Goal: Task Accomplishment & Management: Use online tool/utility

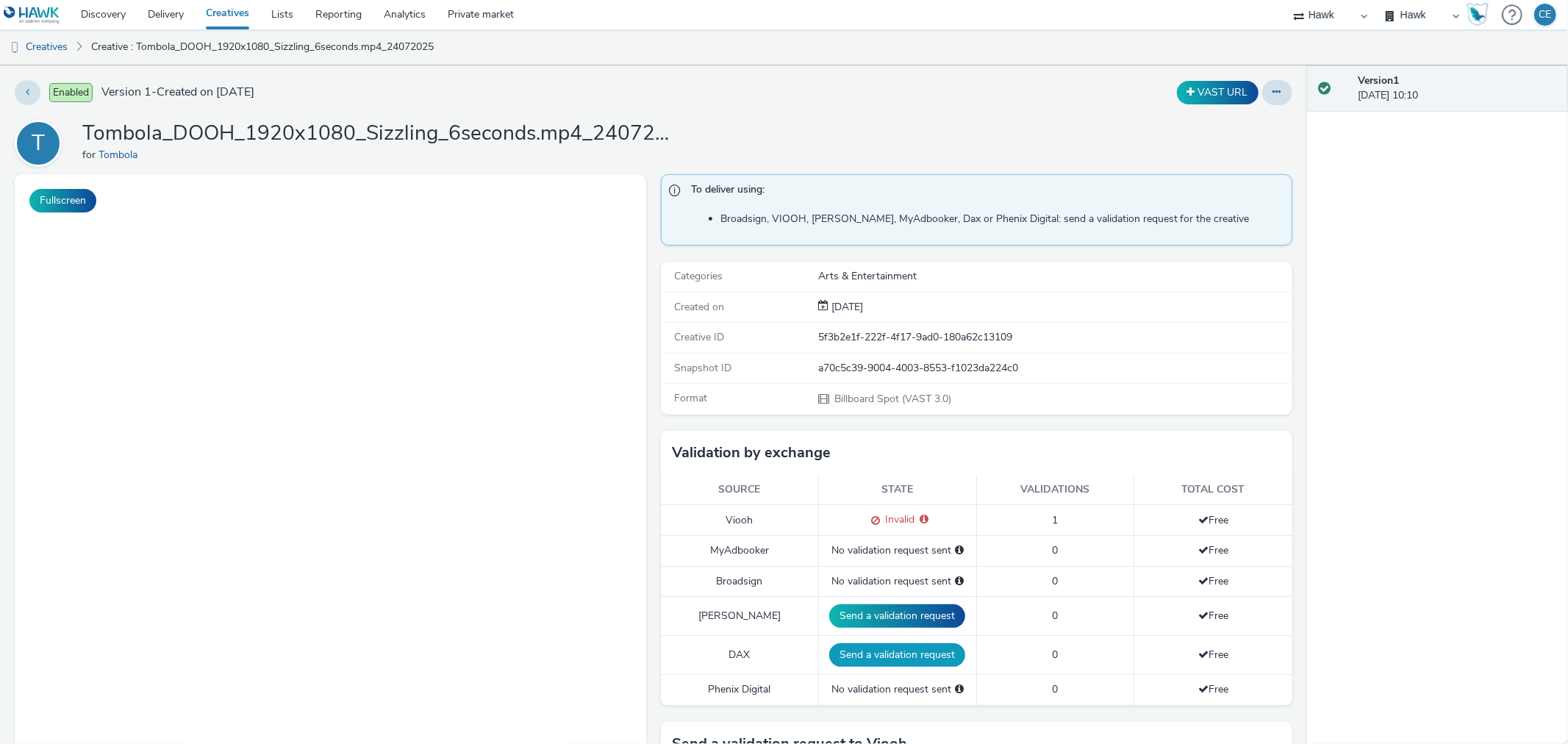
click at [900, 646] on button "Send a validation request" at bounding box center [896, 654] width 136 height 23
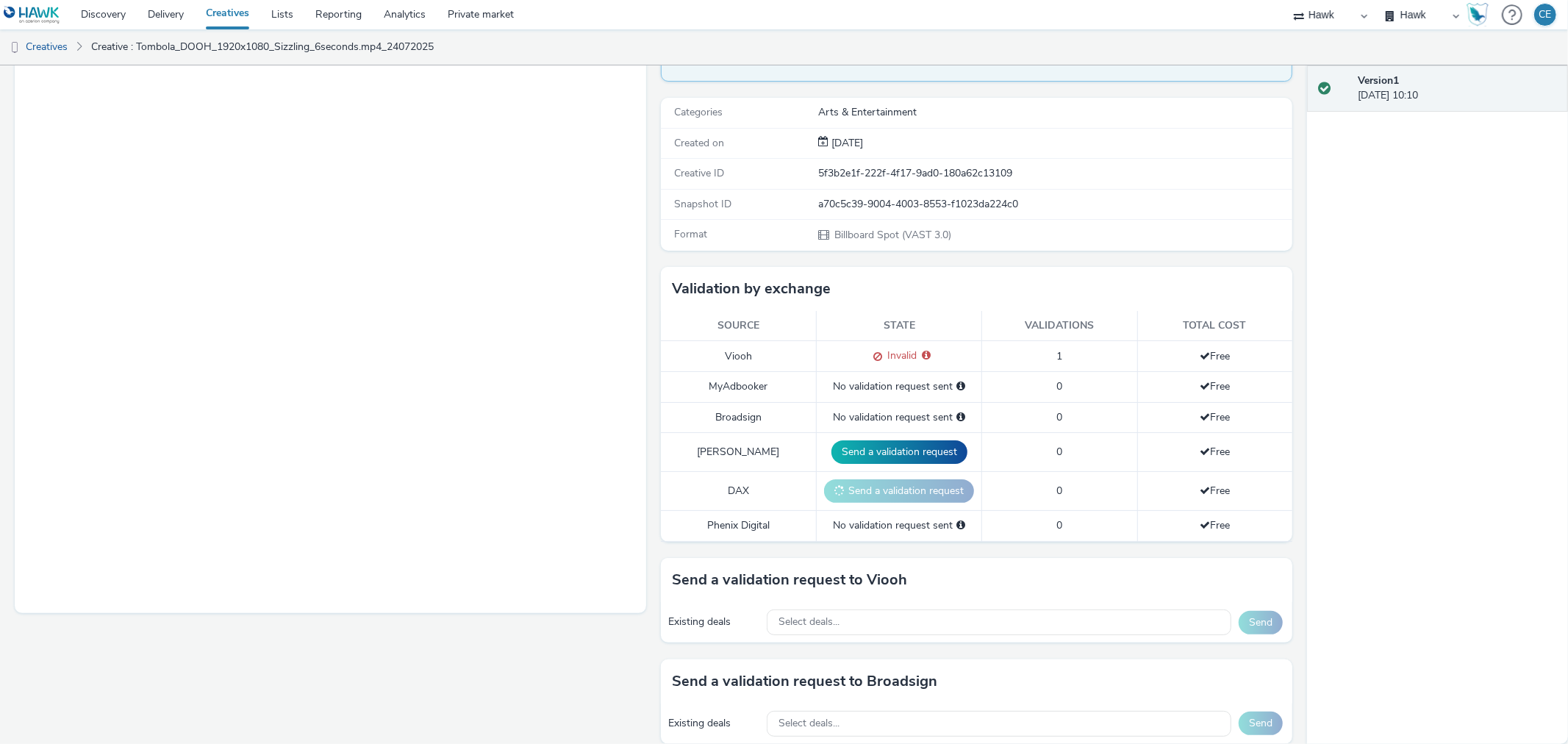
scroll to position [408, 0]
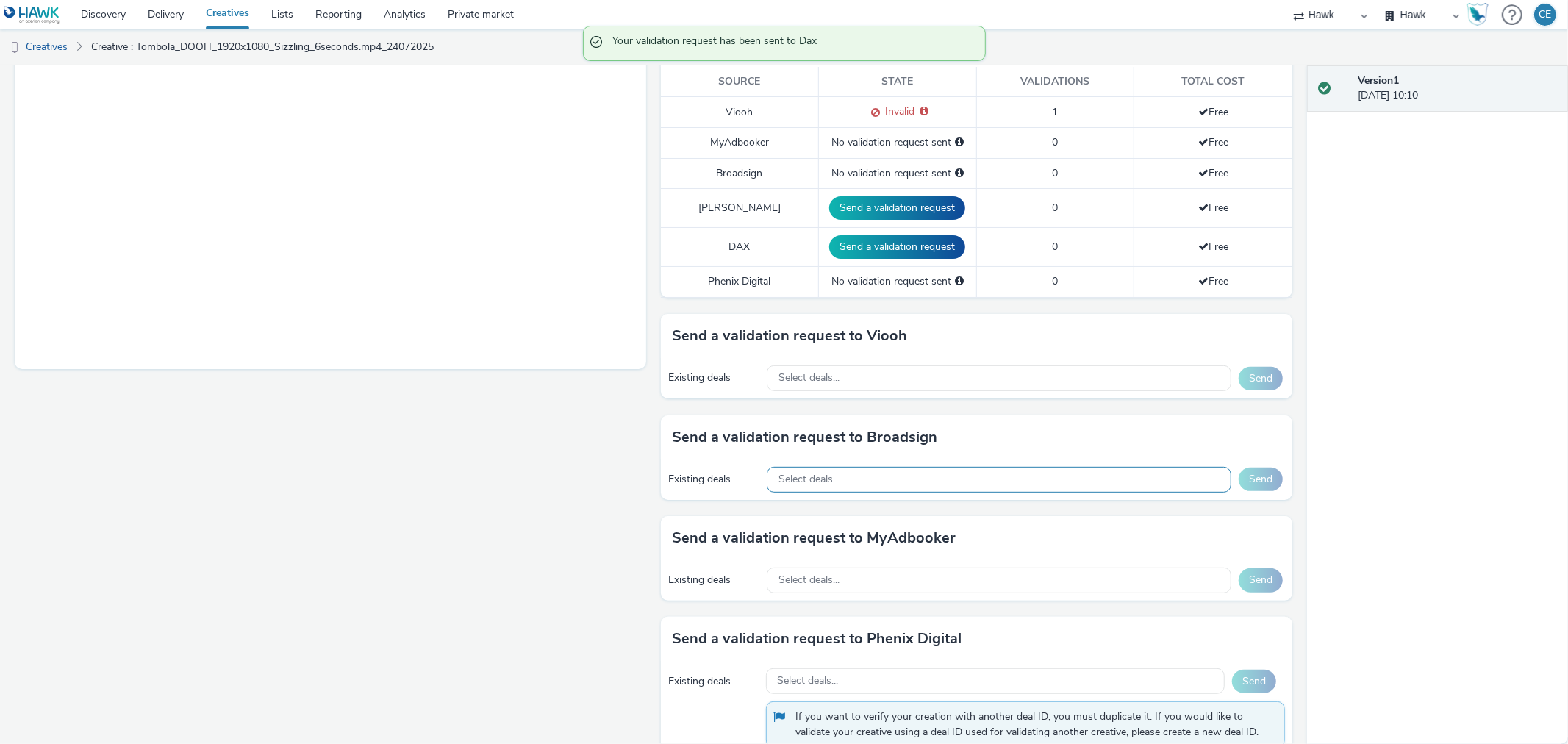
click at [869, 473] on div "Select deals..." at bounding box center [999, 479] width 465 height 26
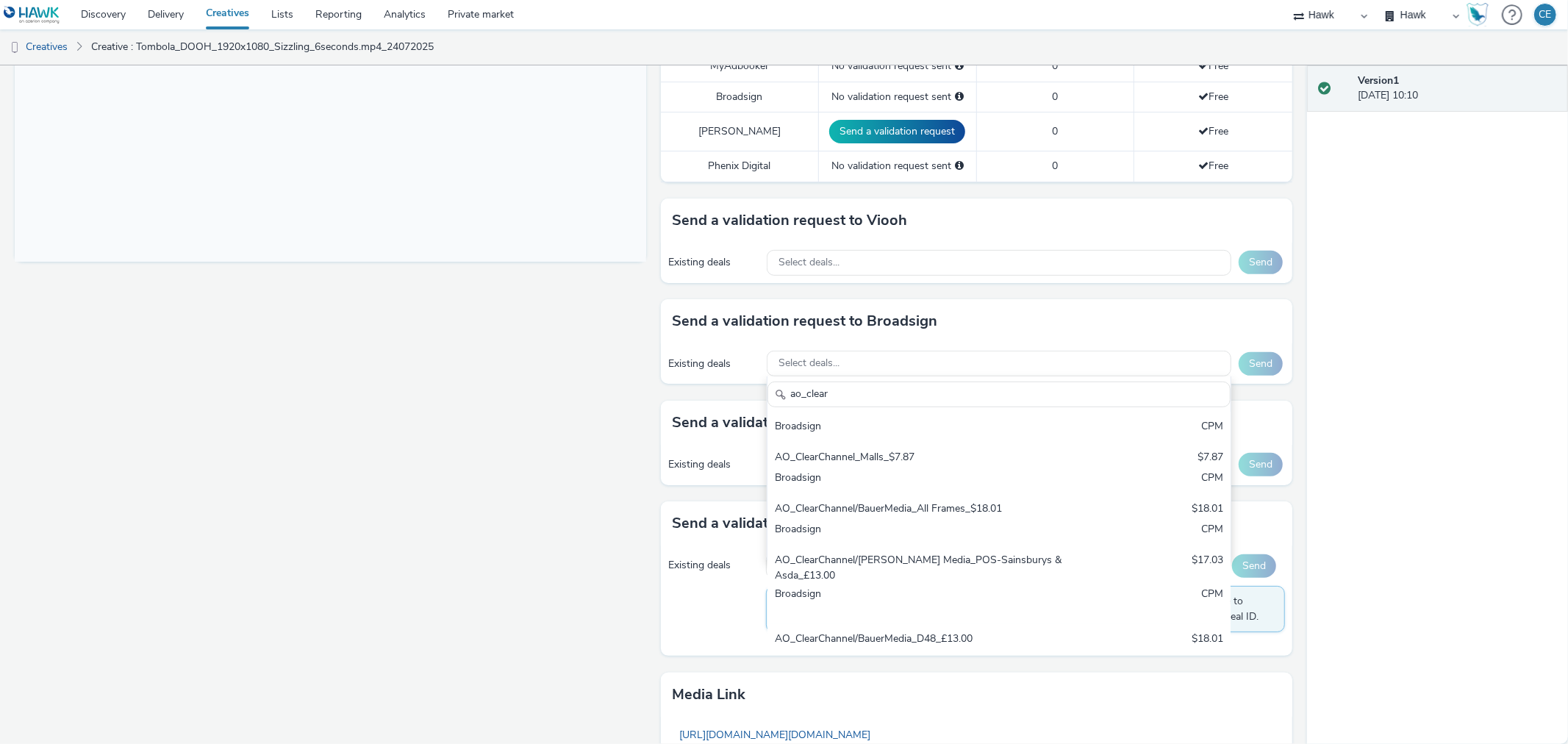
scroll to position [663, 0]
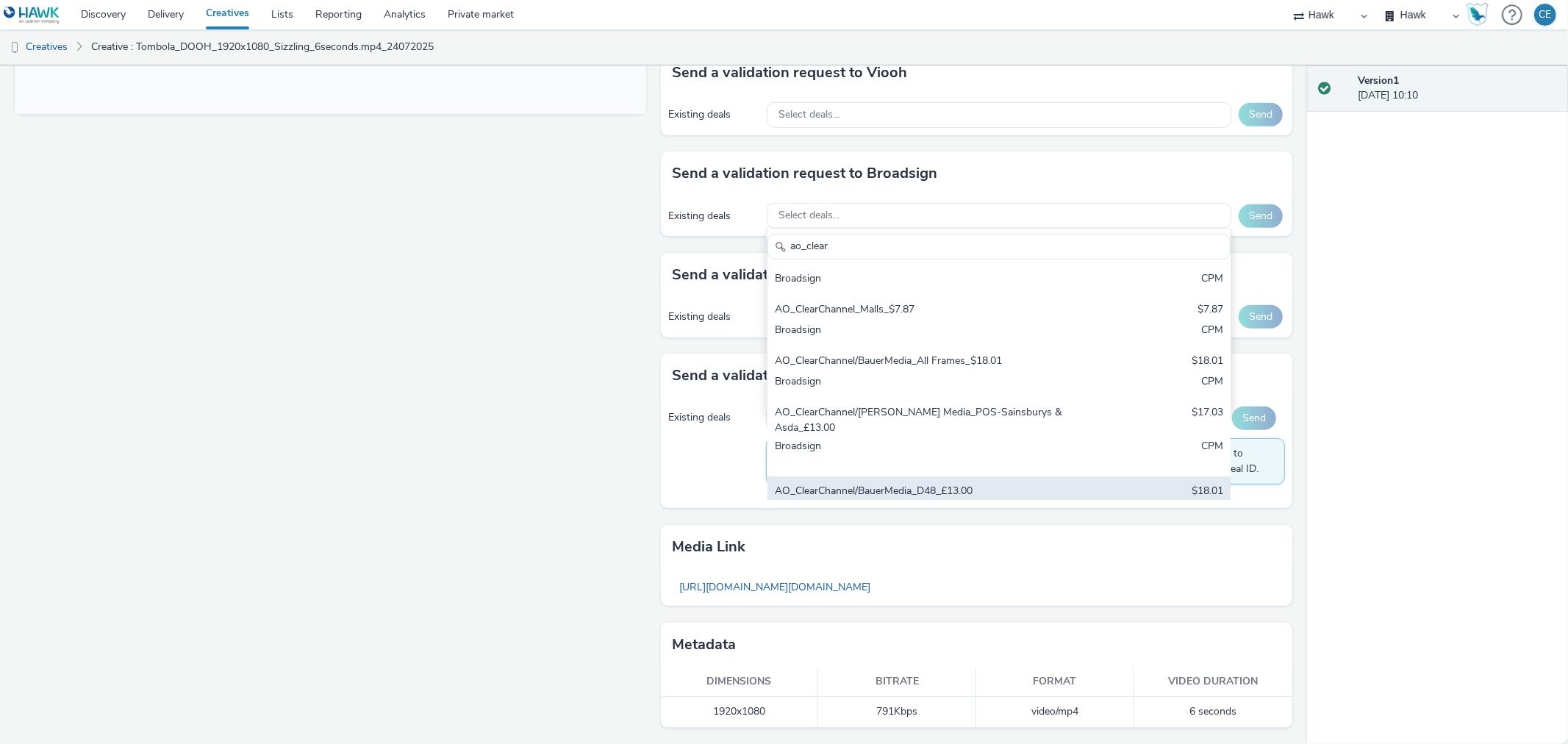
type input "ao_clear"
click at [1103, 476] on div "AO_ClearChannel/BauerMedia_D48_£13.00 $18.01 Broadsign CPM" at bounding box center [998, 501] width 464 height 51
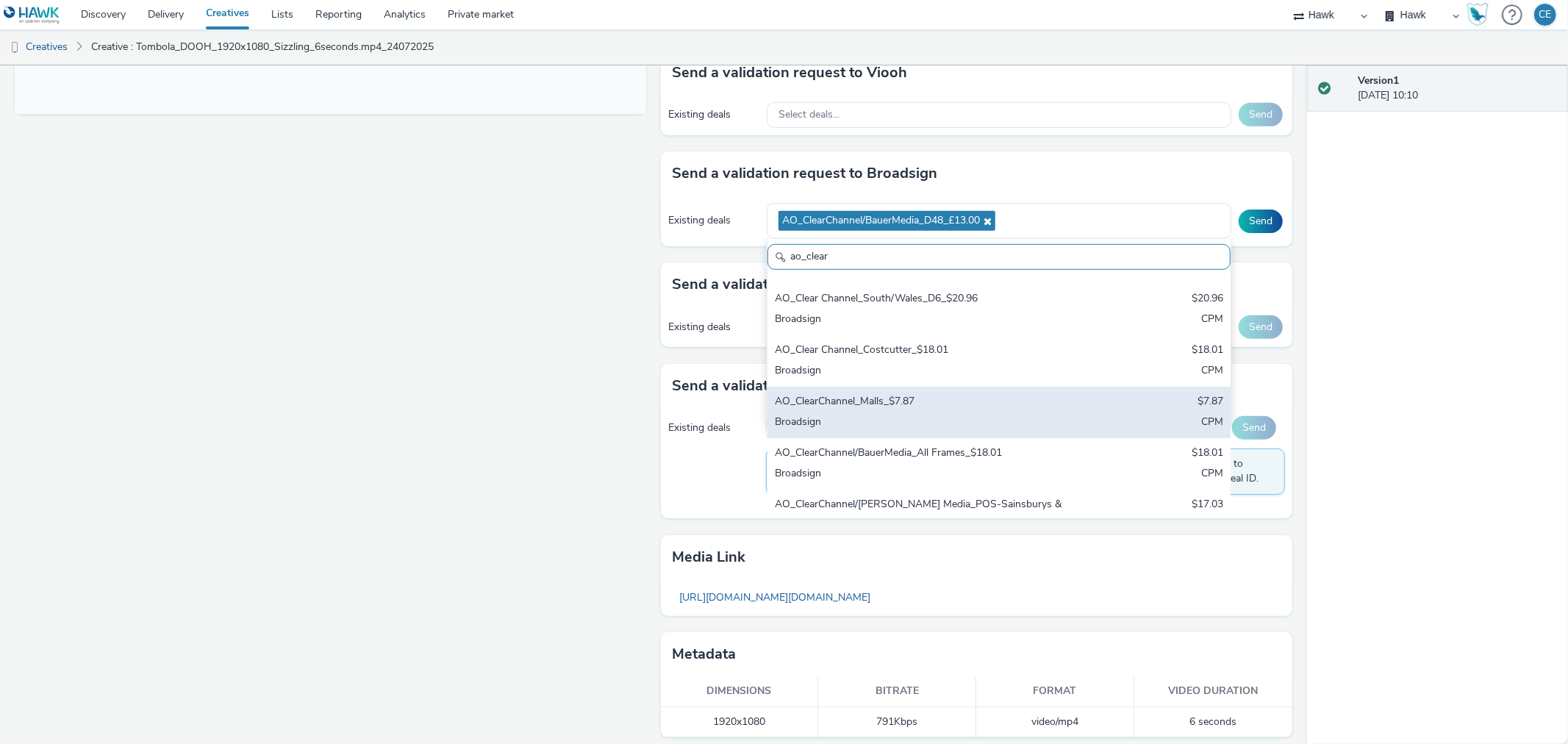
scroll to position [0, 0]
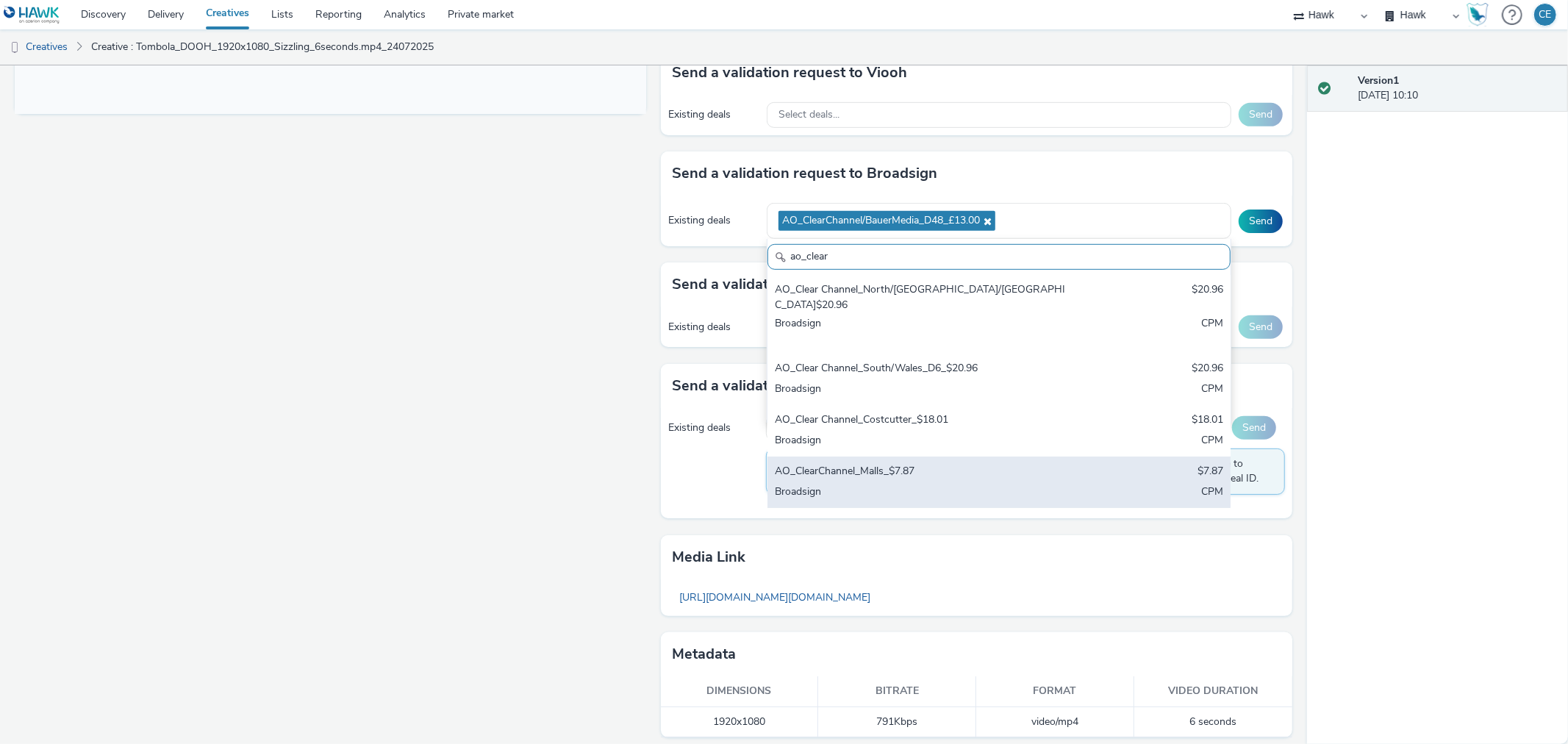
click at [1108, 457] on div "AO_ClearChannel_Malls_$7.87 $7.87 Broadsign CPM" at bounding box center [998, 482] width 464 height 51
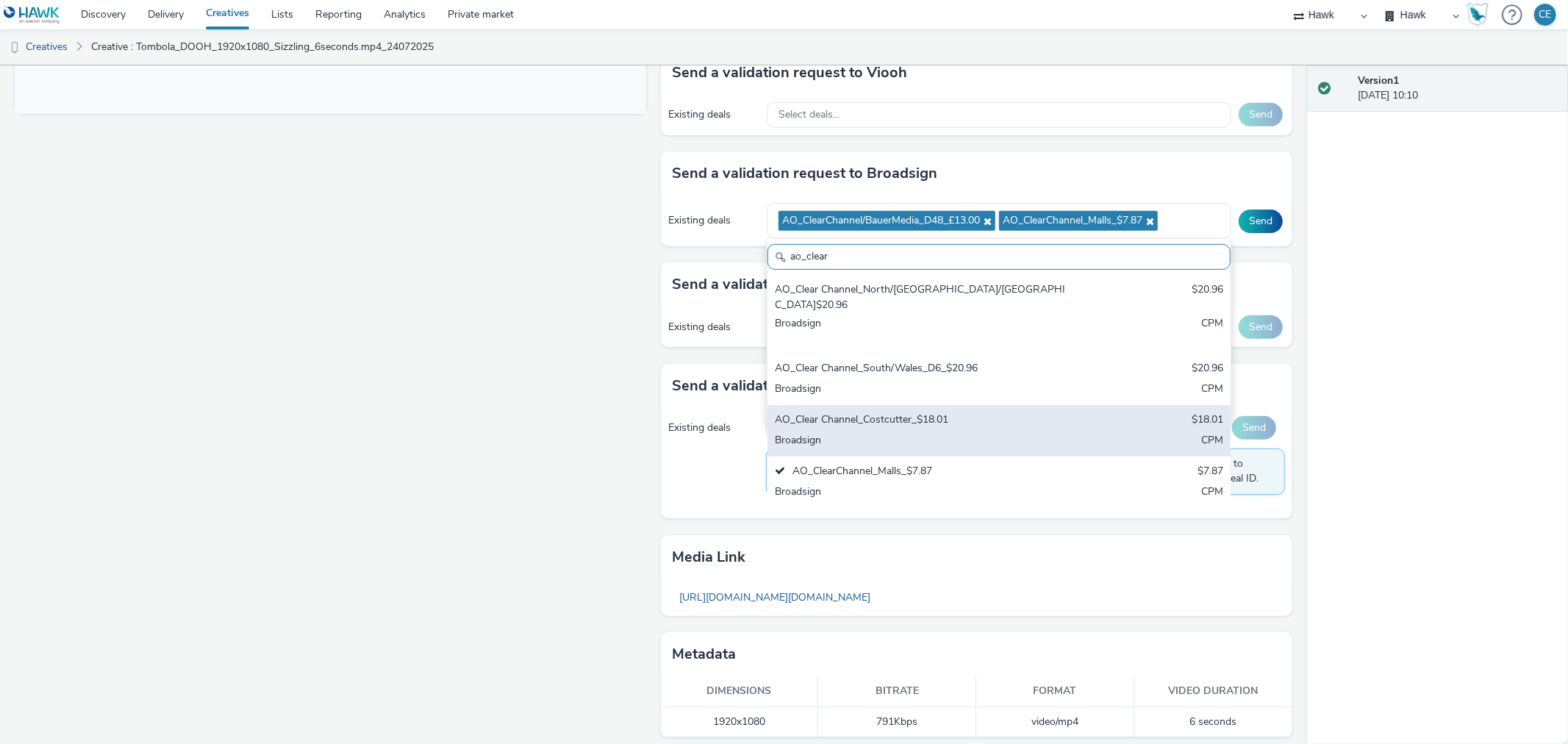
click at [1122, 416] on div "AO_Clear Channel_Costcutter_$18.01 $18.01 Broadsign CPM" at bounding box center [998, 430] width 464 height 51
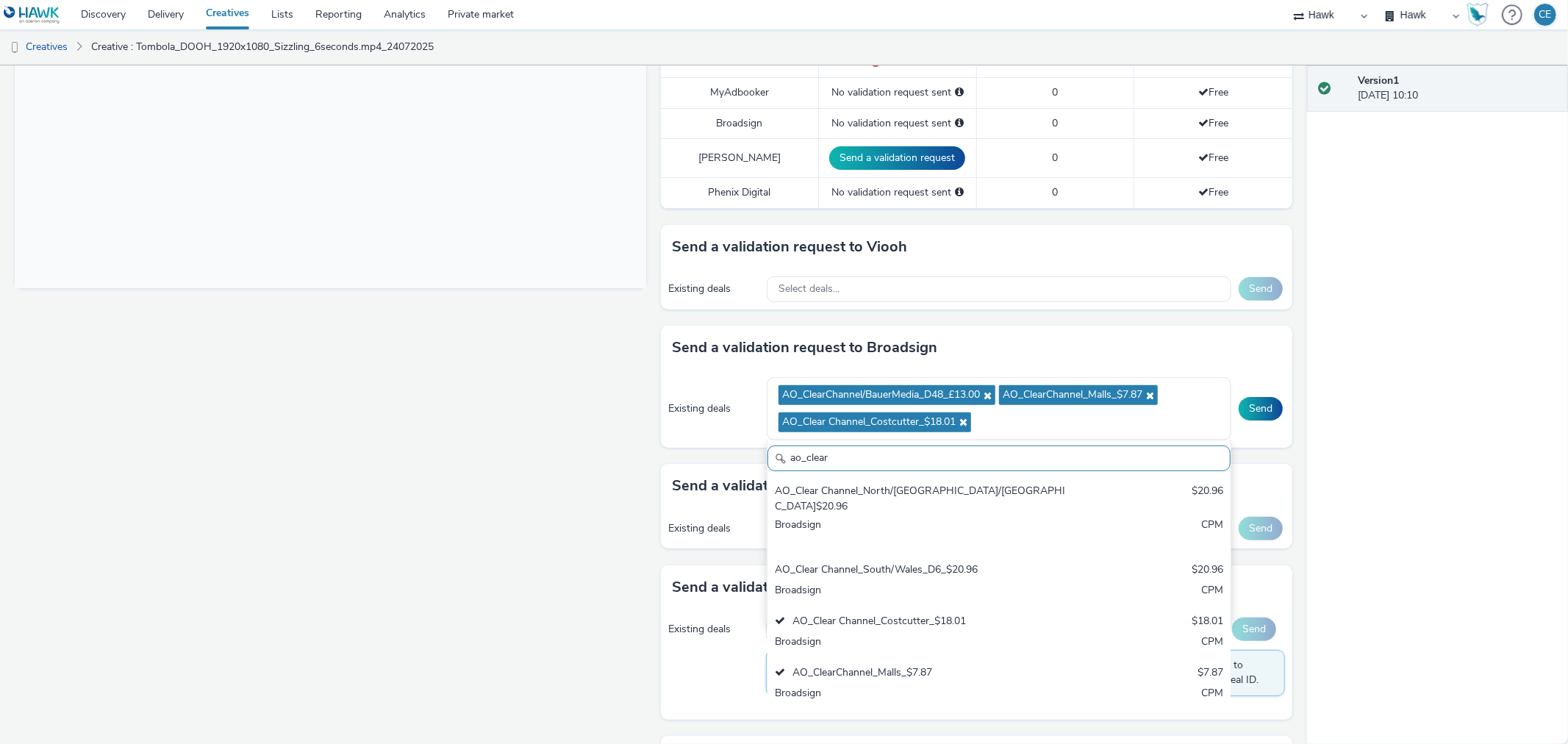
scroll to position [254, 0]
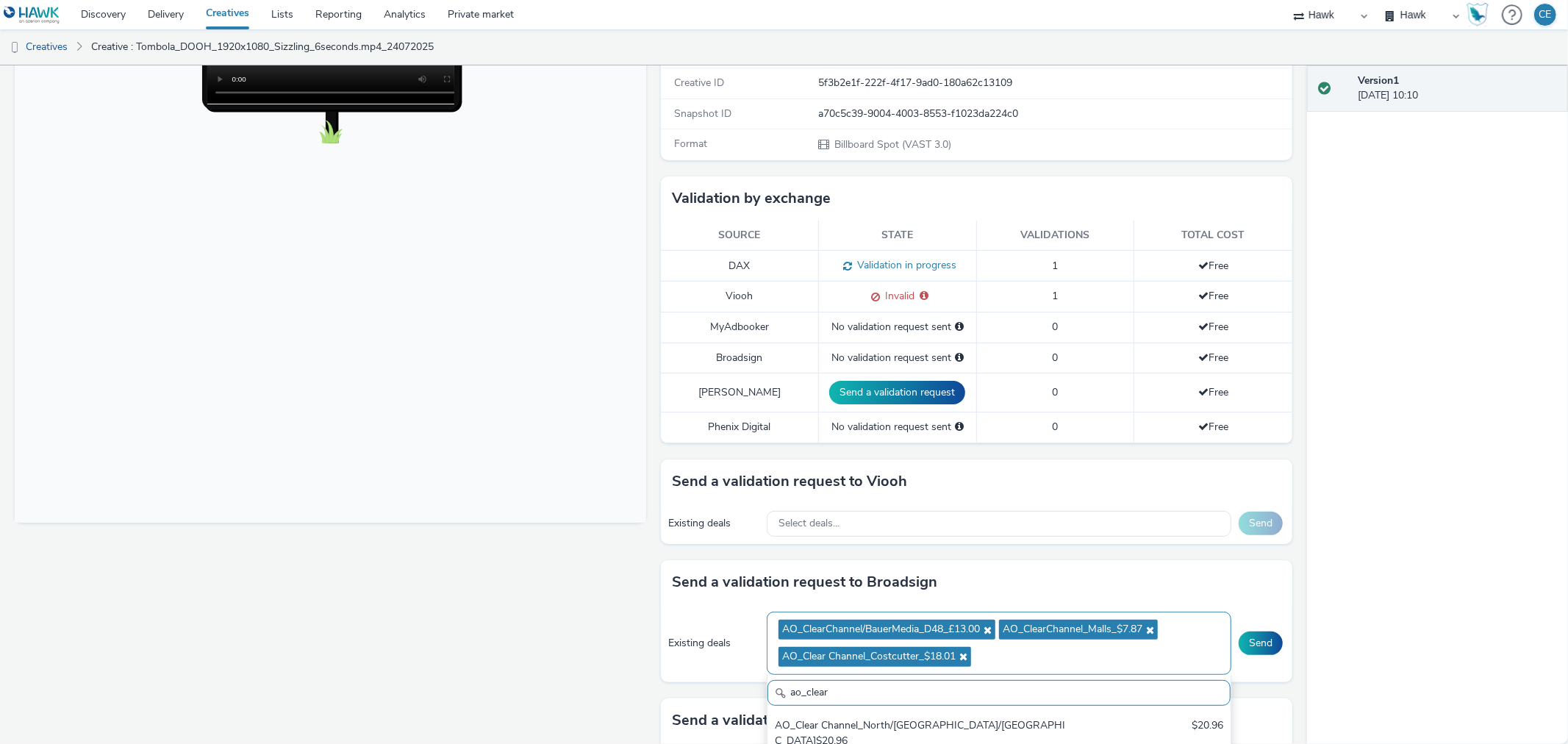
click at [956, 652] on icon at bounding box center [962, 656] width 12 height 11
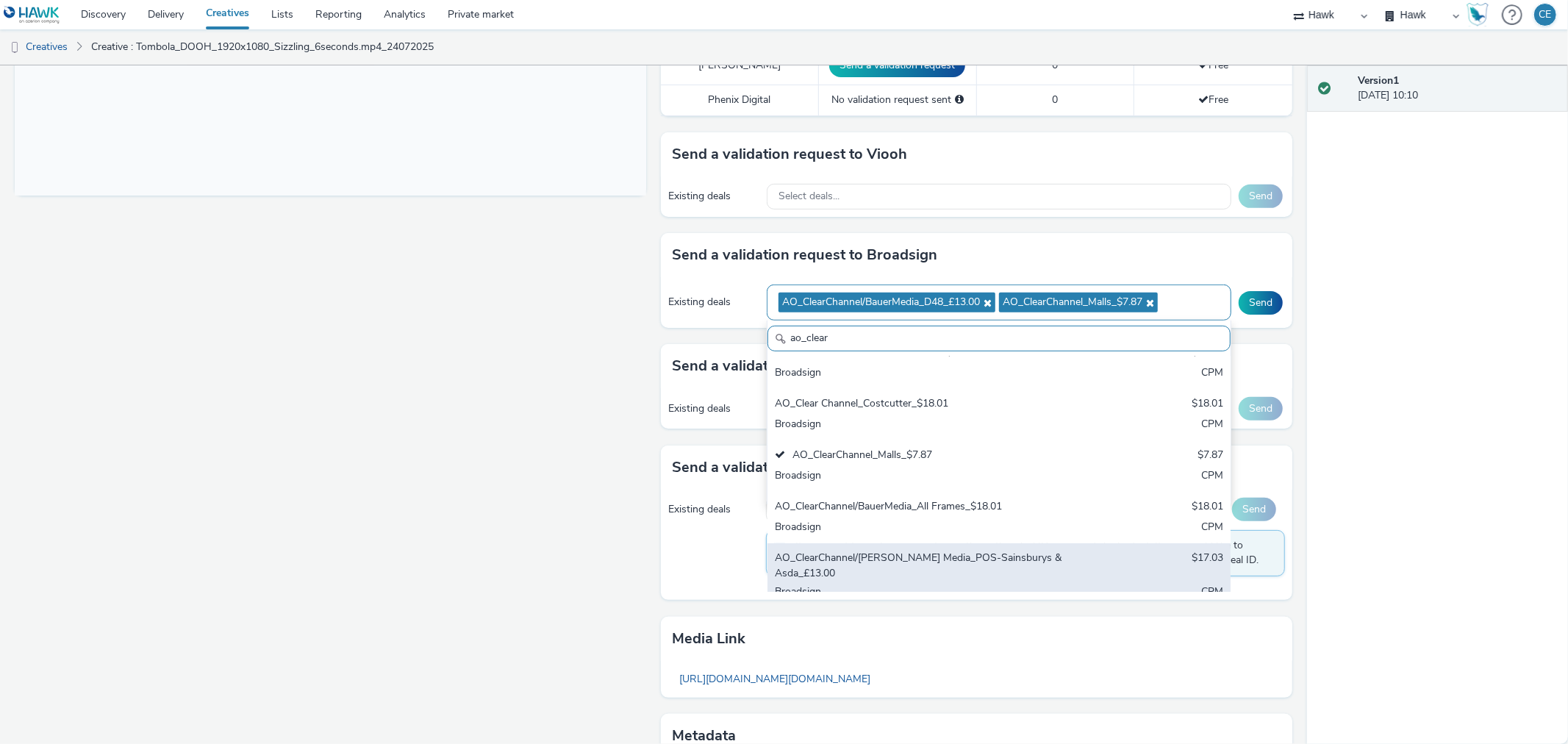
scroll to position [151, 0]
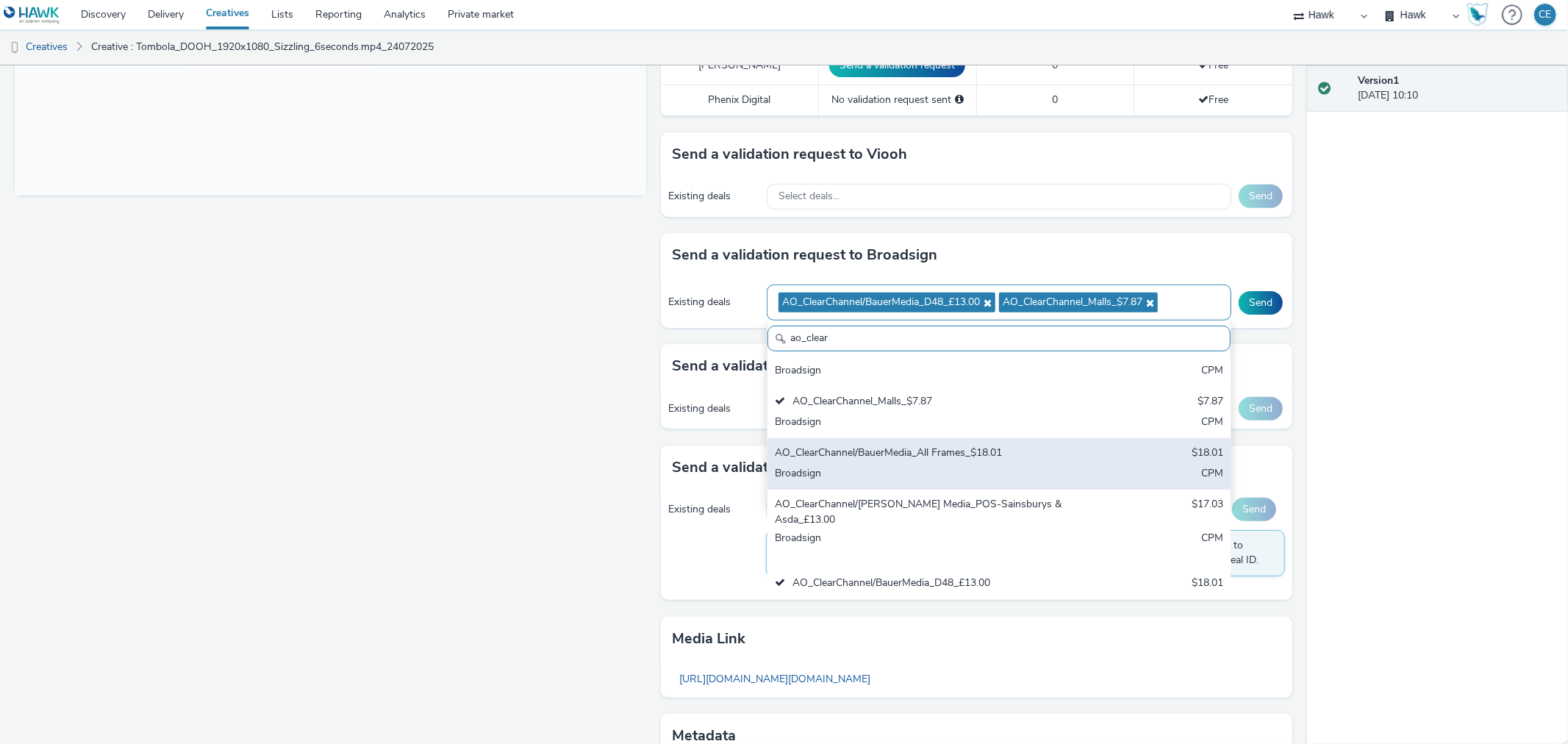
click at [1053, 438] on div "AO_ClearChannel/BauerMedia_All Frames_$18.01 $18.01 Broadsign CPM" at bounding box center [998, 464] width 464 height 51
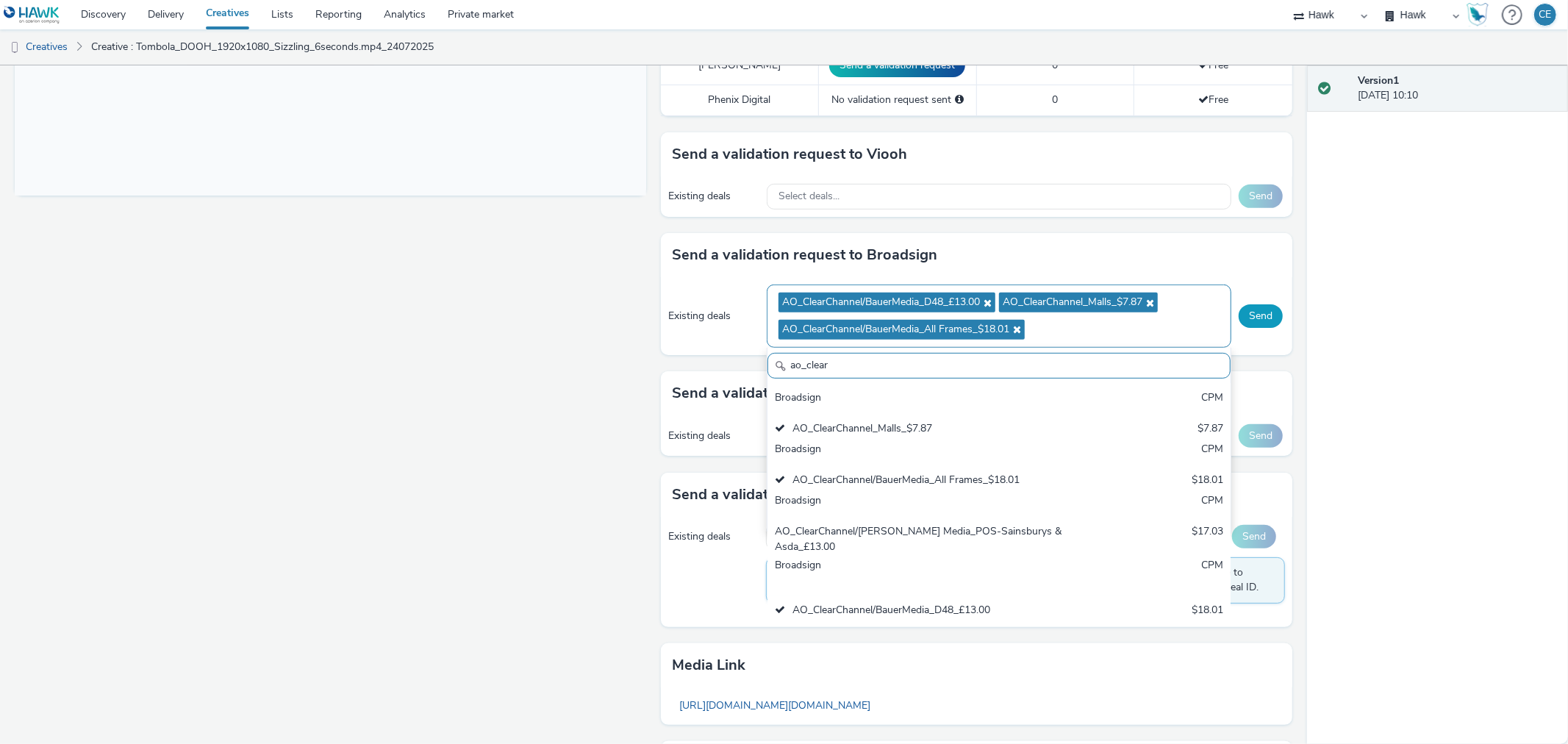
click at [1262, 308] on button "Send" at bounding box center [1261, 316] width 44 height 23
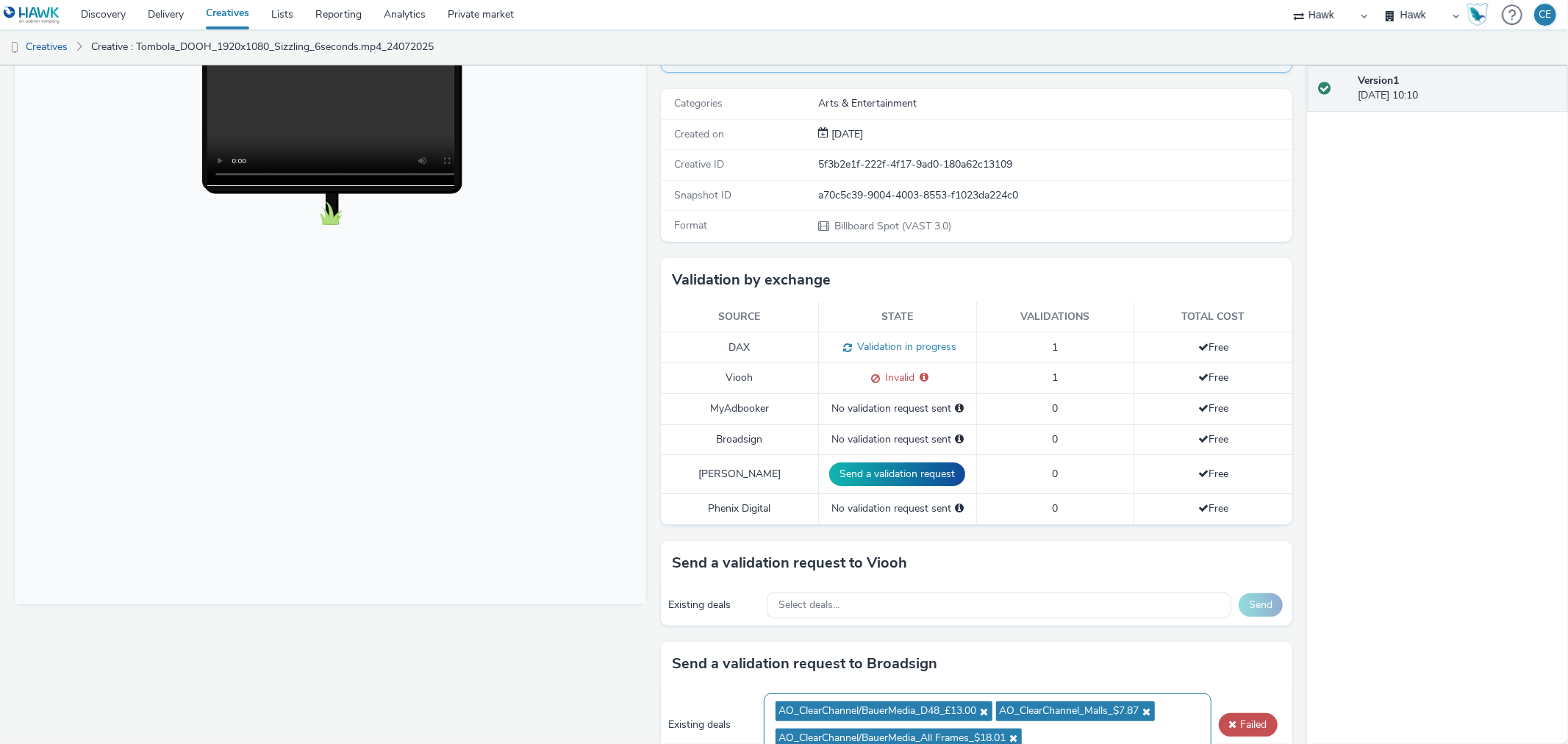
scroll to position [417, 0]
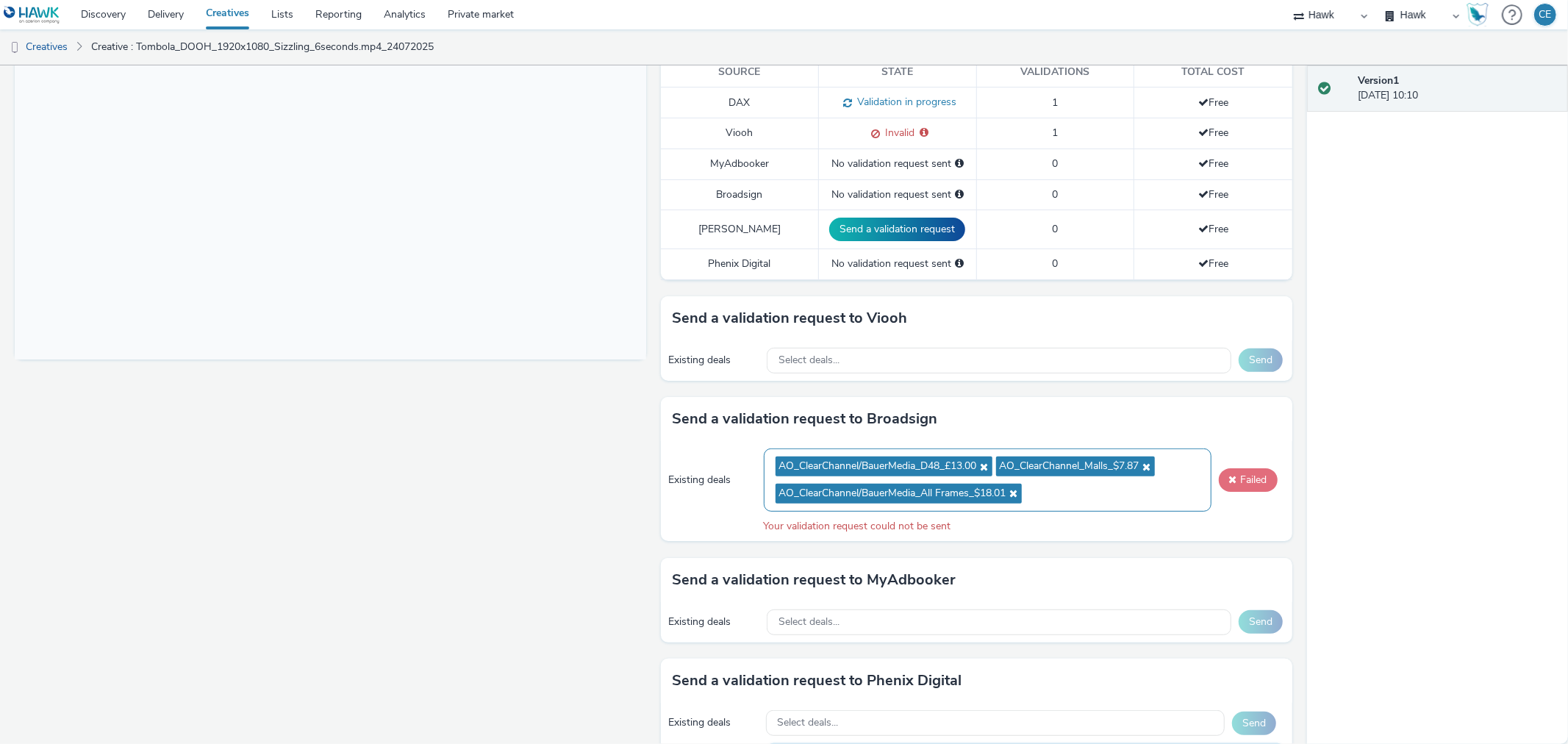
click at [1256, 488] on button "Failed" at bounding box center [1248, 480] width 59 height 23
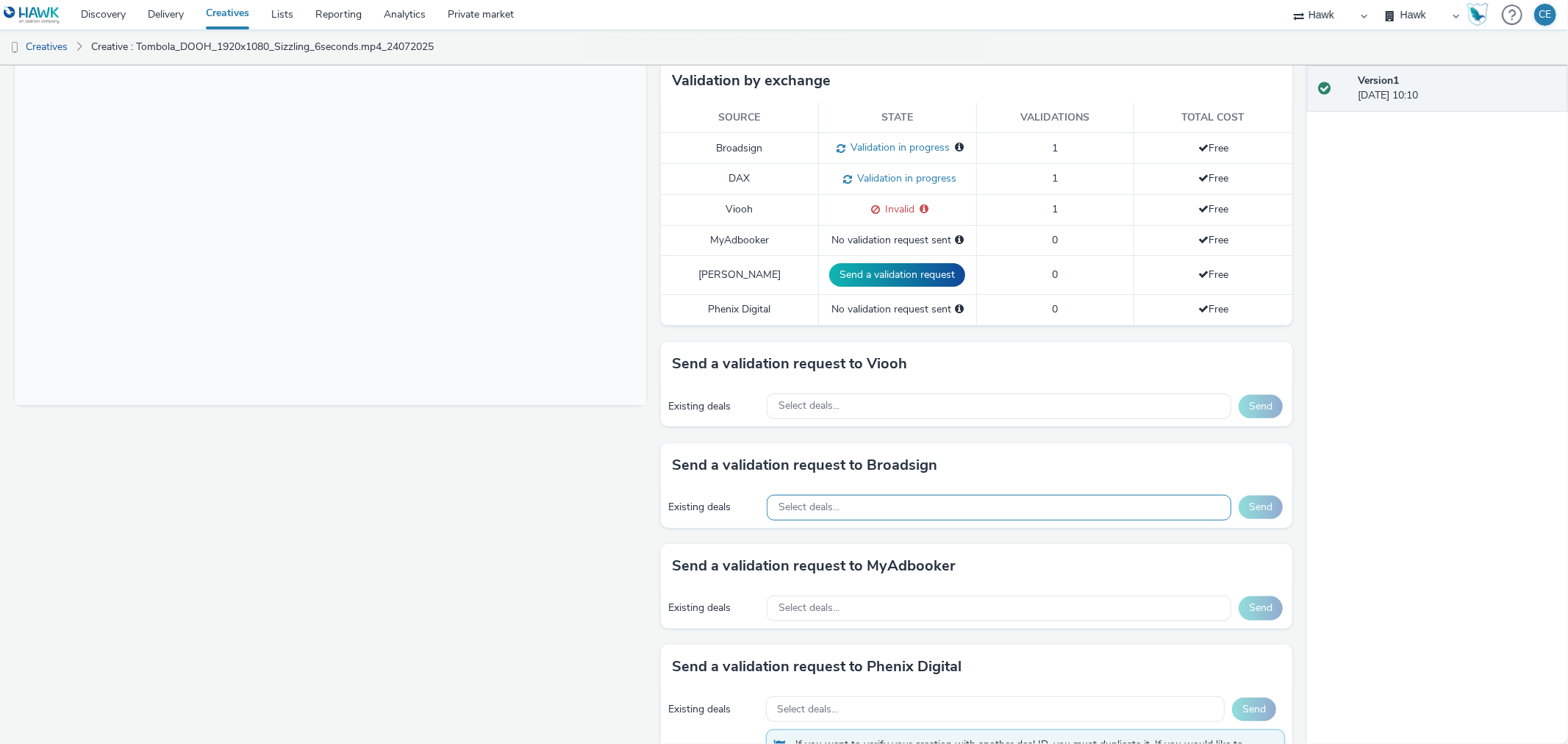
scroll to position [408, 0]
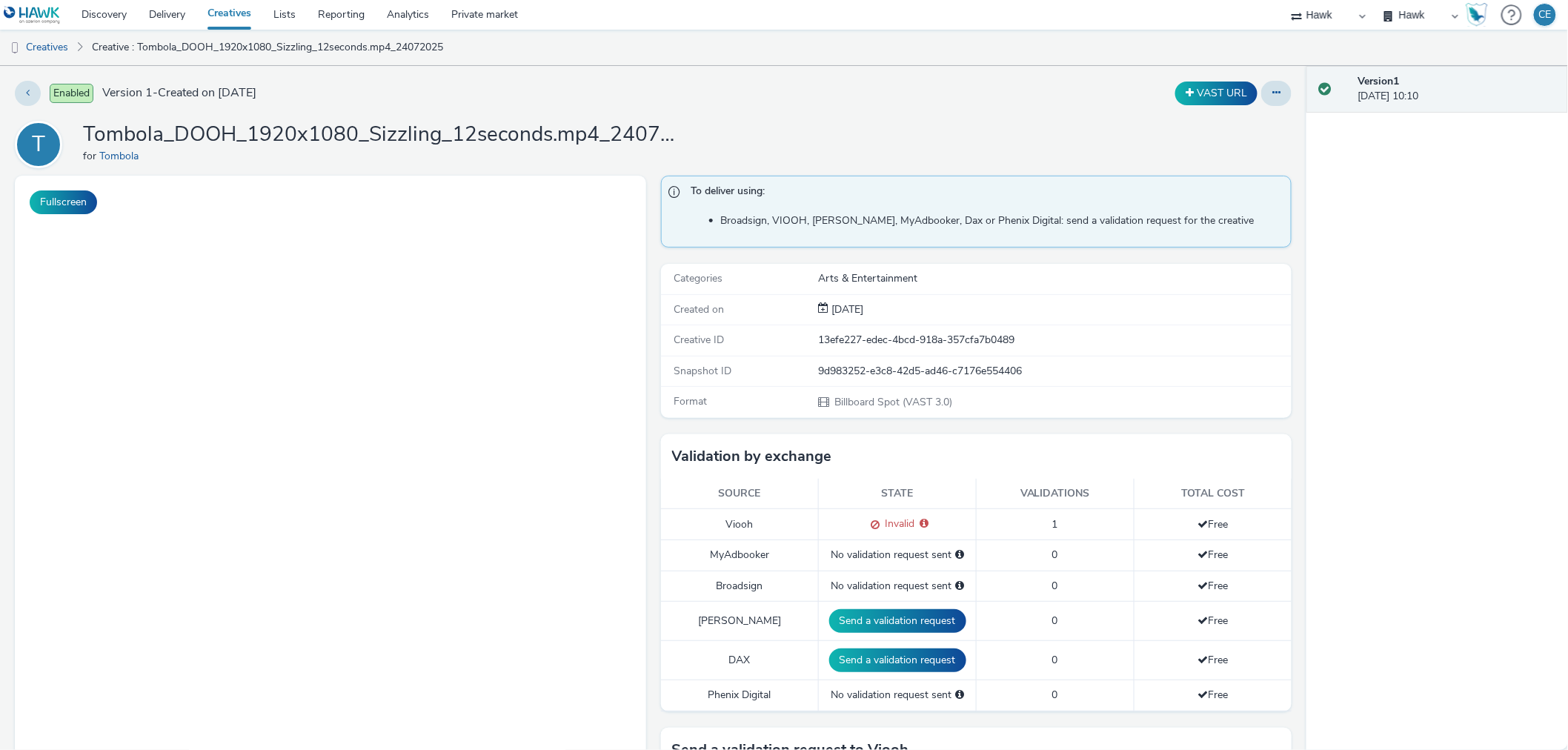
scroll to position [1182, 0]
click at [909, 661] on button "Send a validation request" at bounding box center [903, 660] width 137 height 23
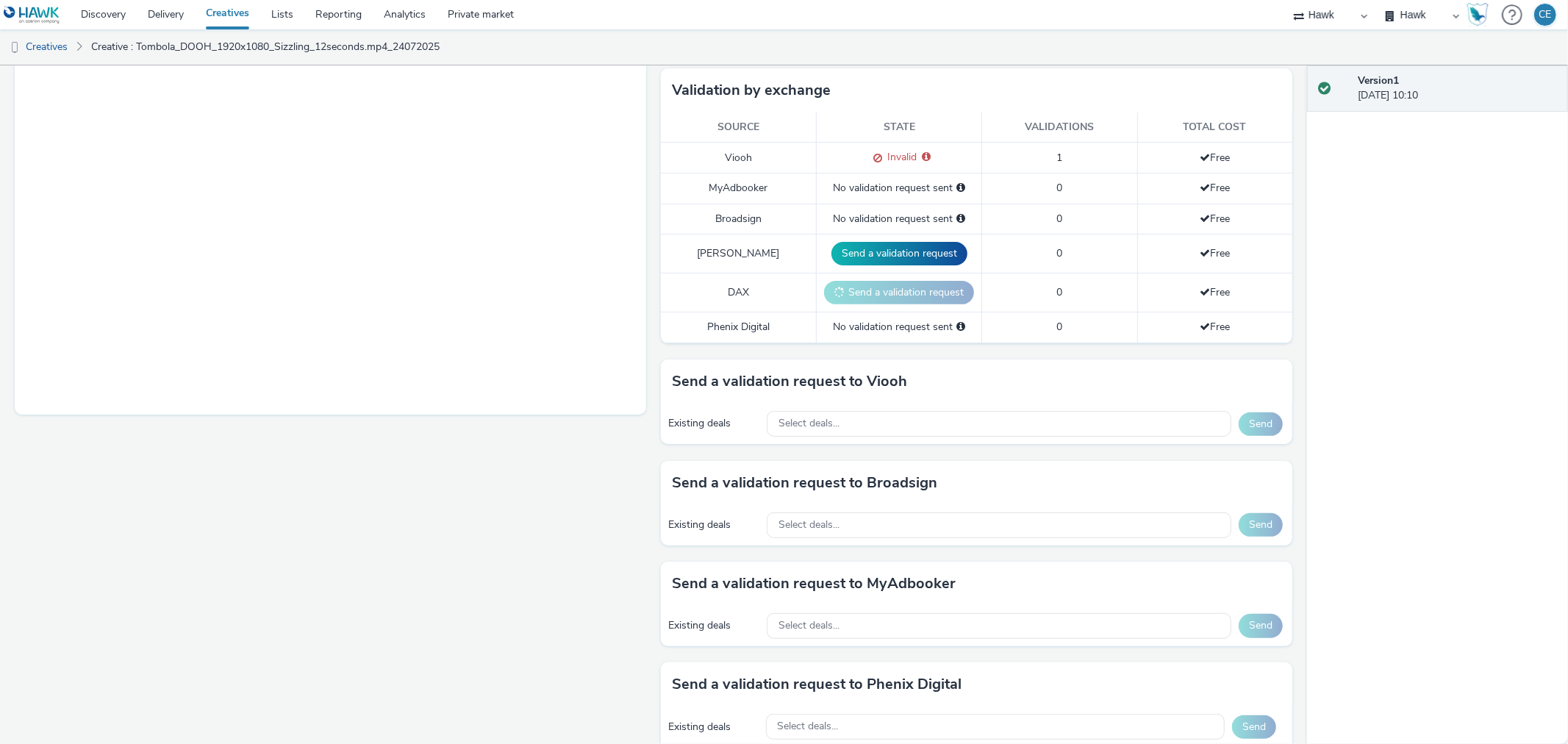
scroll to position [408, 0]
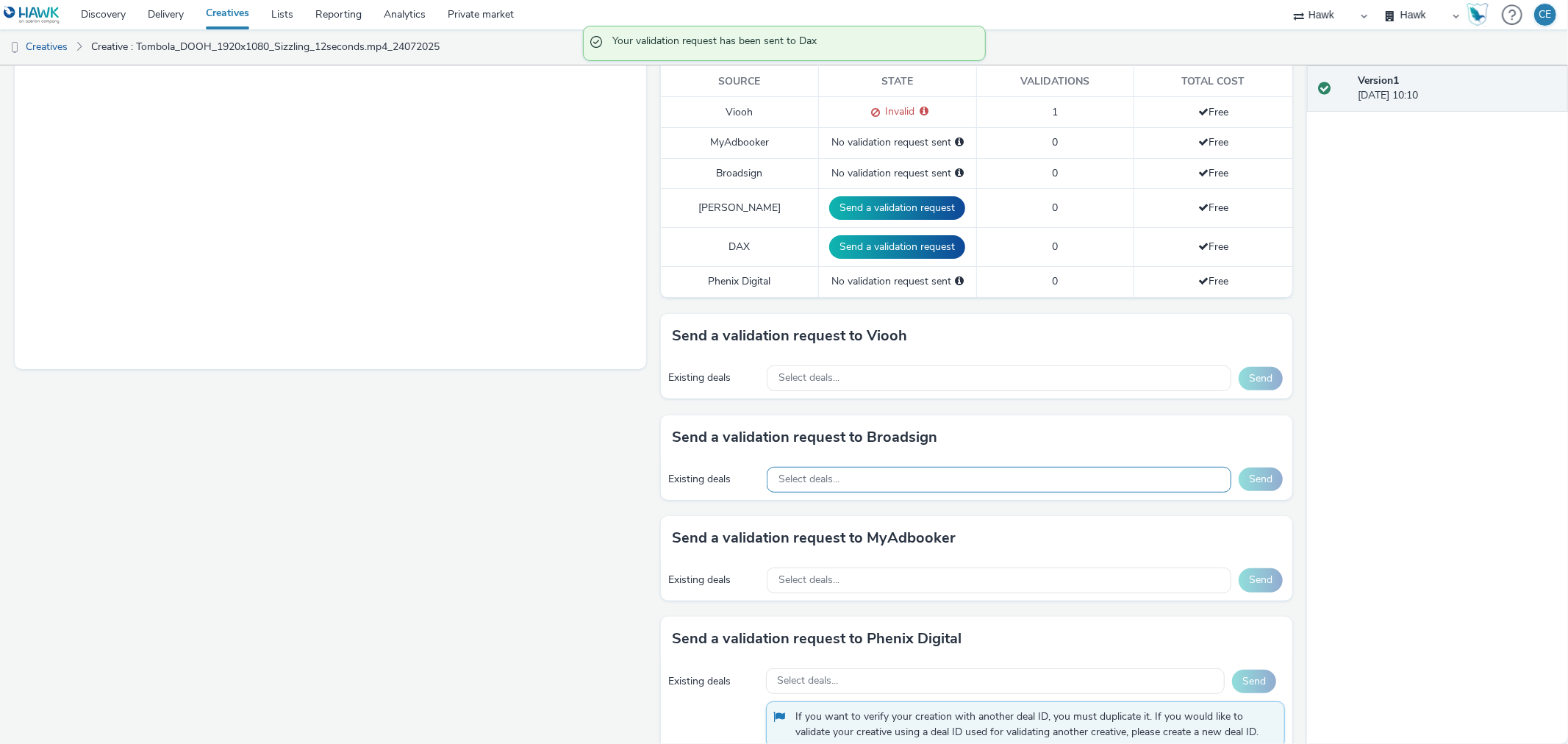
click at [857, 474] on div "Send a validation request to Broadsign Existing deals Select deals... Send" at bounding box center [976, 458] width 631 height 85
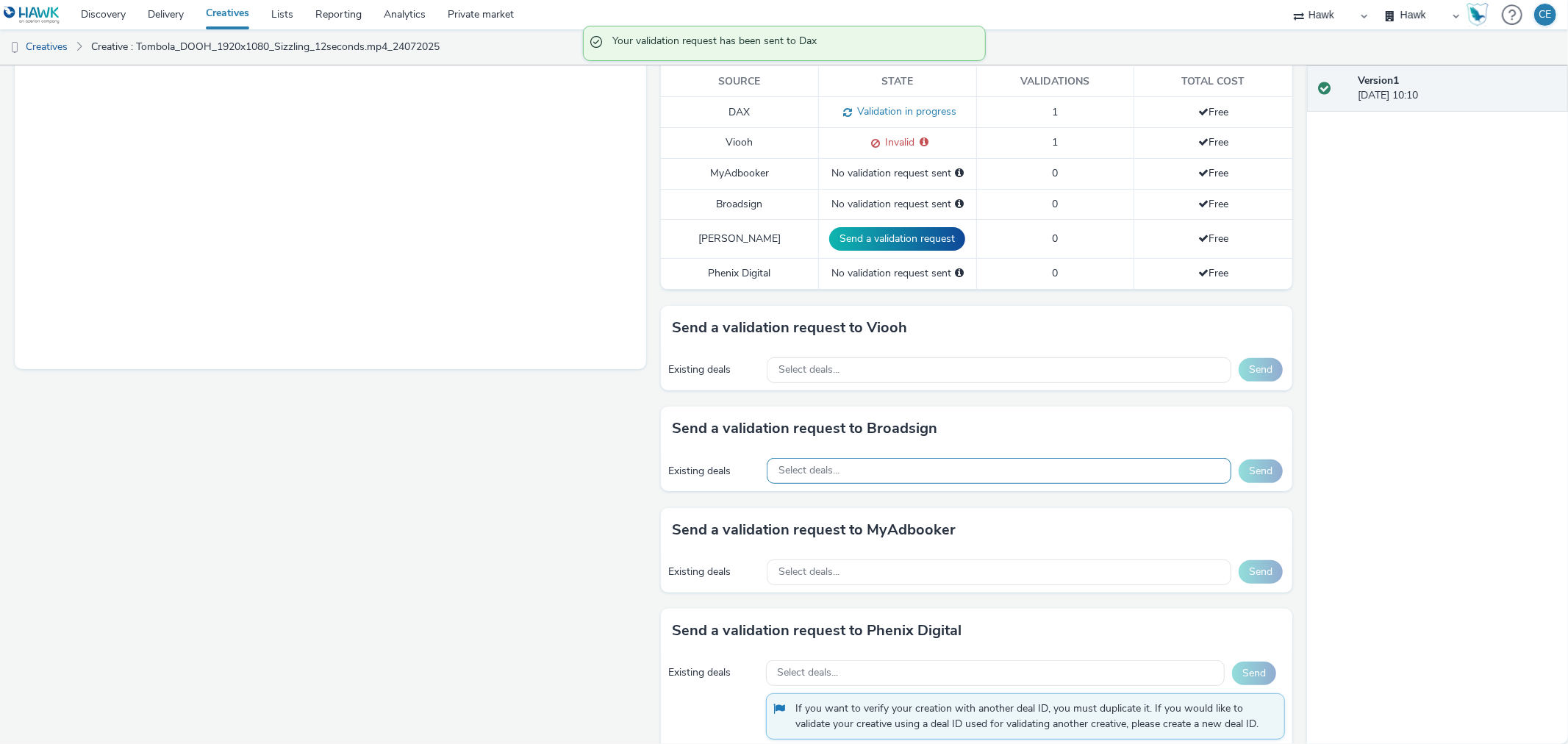
click at [840, 472] on div "Select deals..." at bounding box center [999, 470] width 465 height 26
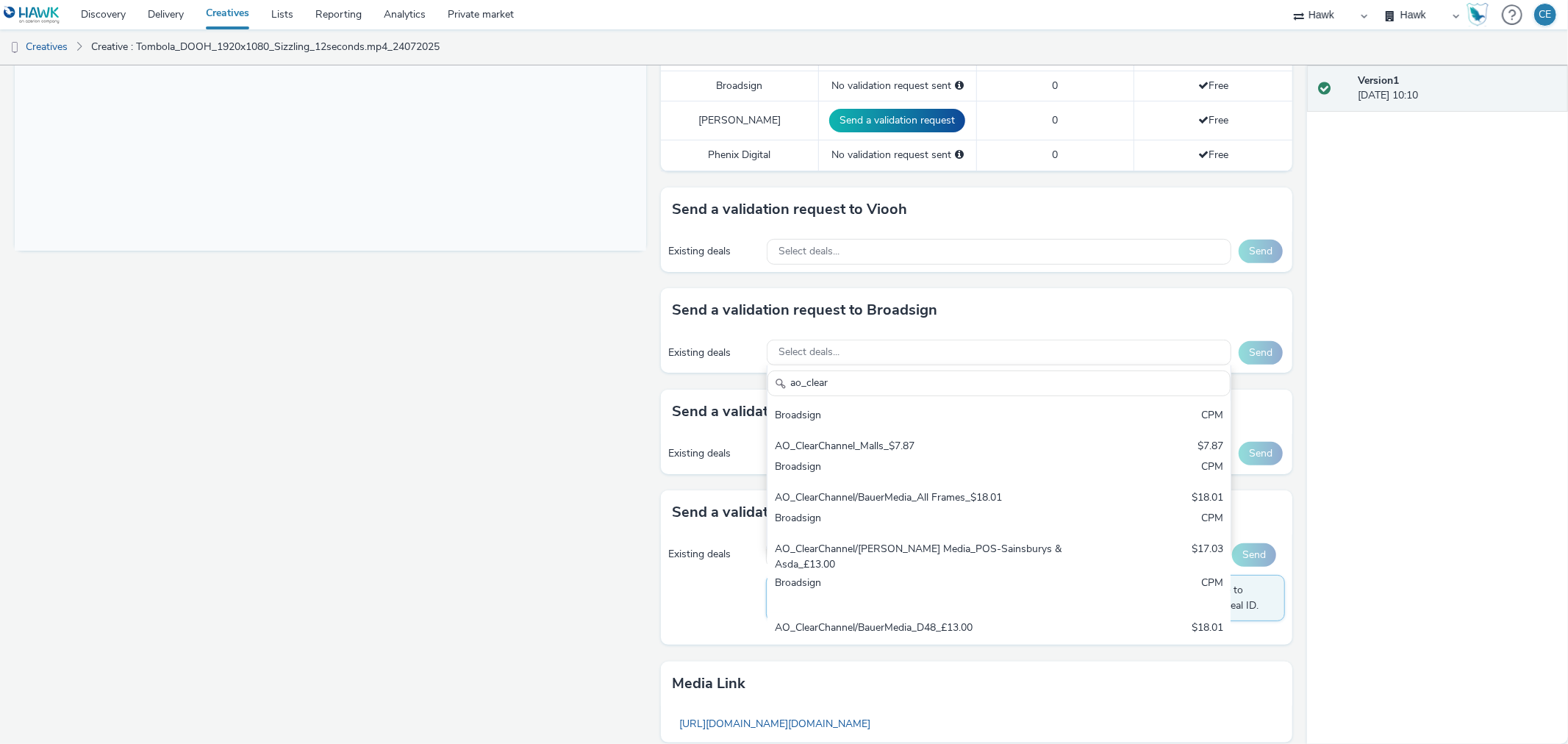
scroll to position [663, 0]
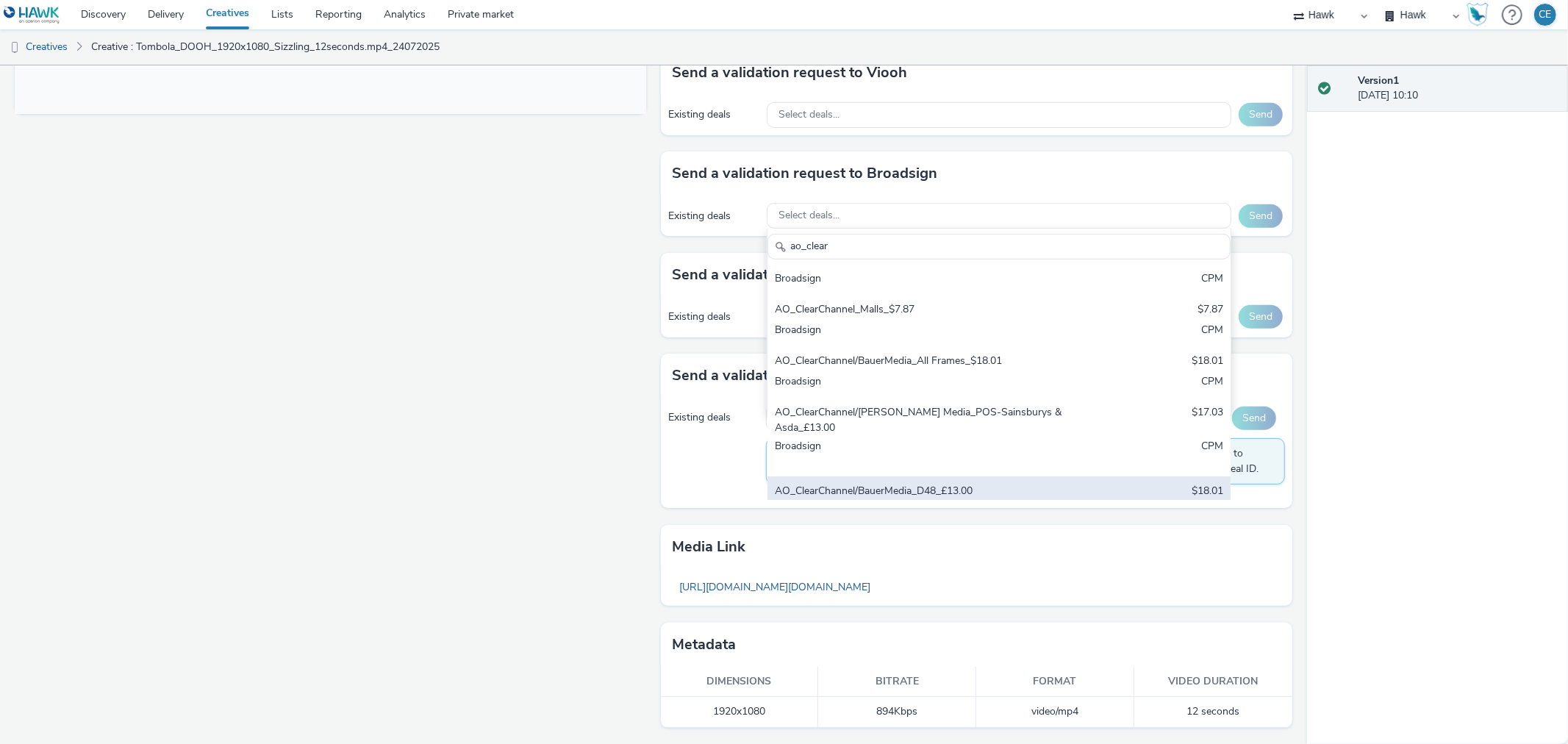
type input "ao_clear"
click at [1123, 476] on div "AO_ClearChannel/BauerMedia_D48_£13.00 $18.01 Broadsign CPM" at bounding box center [998, 501] width 464 height 51
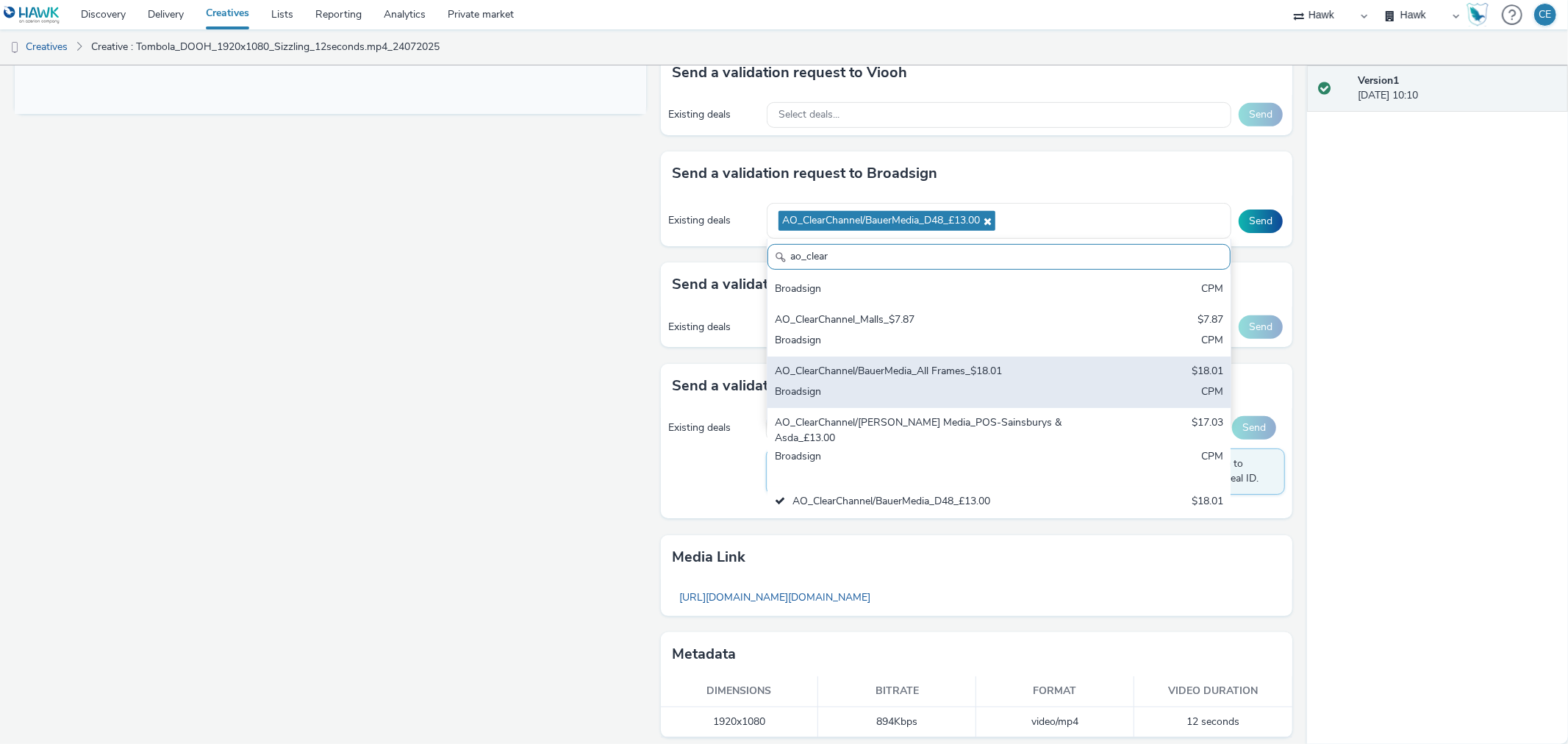
click at [1132, 358] on div "AO_ClearChannel/BauerMedia_All Frames_$18.01 $18.01 Broadsign CPM" at bounding box center [998, 382] width 464 height 51
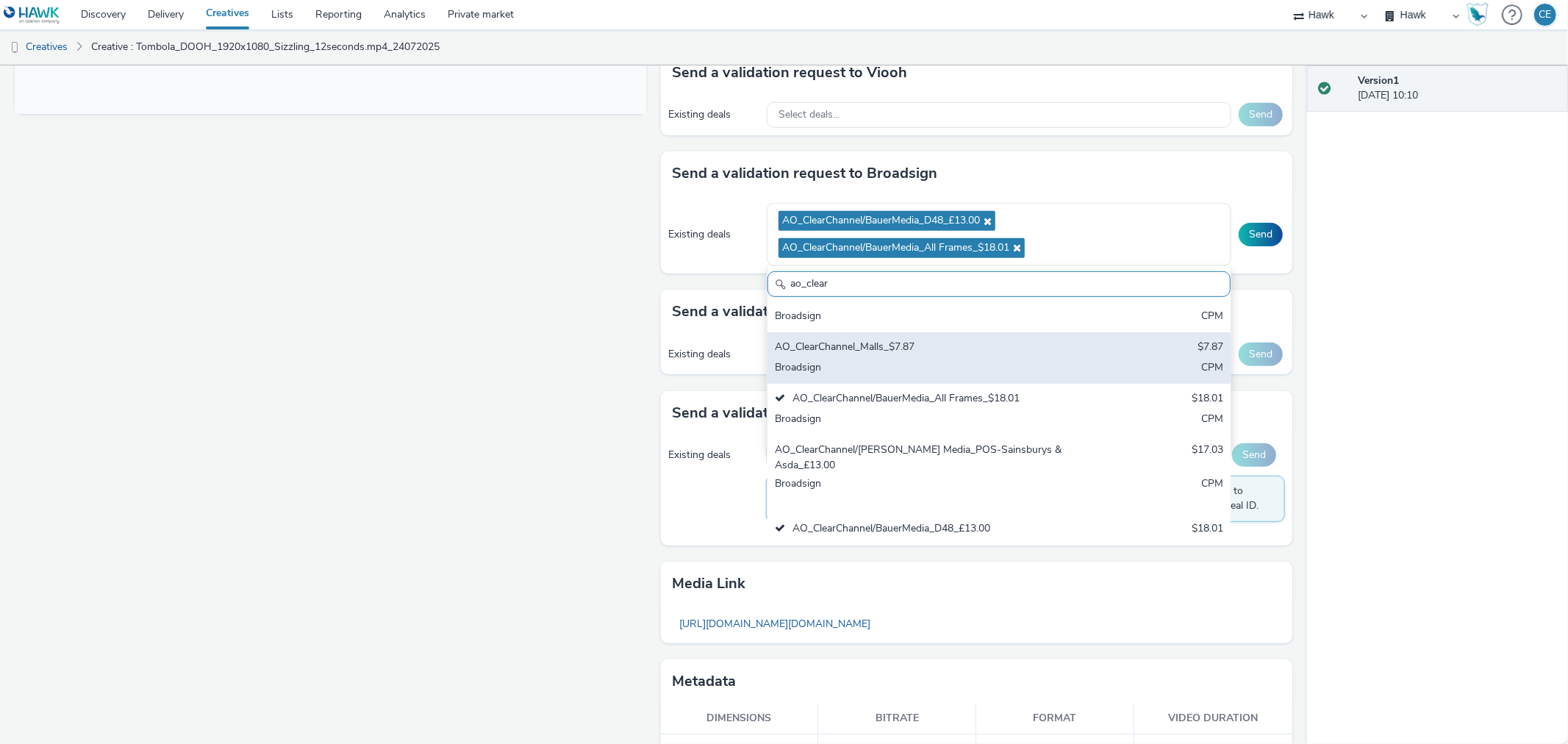
click at [1141, 332] on div "AO_ClearChannel_Malls_$7.87 $7.87 Broadsign CPM" at bounding box center [998, 358] width 464 height 51
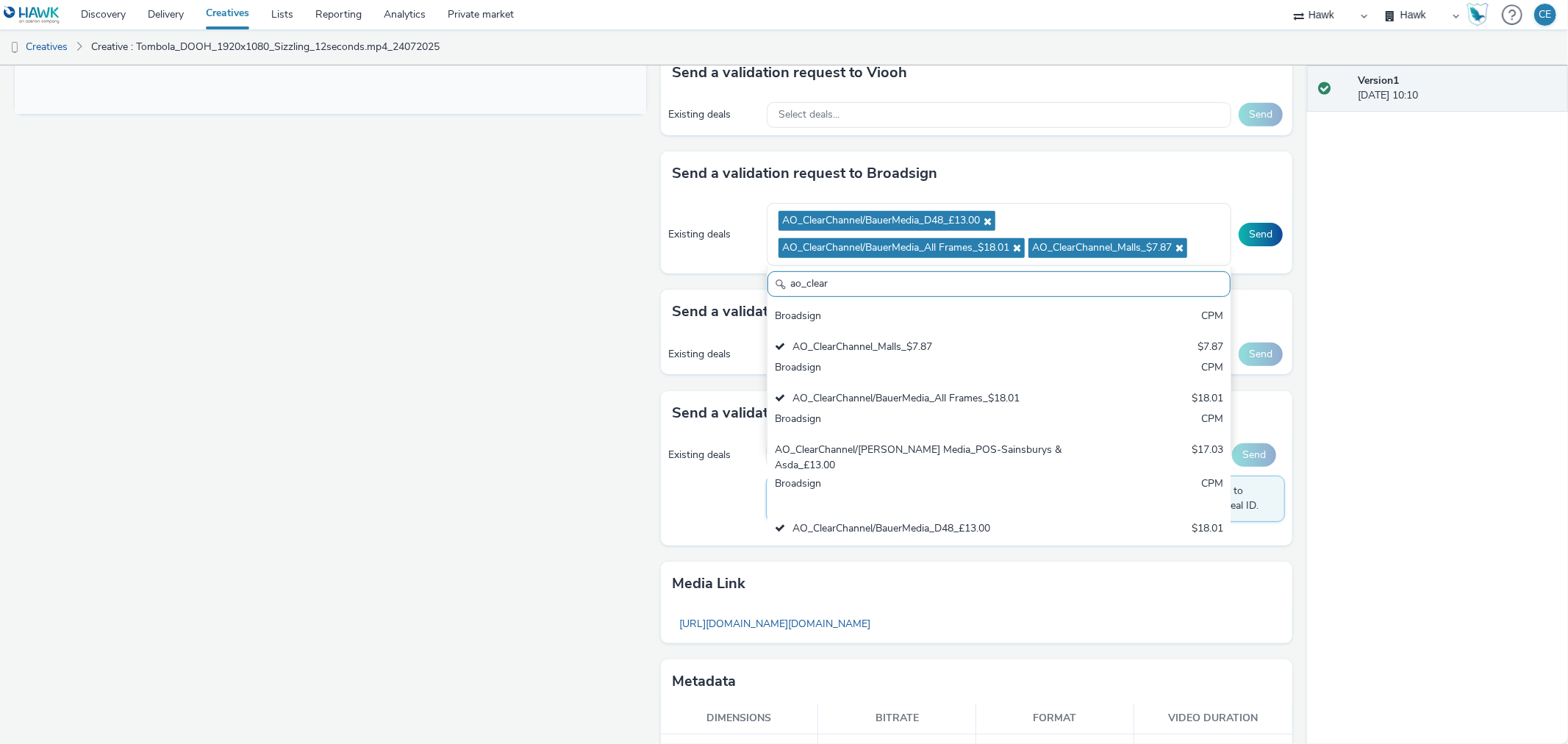
click at [1247, 247] on div "Existing deals AO_ClearChannel/BauerMedia_D48_£13.00 AO_ClearChannel/BauerMedia…" at bounding box center [976, 234] width 631 height 78
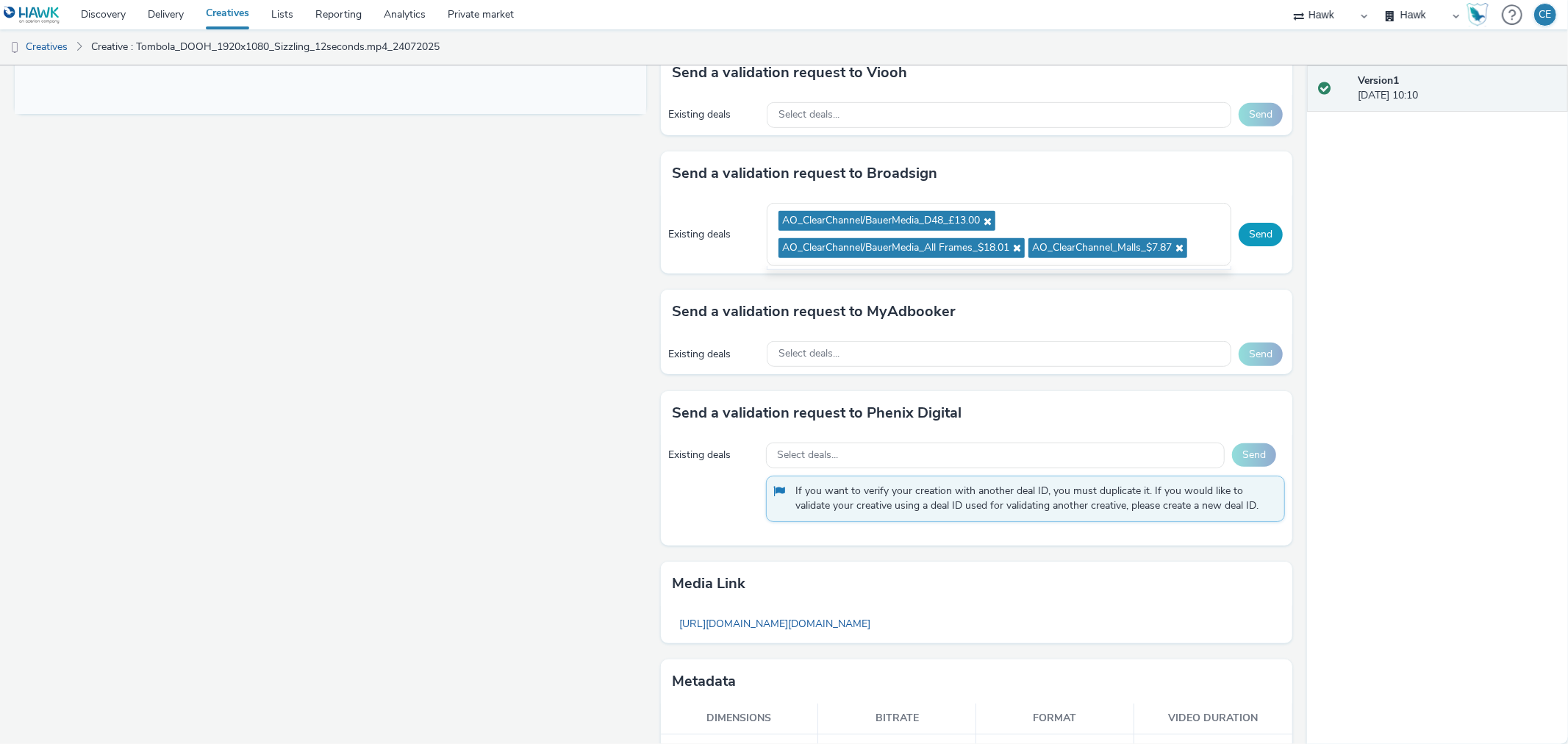
click at [1250, 237] on button "Send" at bounding box center [1261, 234] width 44 height 23
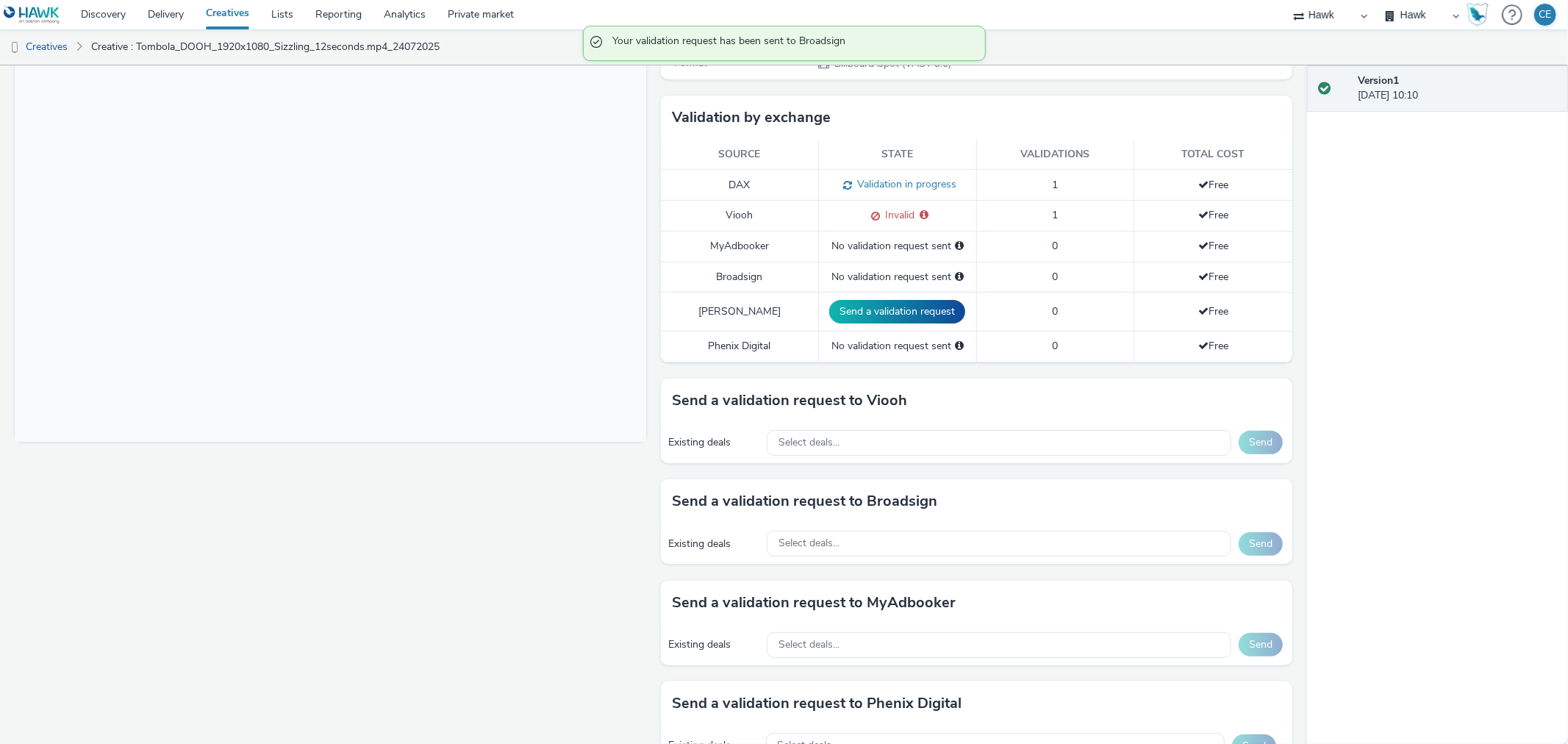
scroll to position [92, 0]
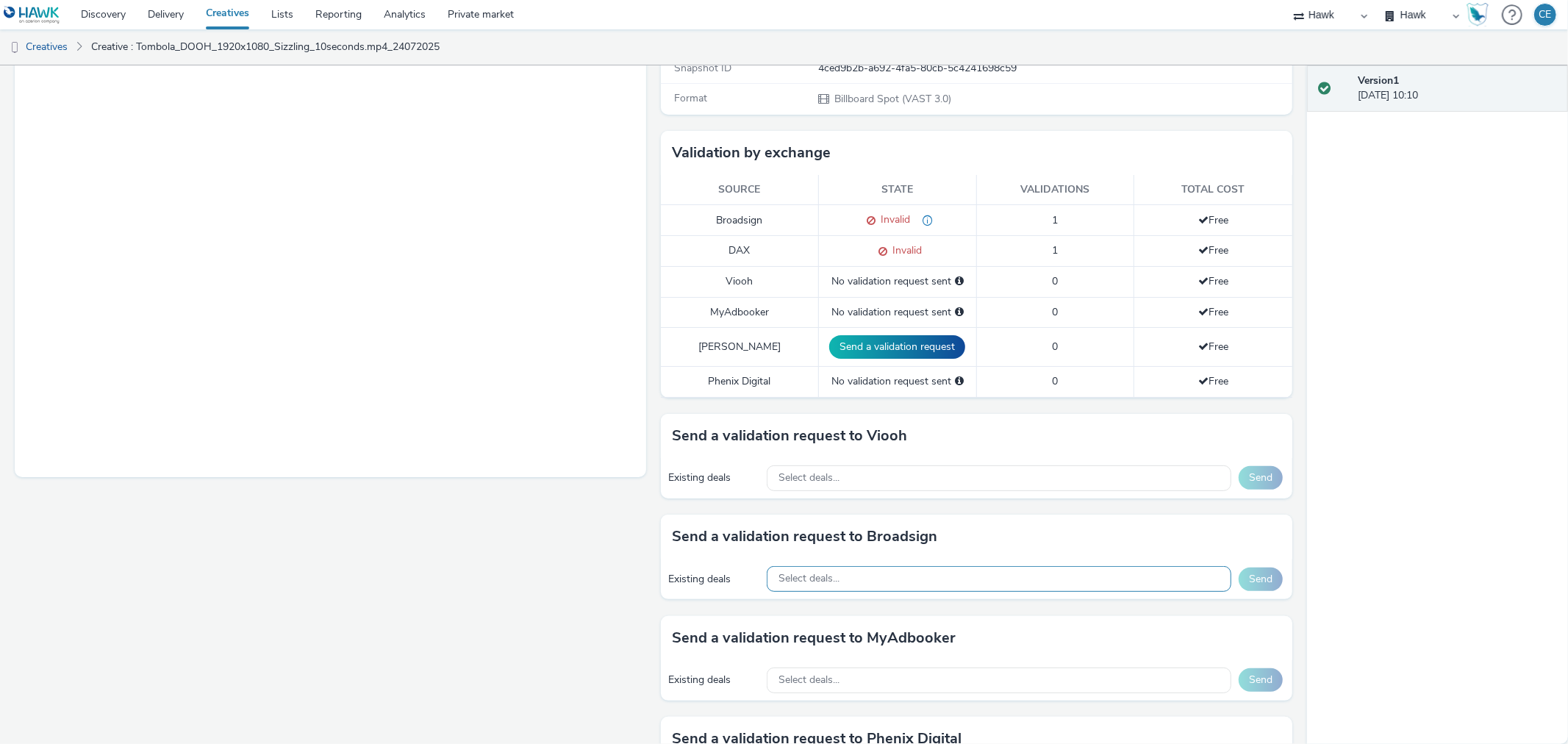
scroll to position [327, 0]
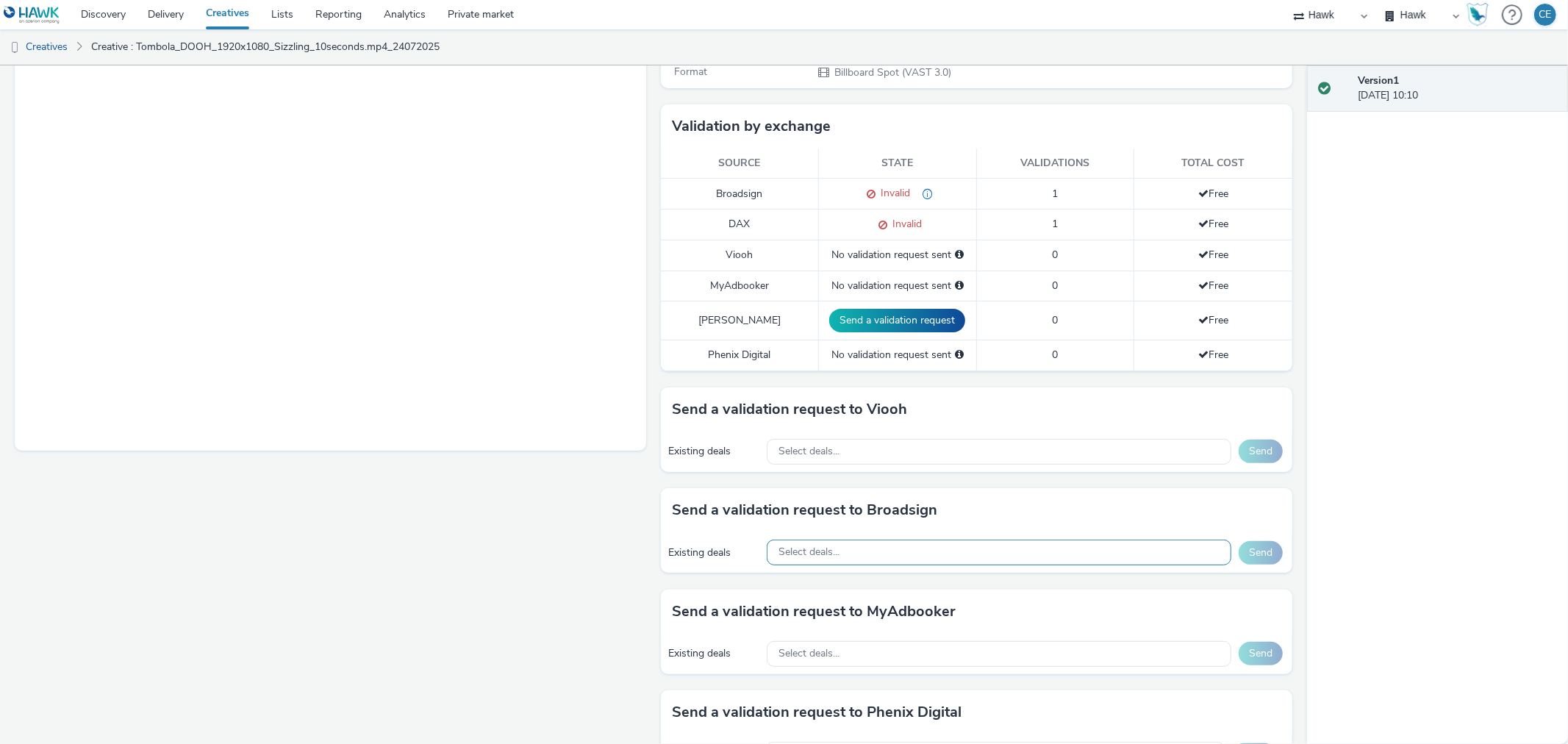
click at [931, 547] on div "Select deals..." at bounding box center [999, 552] width 465 height 26
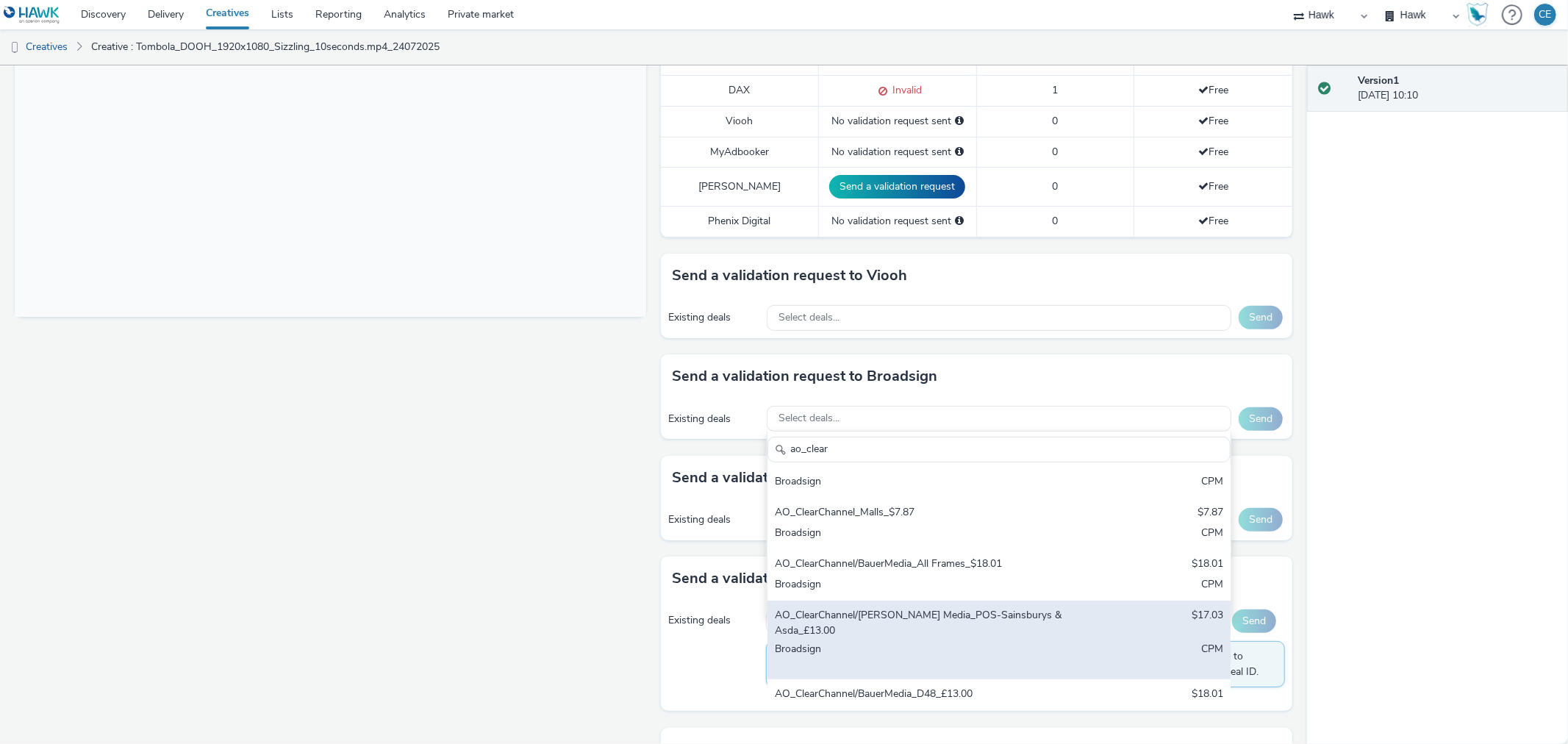
scroll to position [490, 0]
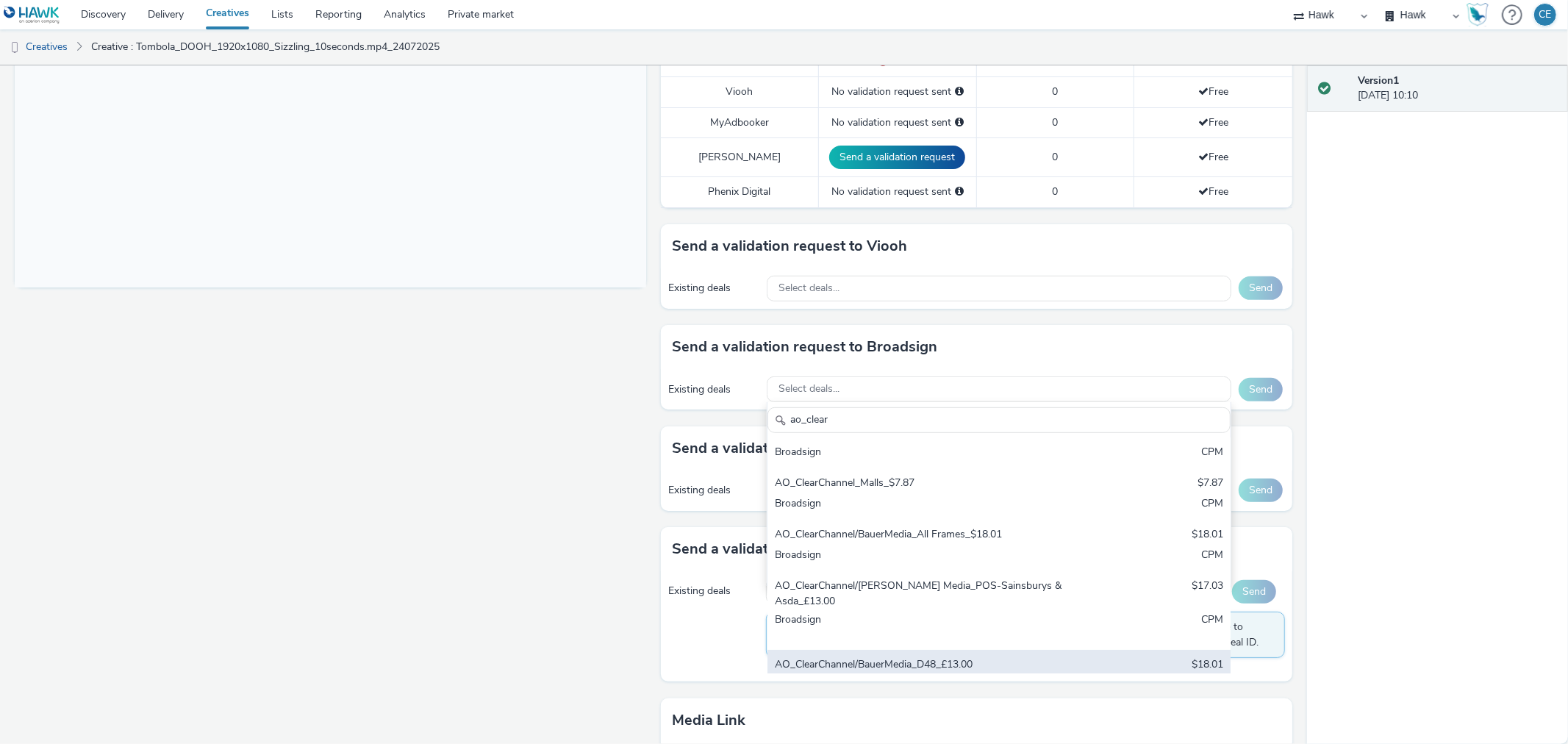
type input "ao_clear"
click at [872, 657] on div "AO_ClearChannel/BauerMedia_D48_£13.00" at bounding box center [922, 666] width 296 height 17
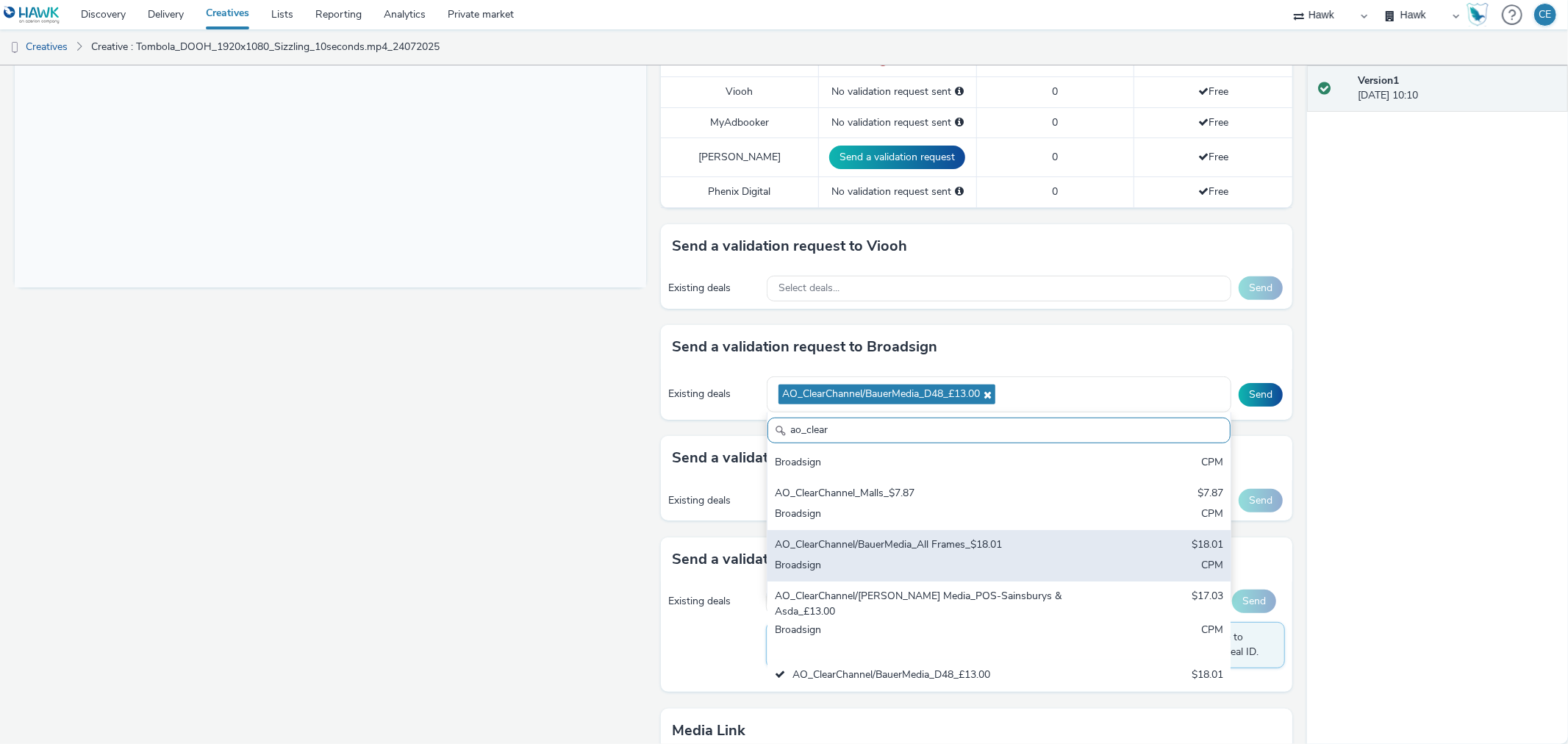
click at [948, 530] on div "AO_ClearChannel/BauerMedia_All Frames_$18.01 $18.01 Broadsign CPM" at bounding box center [998, 555] width 464 height 51
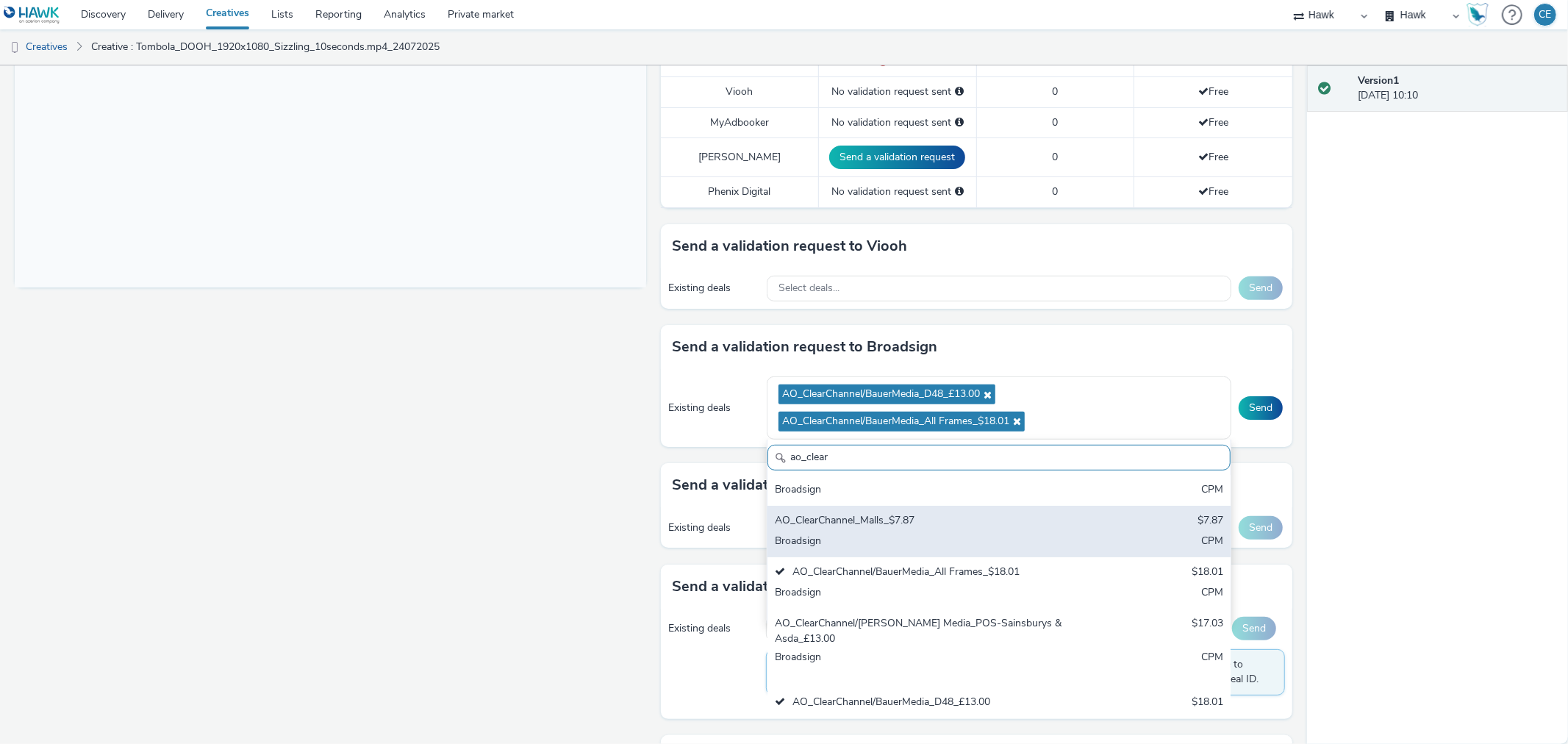
click at [961, 534] on div "Broadsign" at bounding box center [922, 543] width 296 height 17
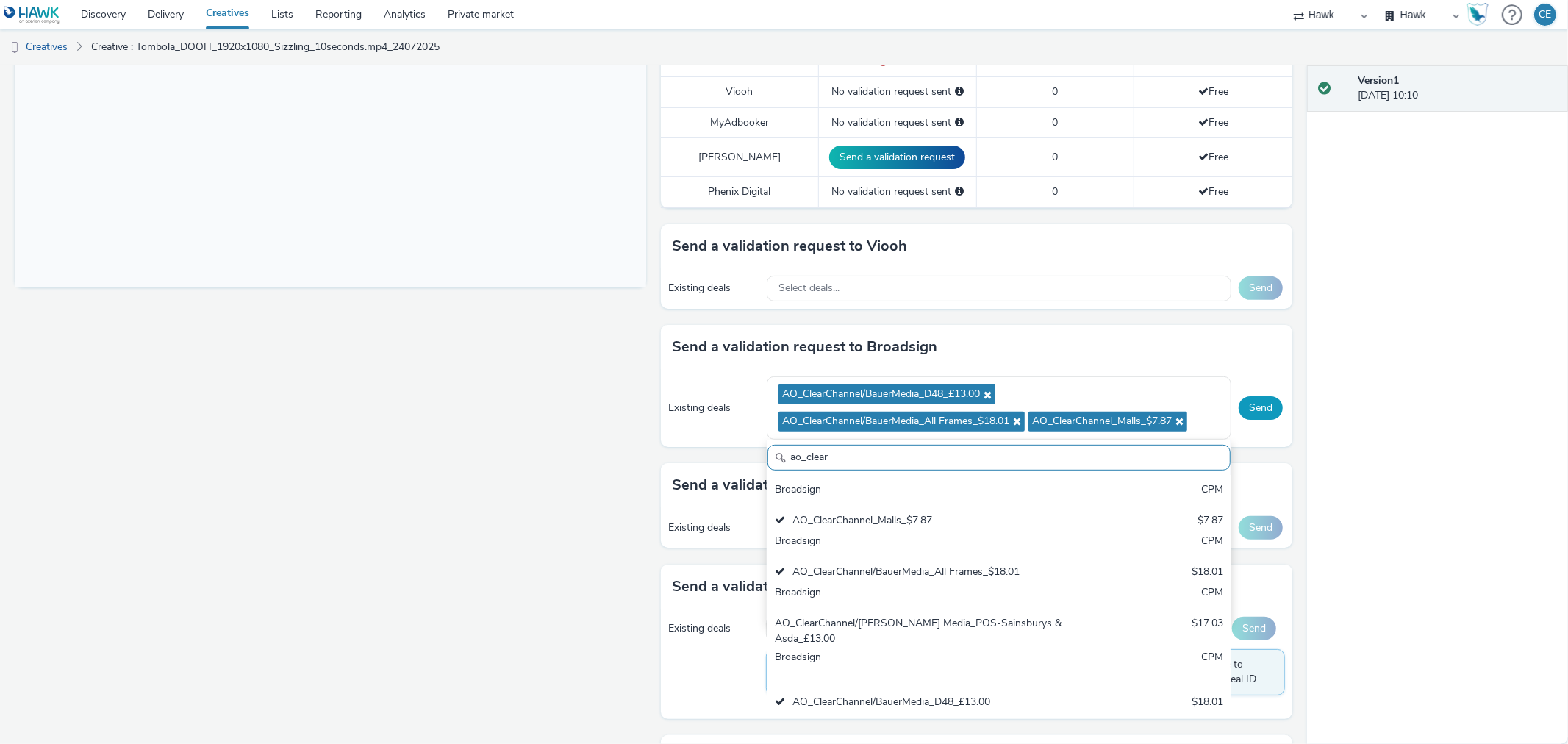
click at [1254, 406] on button "Send" at bounding box center [1261, 408] width 44 height 23
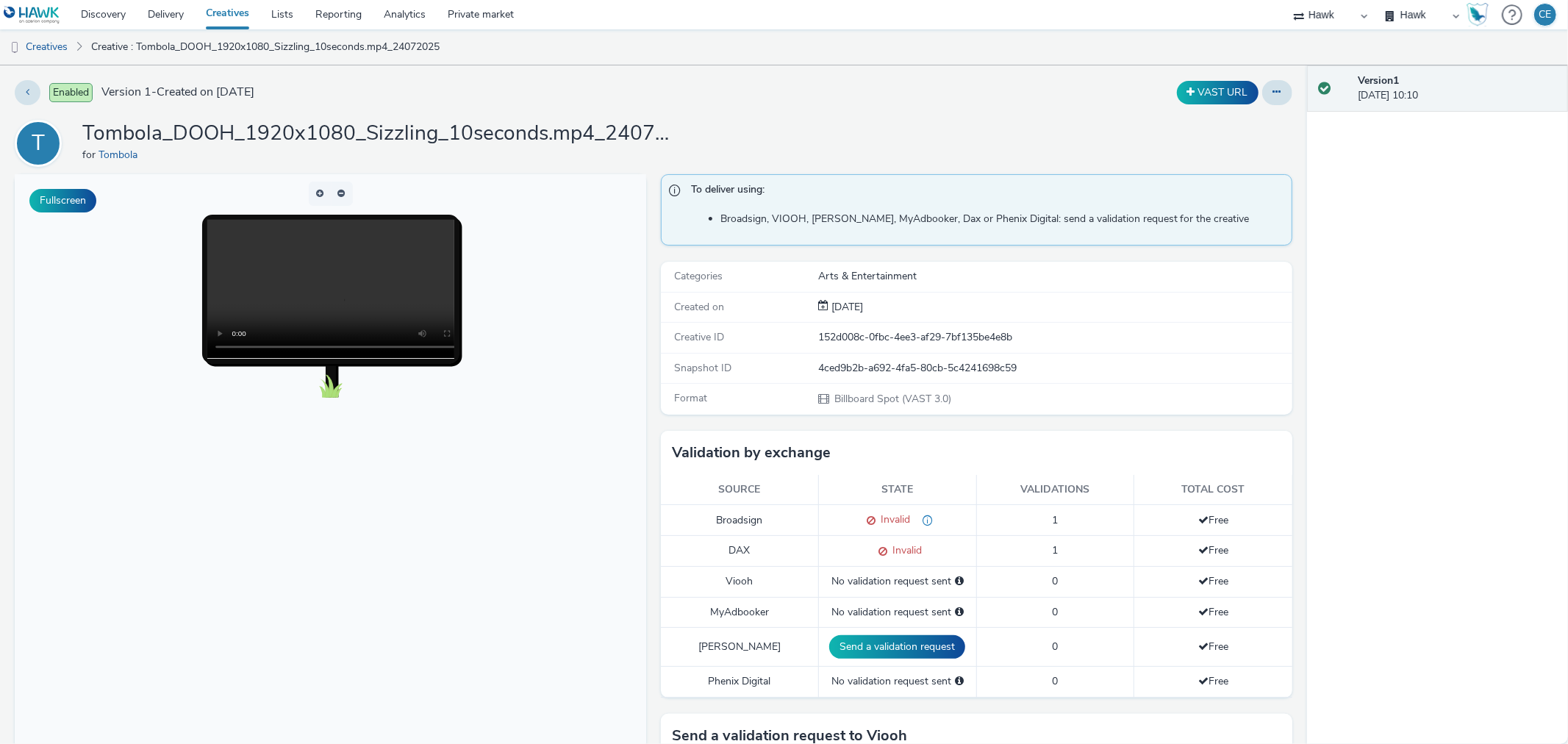
scroll to position [245, 0]
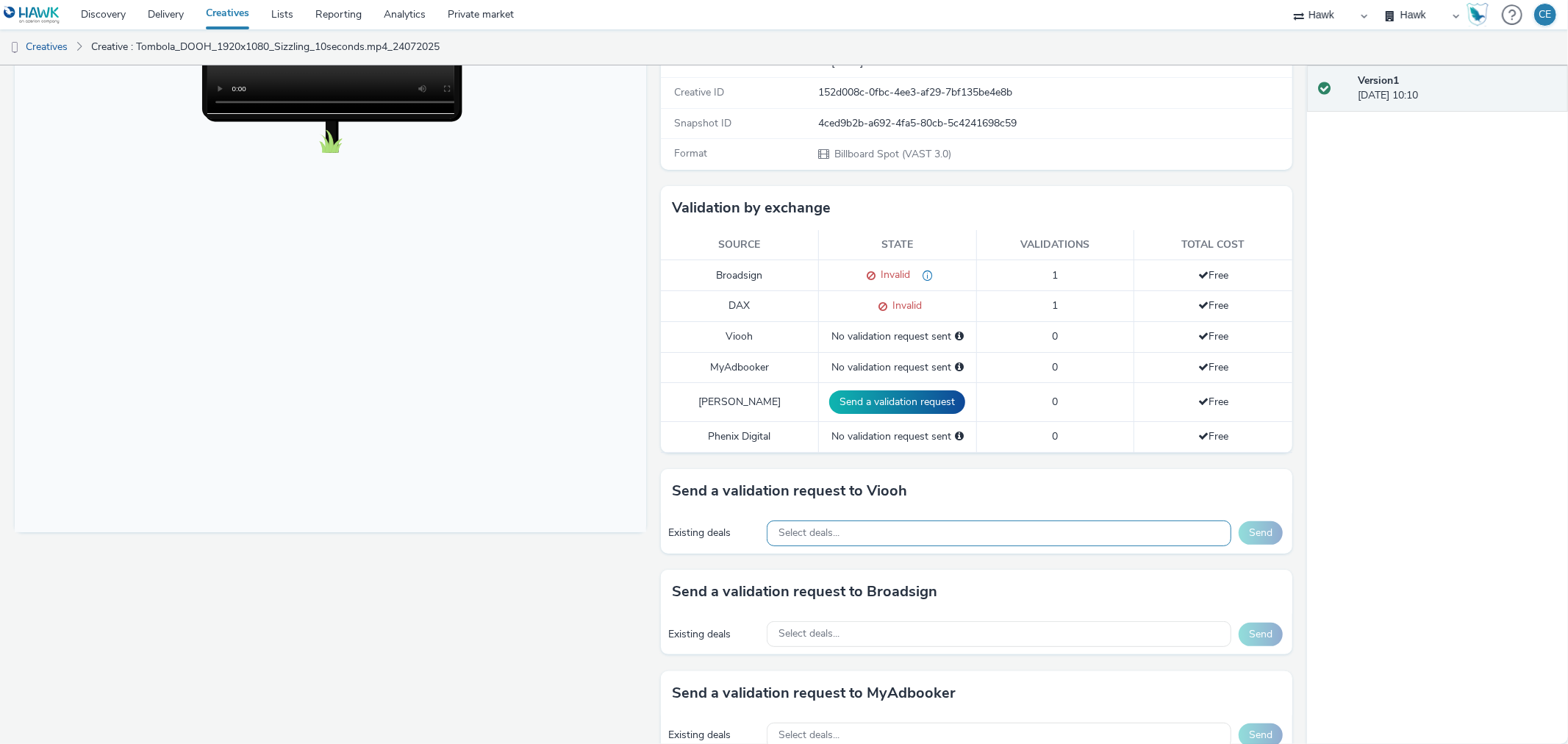
click at [788, 534] on span "Select deals..." at bounding box center [809, 533] width 61 height 13
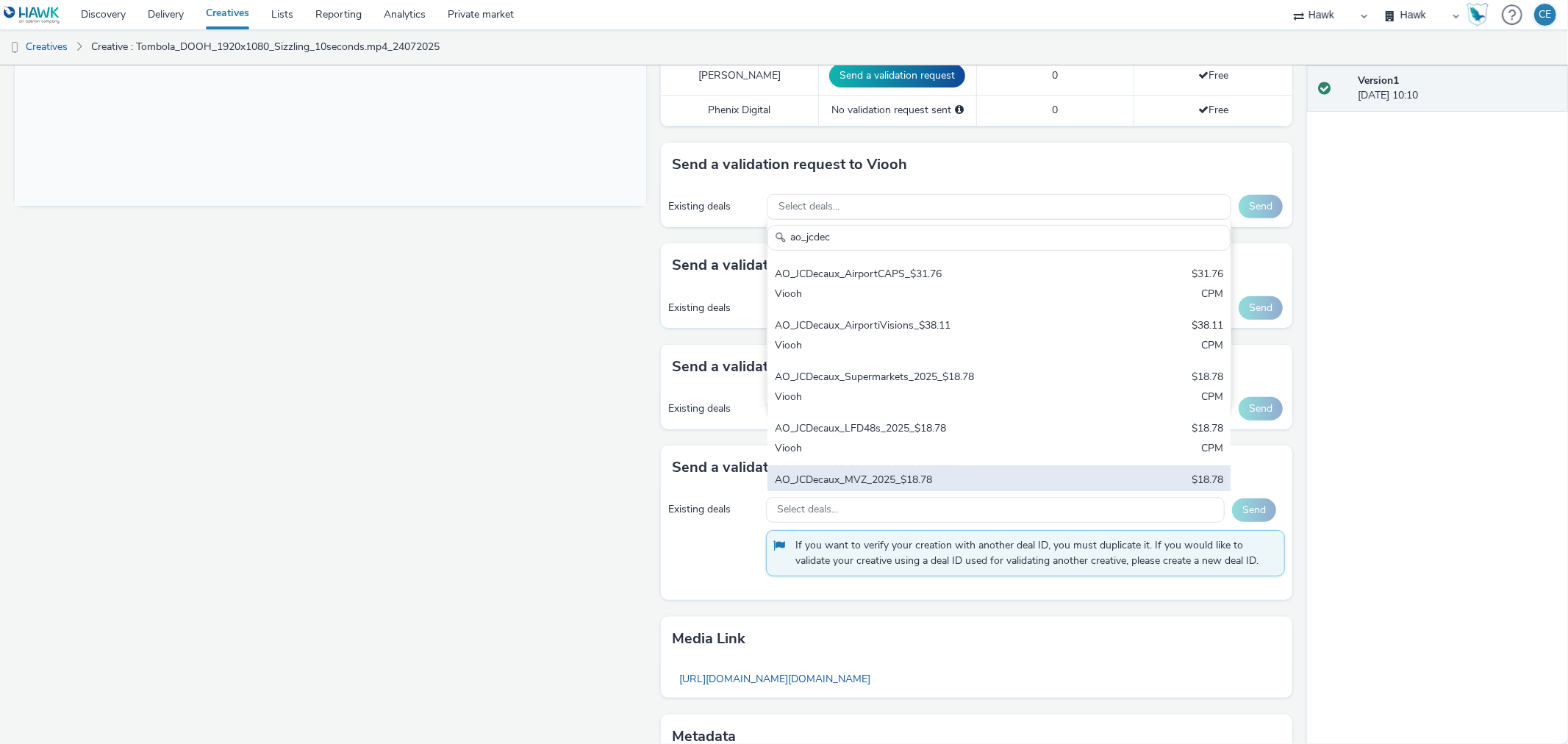
scroll to position [127, 0]
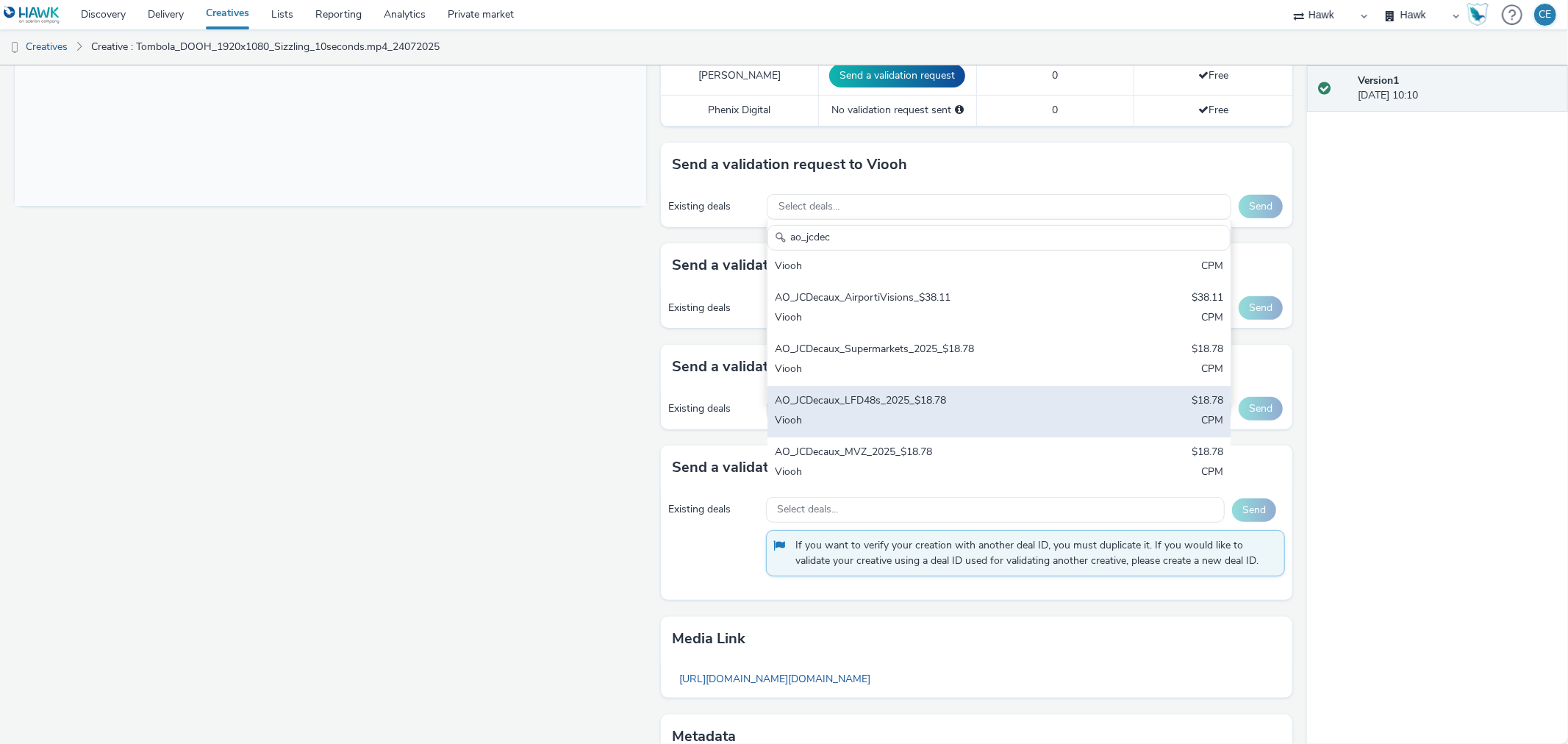
type input "ao_jcdec"
click at [926, 400] on div "AO_JCDecaux_LFD48s_2025_$18.78" at bounding box center [922, 402] width 296 height 17
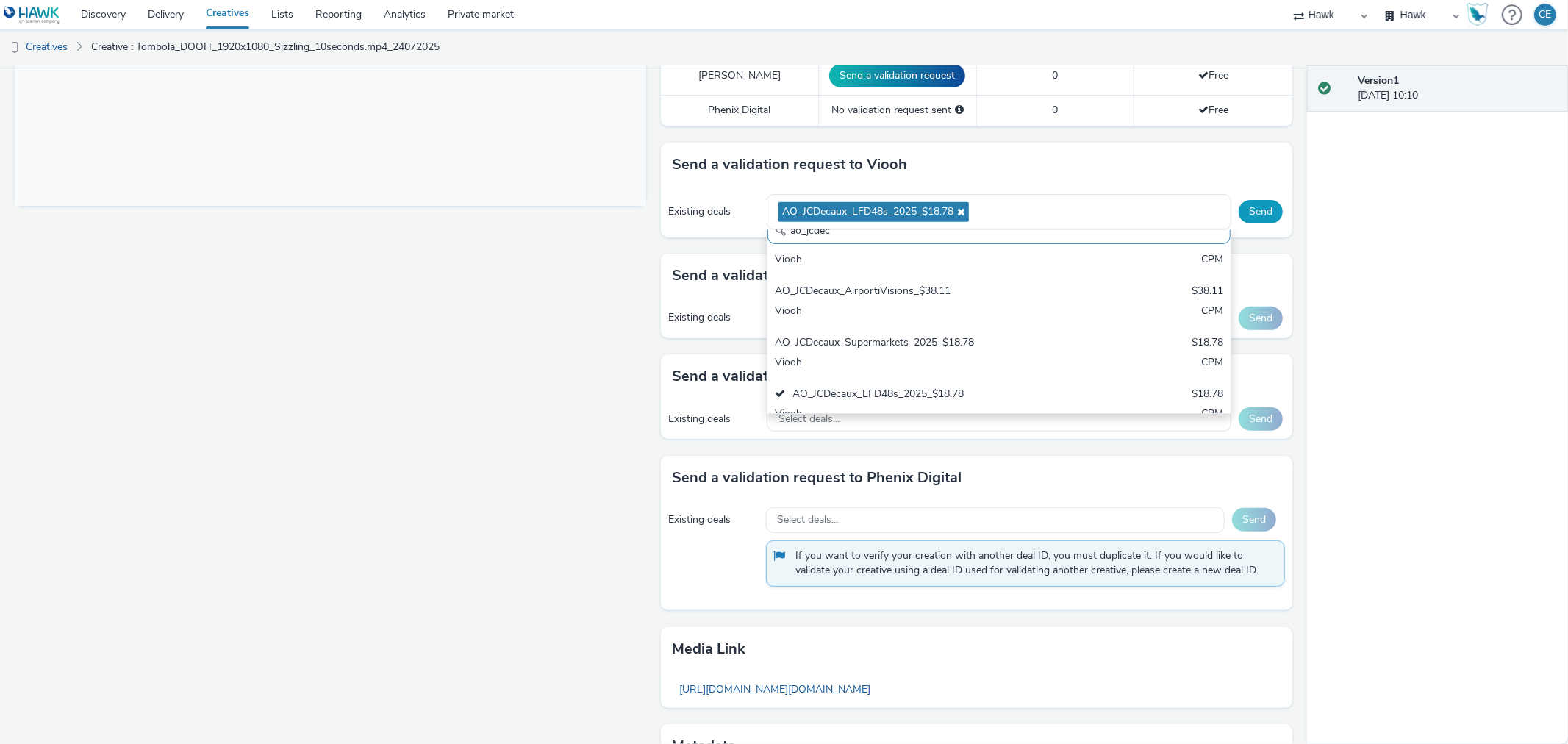
click at [1252, 212] on button "Send" at bounding box center [1261, 211] width 44 height 23
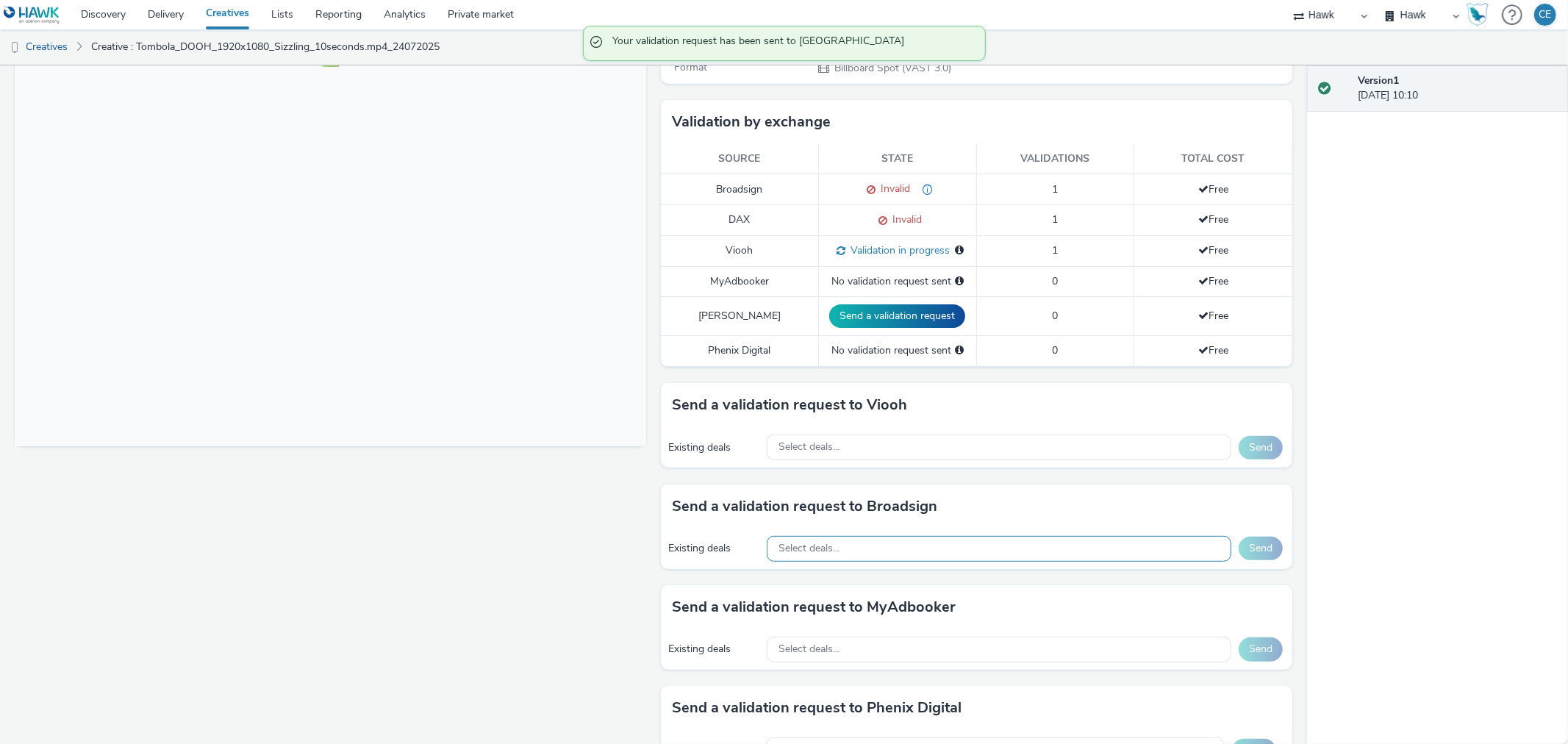
scroll to position [163, 0]
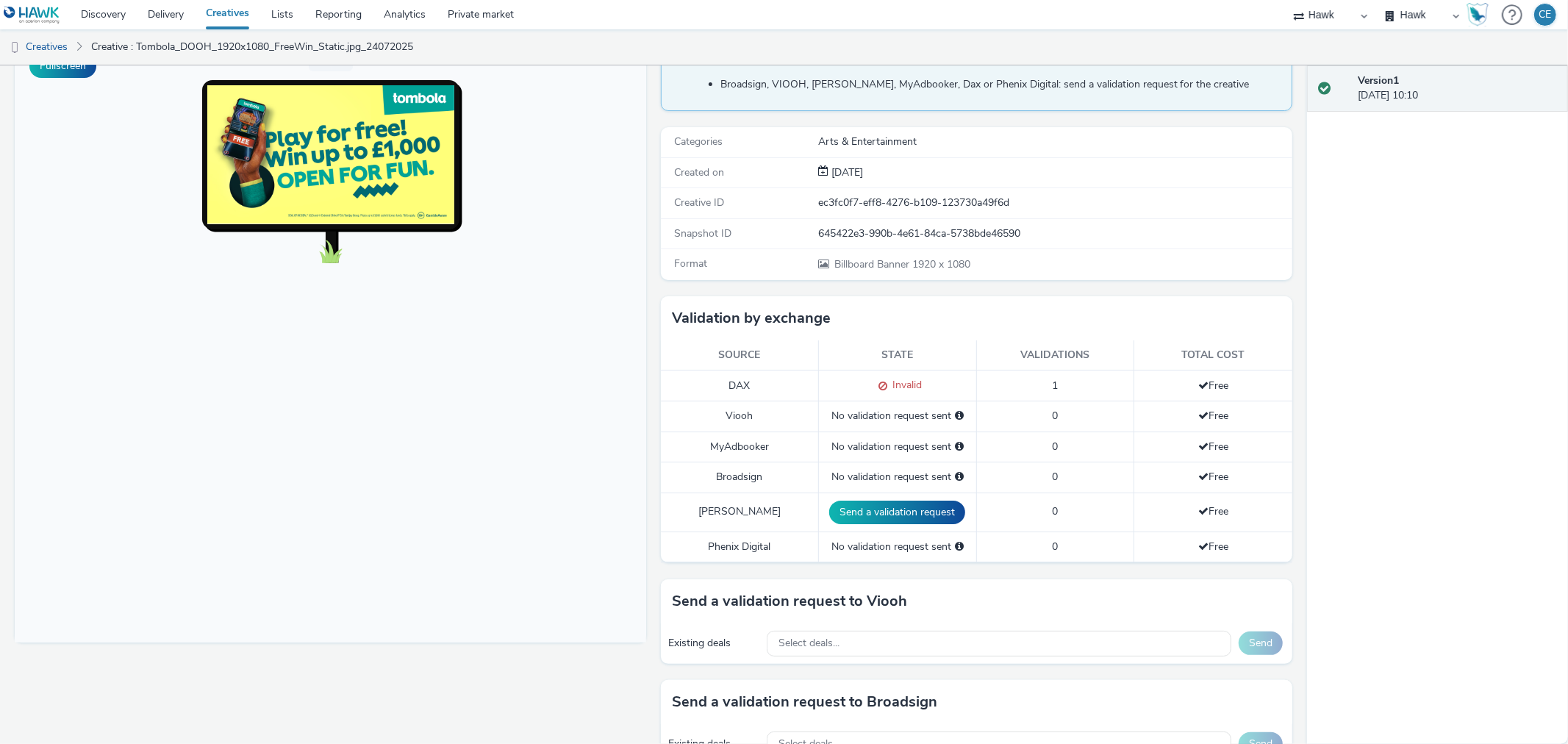
scroll to position [163, 0]
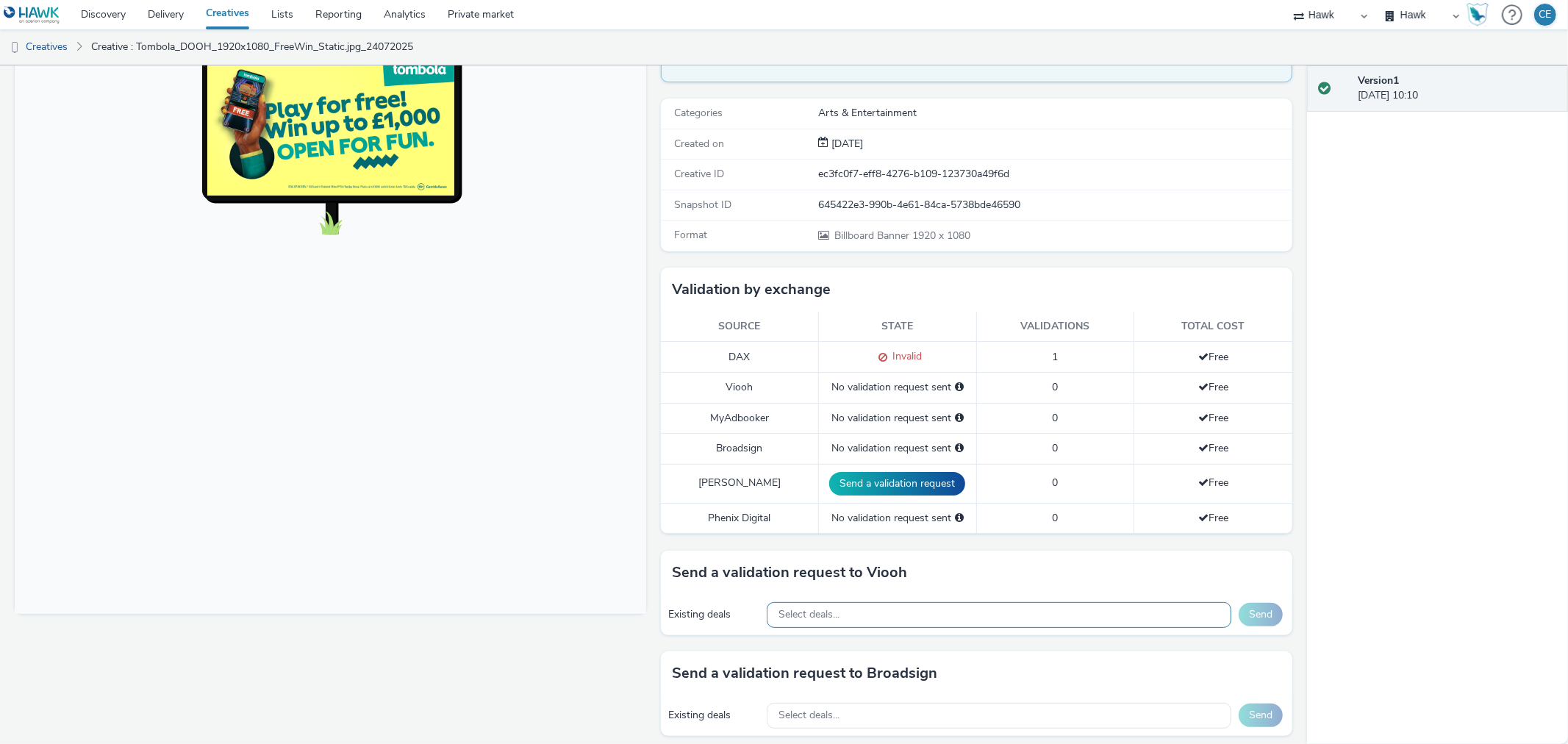
click at [1173, 620] on div "Select deals..." at bounding box center [999, 615] width 465 height 26
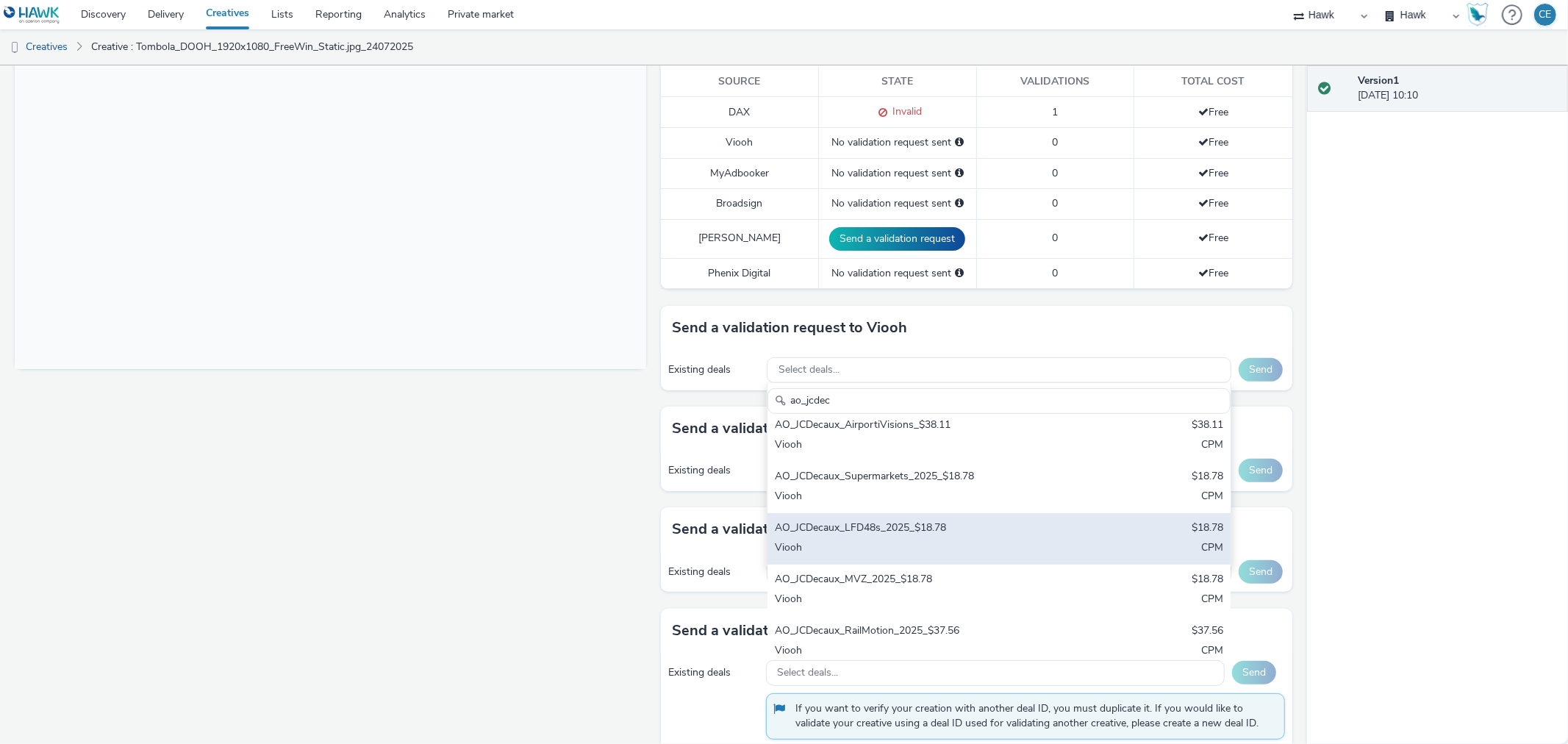
type input "ao_jcdec"
click at [936, 534] on div "AO_JCDecaux_LFD48s_2025_$18.78" at bounding box center [922, 529] width 296 height 17
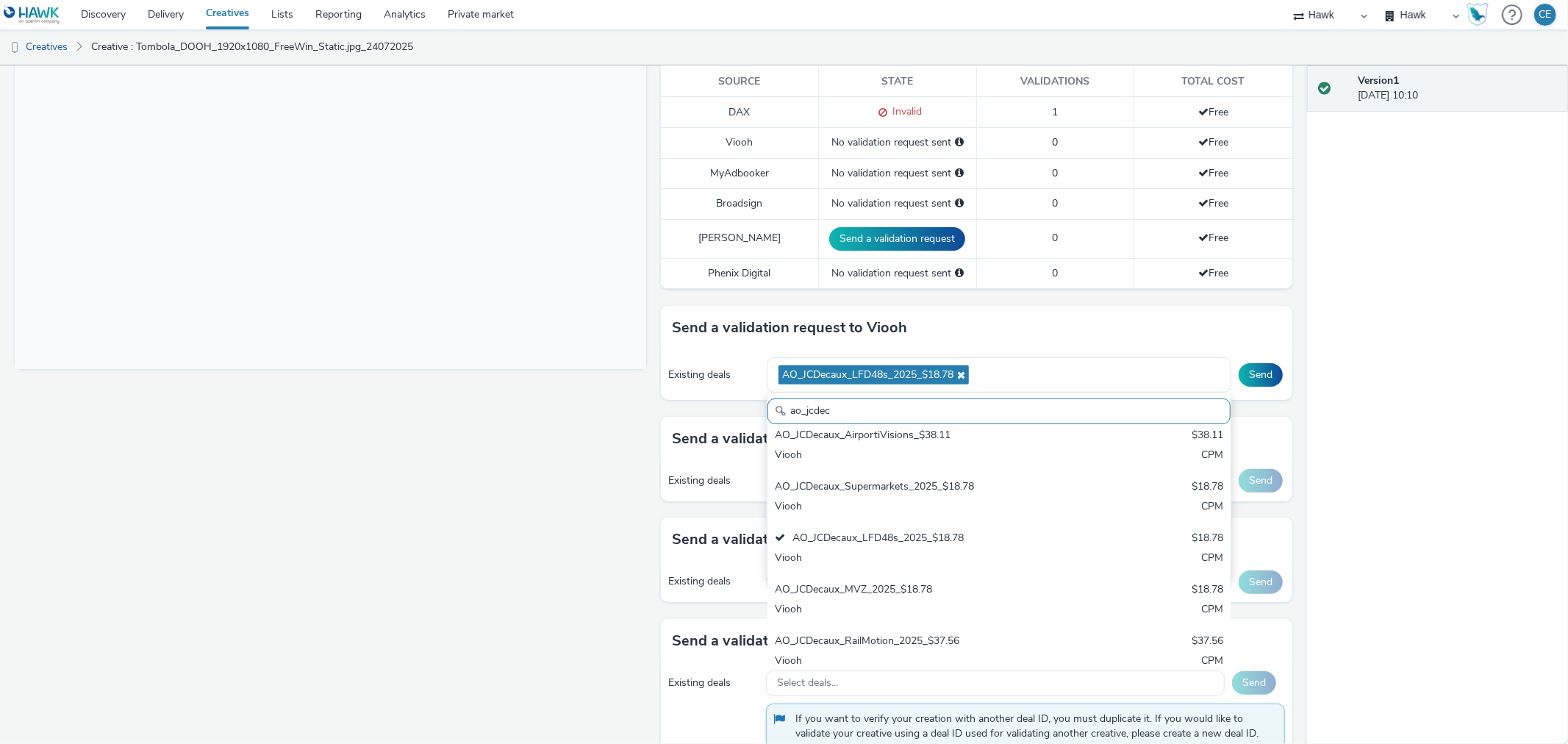
click at [668, 581] on div "Existing deals" at bounding box center [713, 581] width 92 height 14
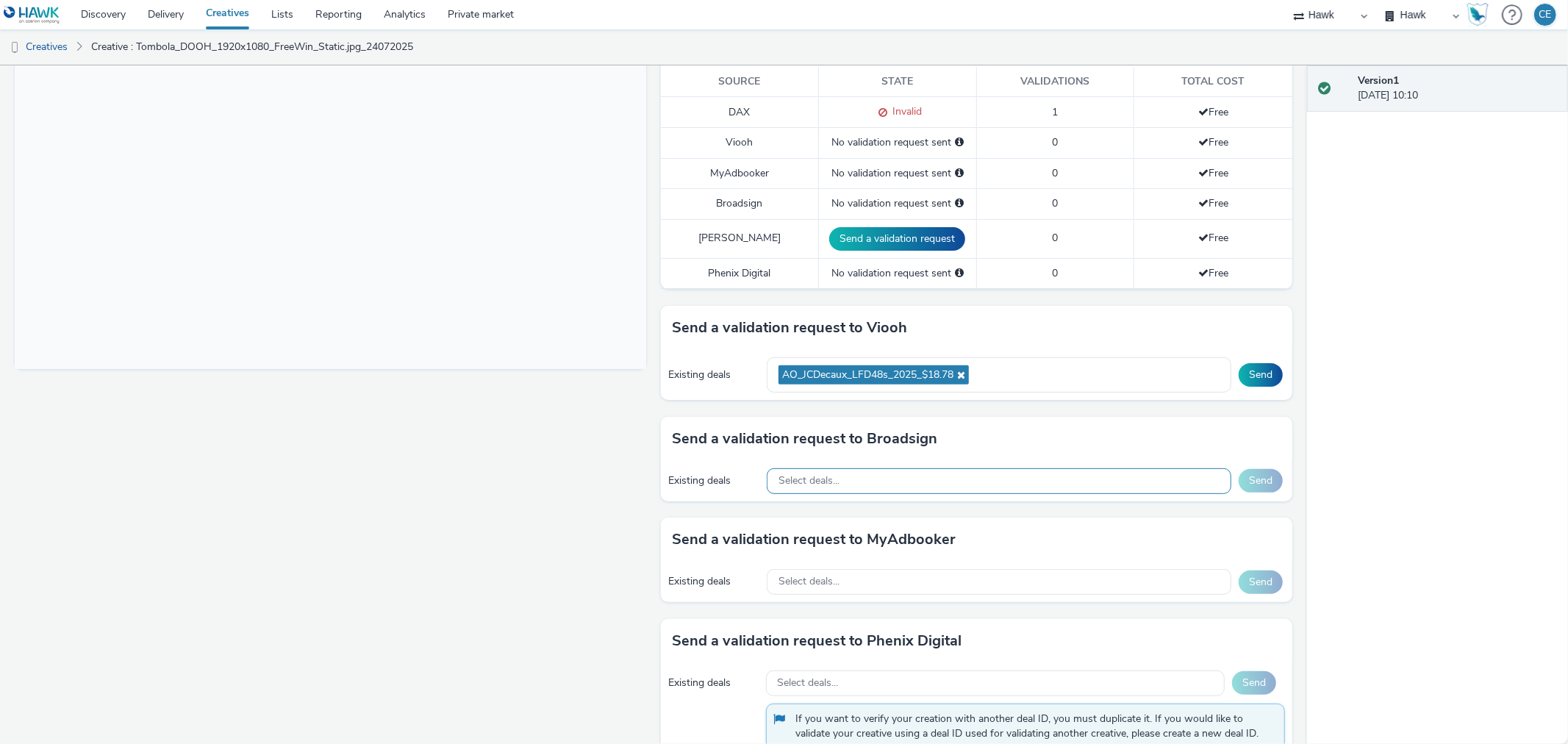
click at [879, 472] on div "Select deals..." at bounding box center [999, 481] width 465 height 26
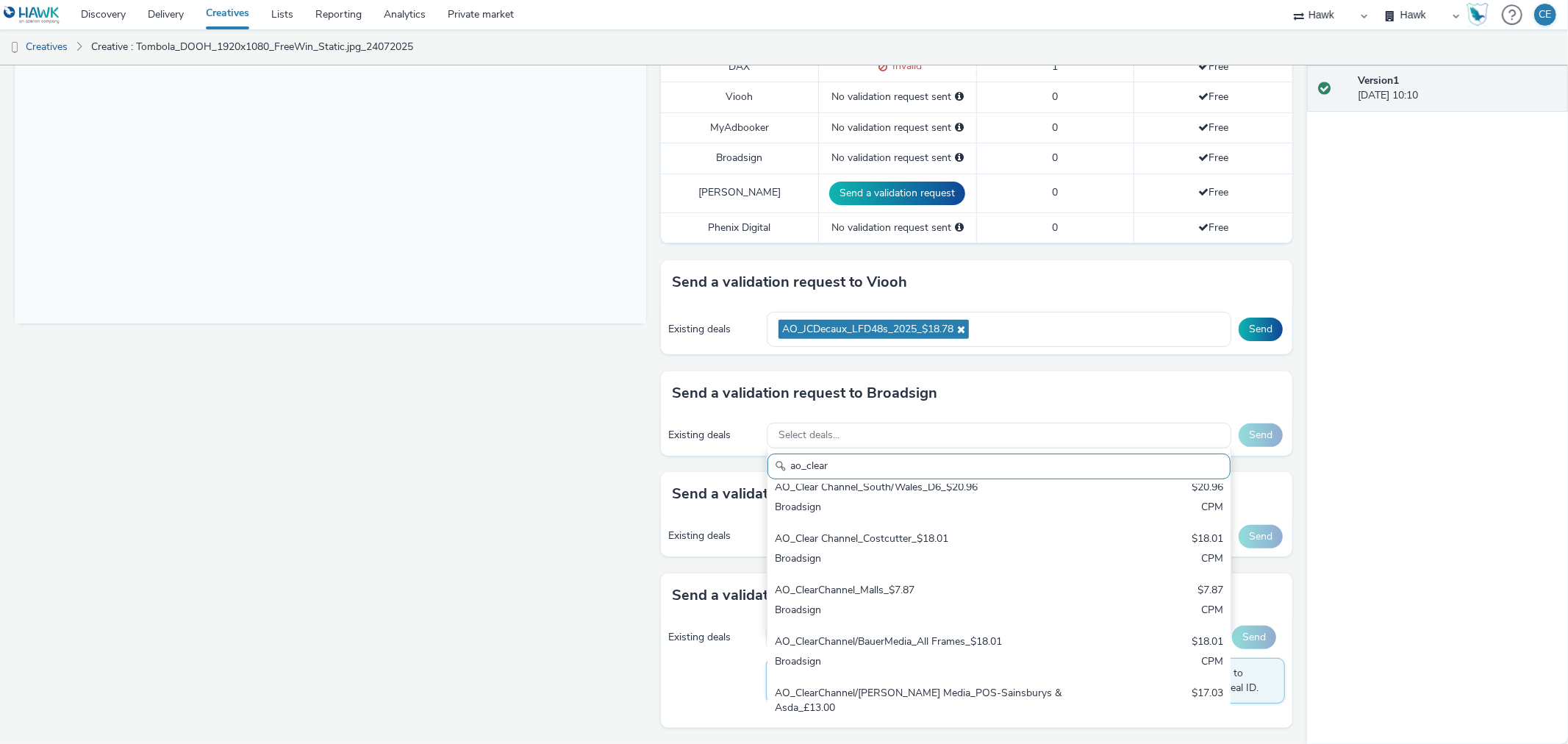
scroll to position [151, 0]
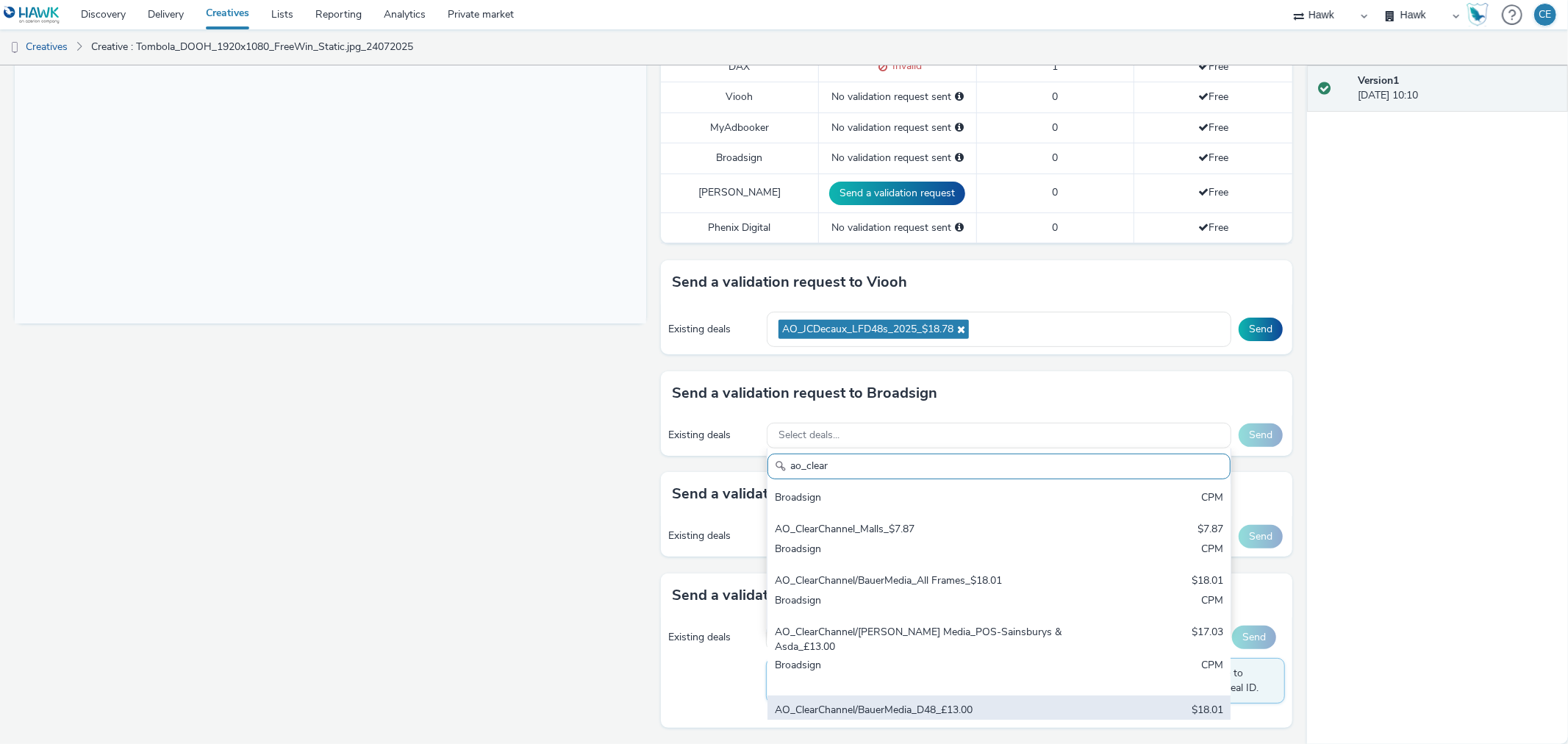
type input "ao_clear"
click at [906, 703] on div "AO_ClearChannel/BauerMedia_D48_£13.00" at bounding box center [922, 711] width 296 height 17
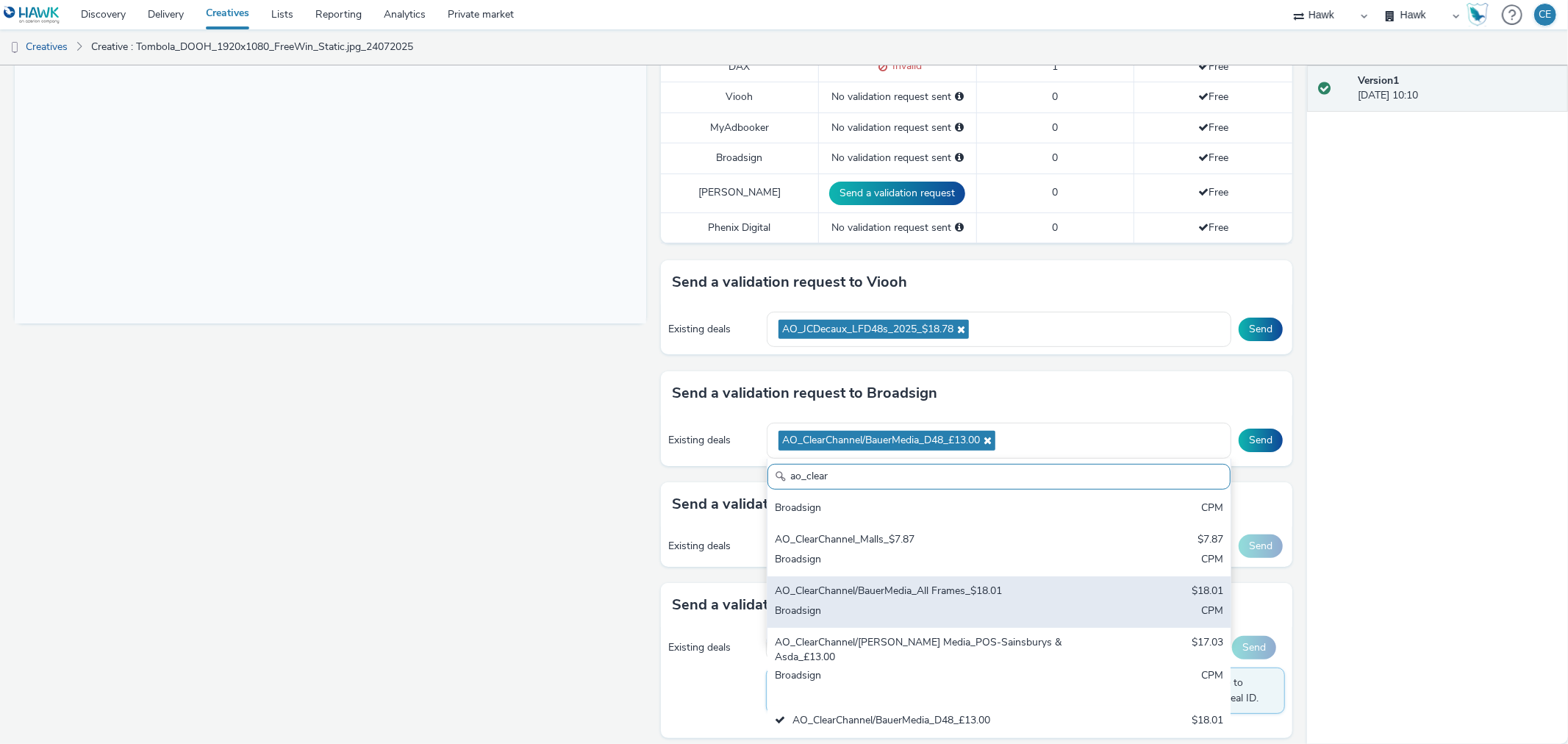
click at [926, 584] on div "AO_ClearChannel/BauerMedia_All Frames_$18.01" at bounding box center [922, 593] width 296 height 17
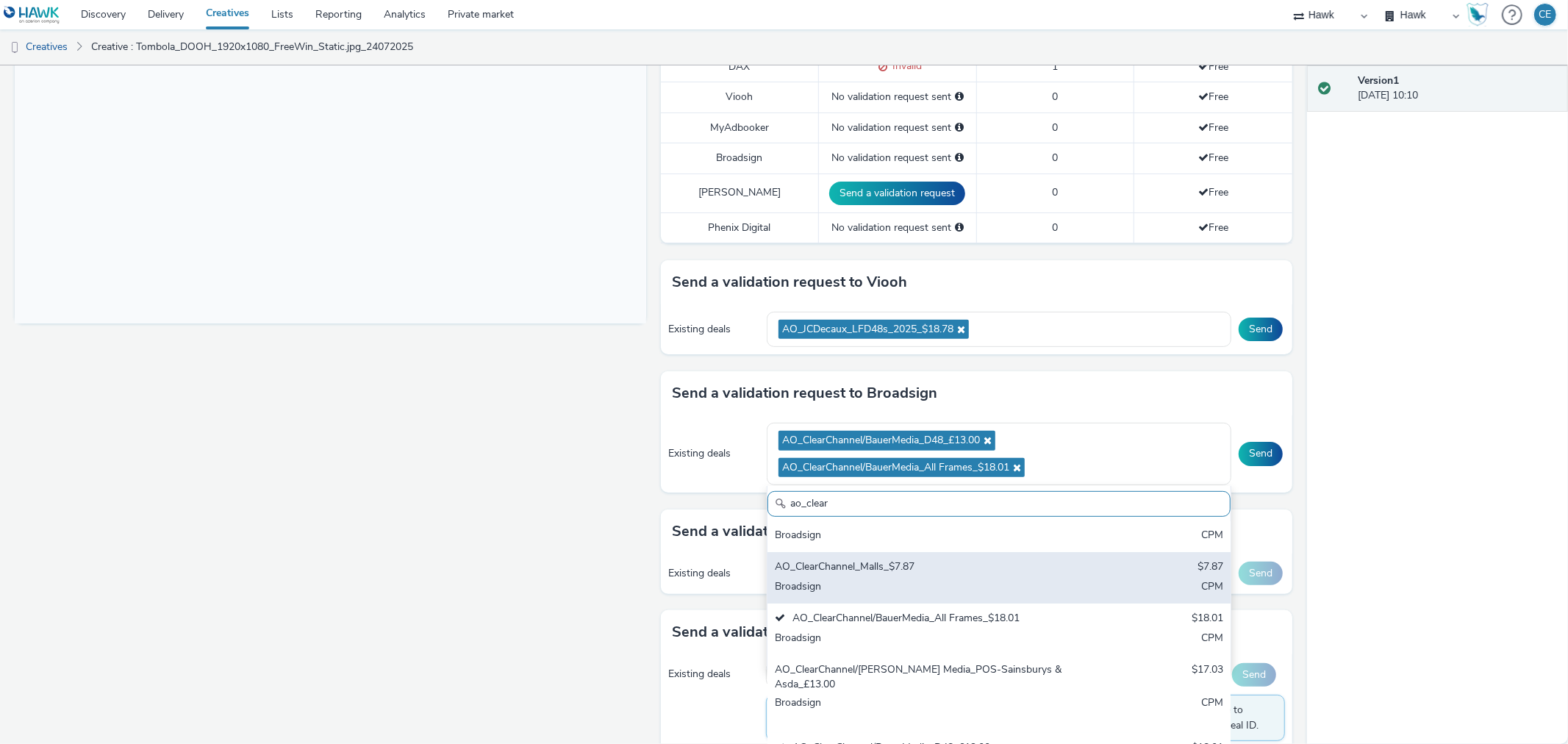
click at [920, 559] on div "AO_ClearChannel_Malls_$7.87" at bounding box center [922, 568] width 296 height 17
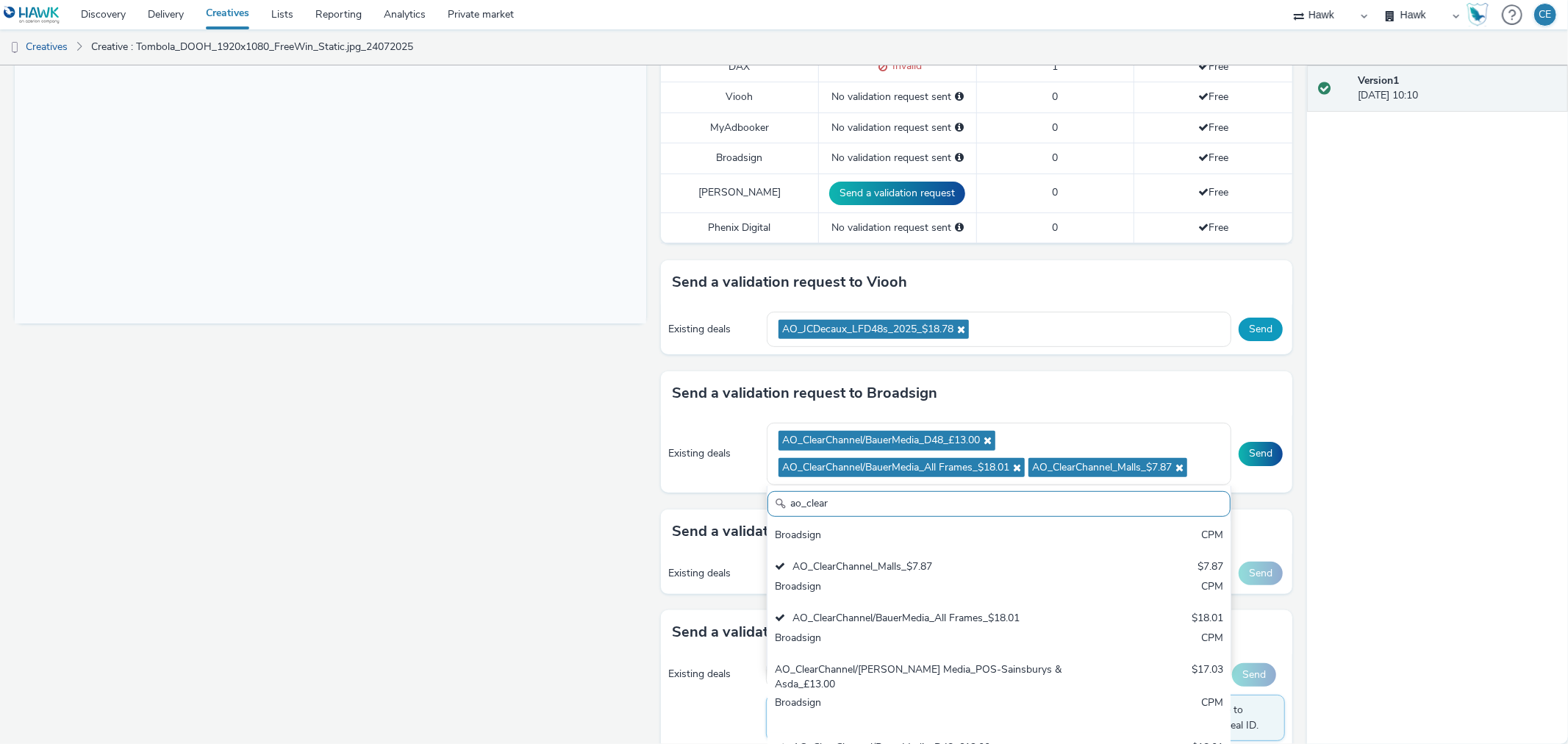
click at [1251, 329] on button "Send" at bounding box center [1261, 330] width 44 height 23
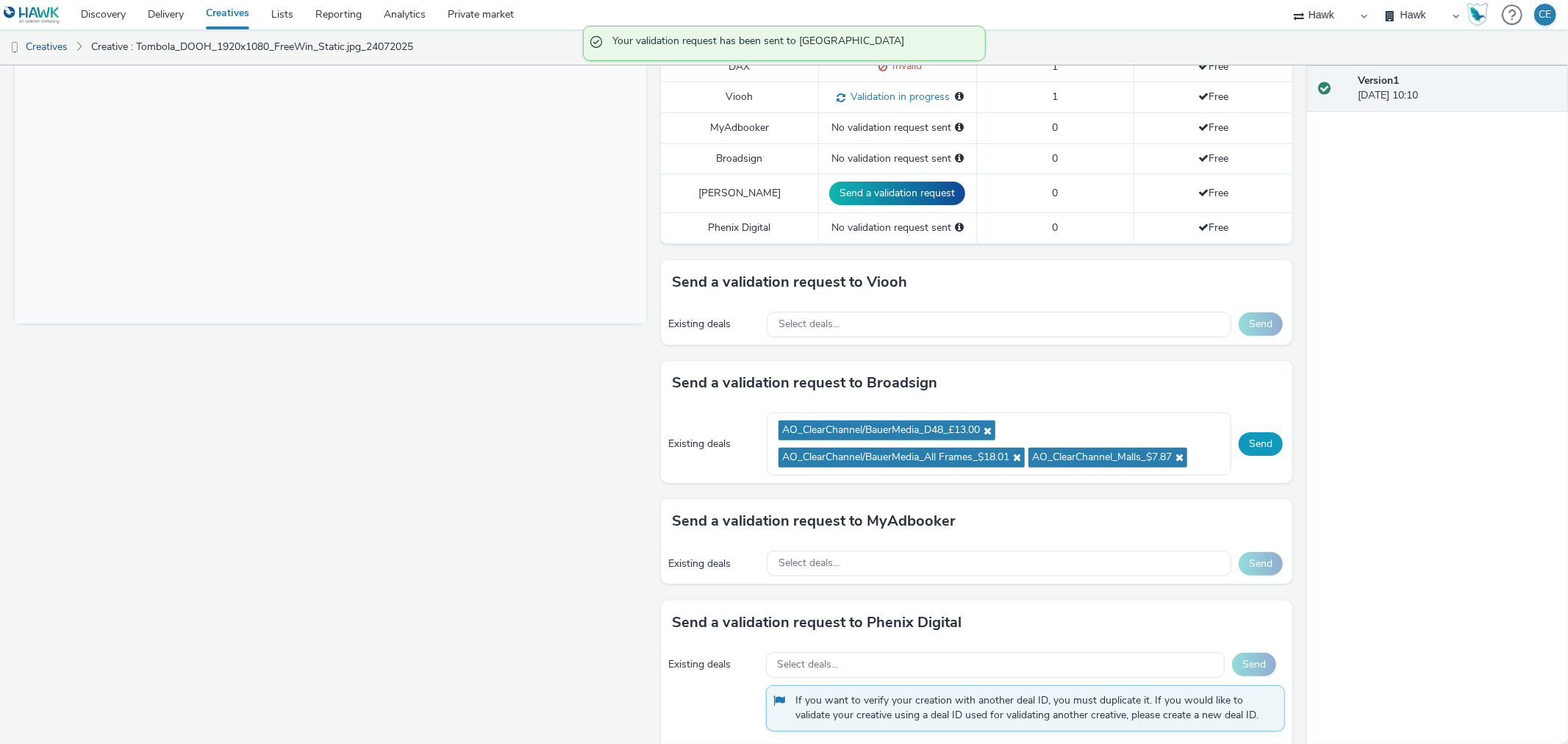
click at [1255, 443] on button "Send" at bounding box center [1261, 443] width 44 height 23
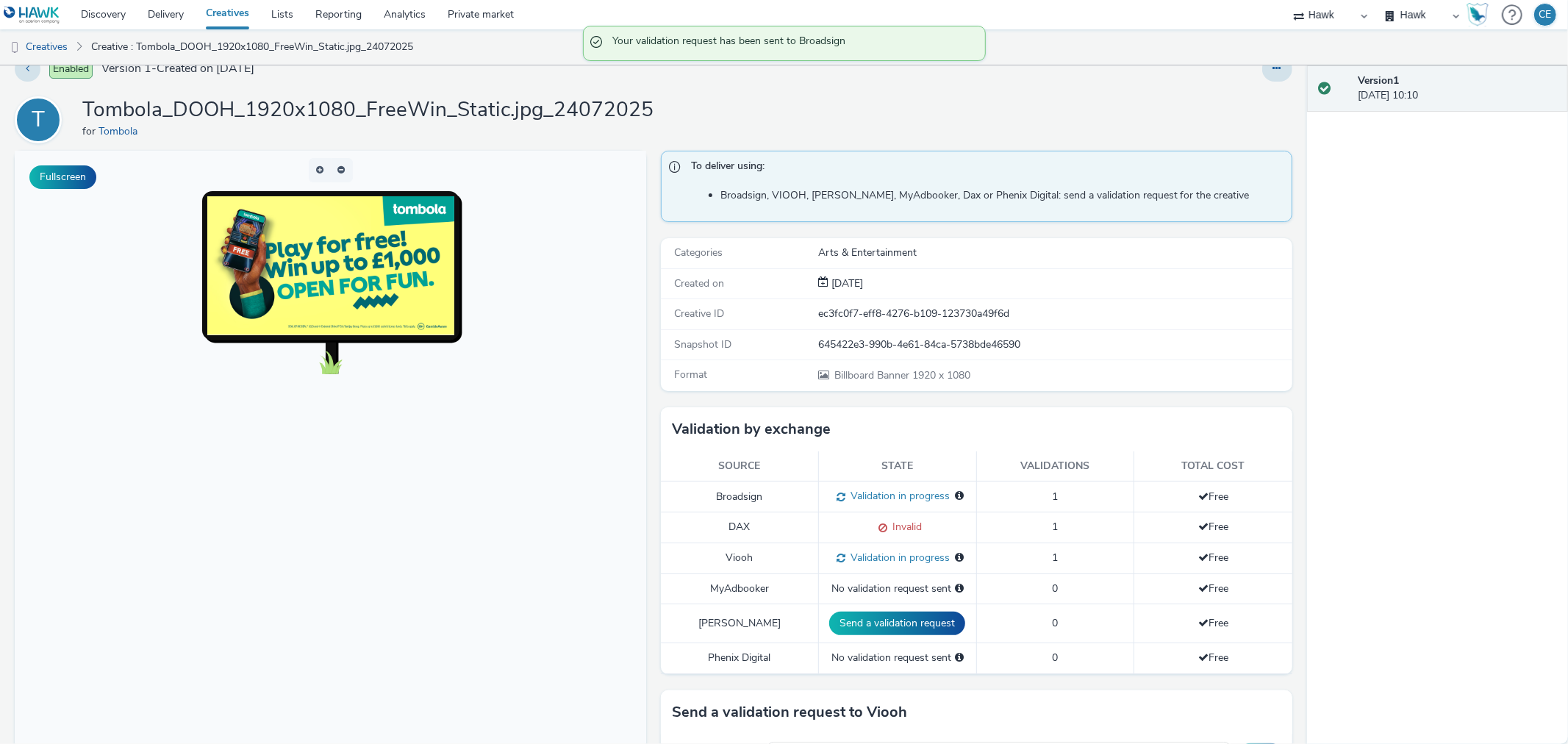
scroll to position [0, 0]
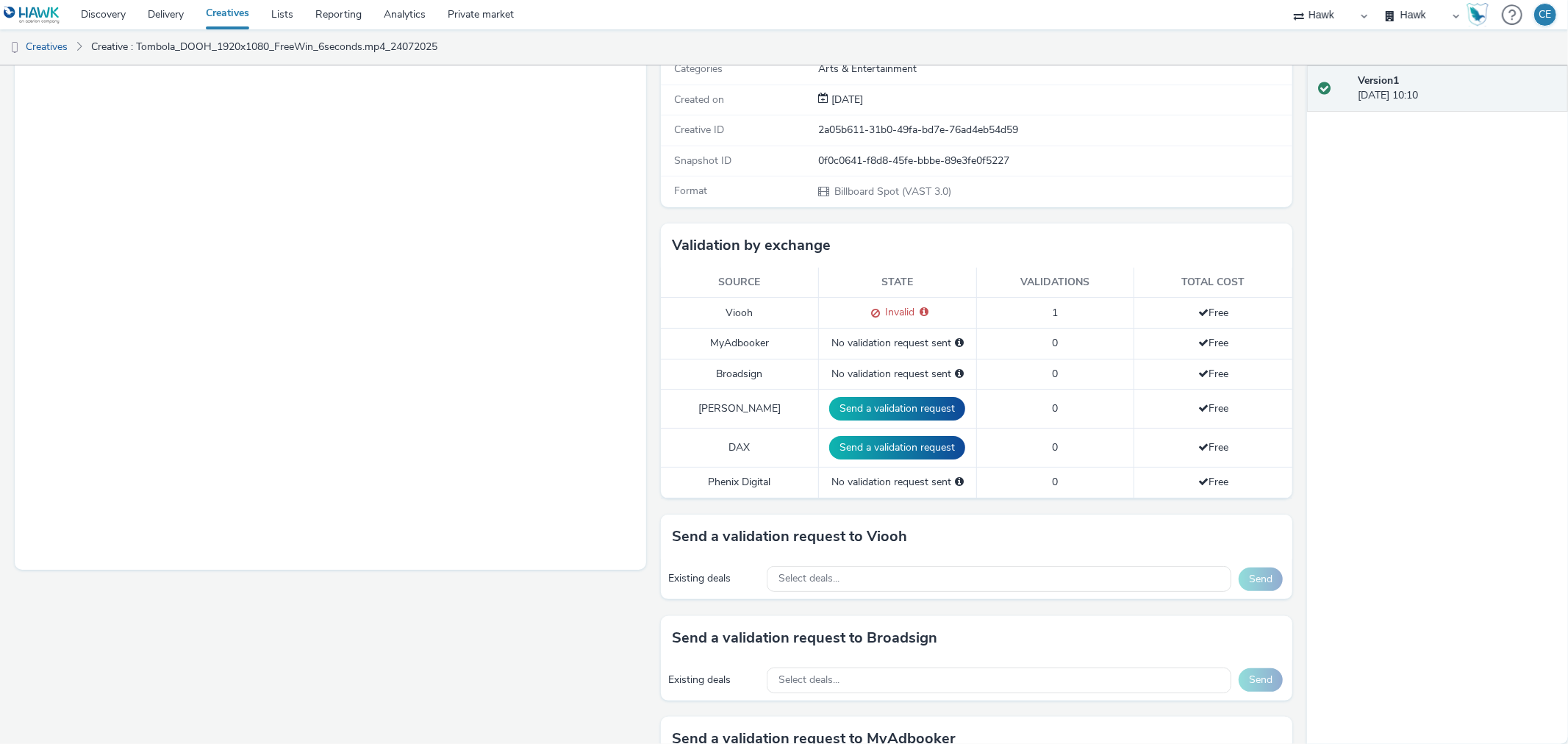
scroll to position [245, 0]
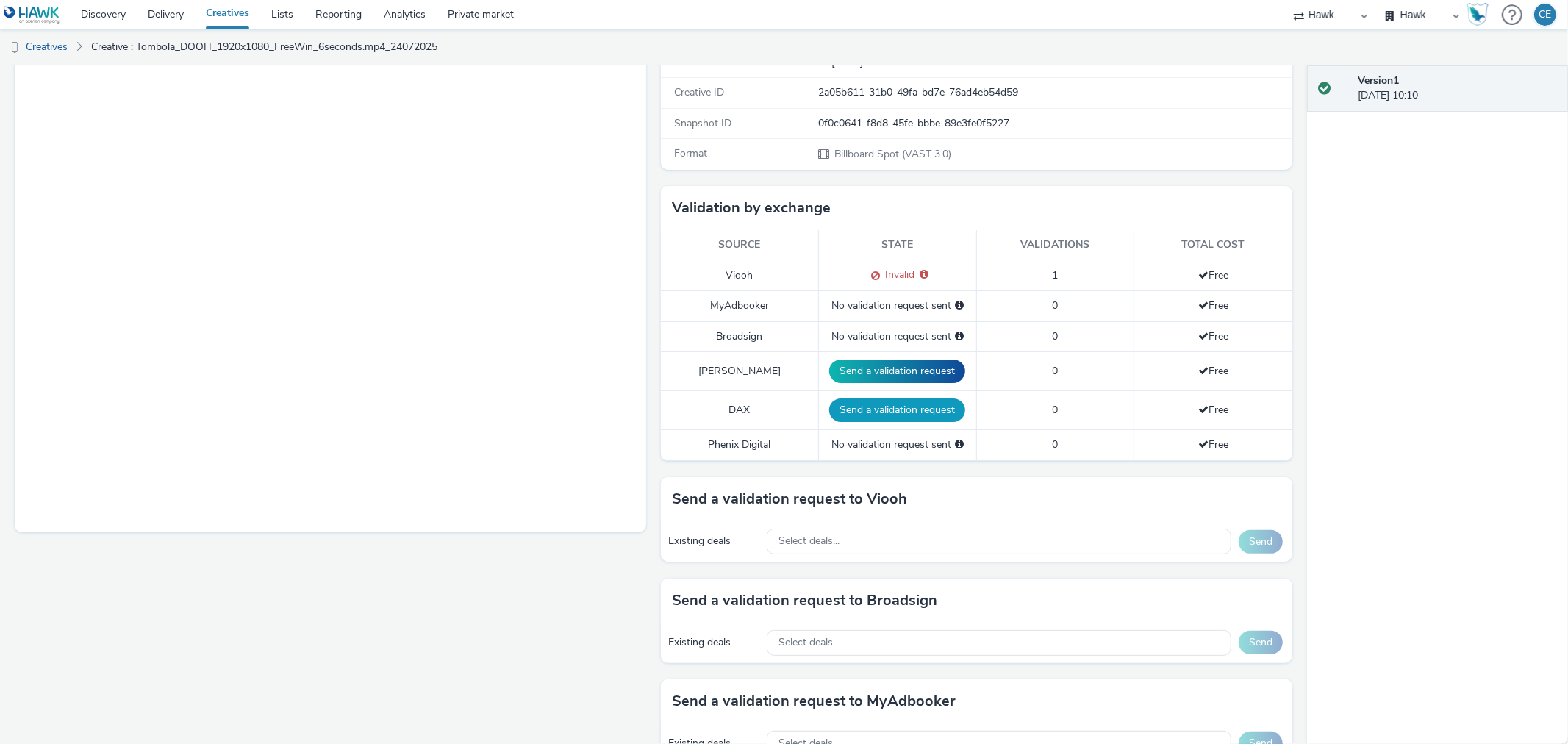
click at [863, 412] on button "Send a validation request" at bounding box center [896, 410] width 136 height 23
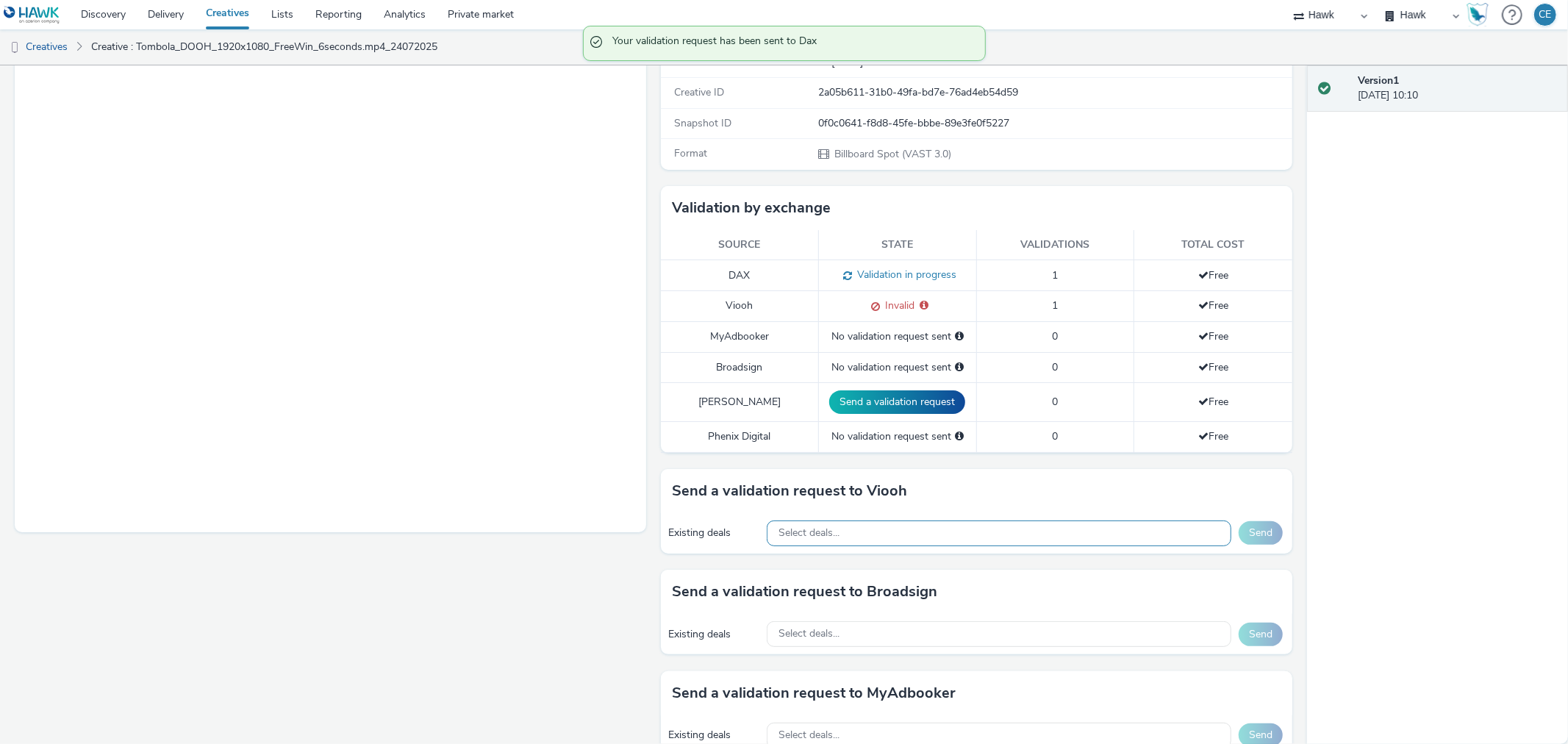
click at [939, 541] on div "Select deals..." at bounding box center [999, 533] width 465 height 26
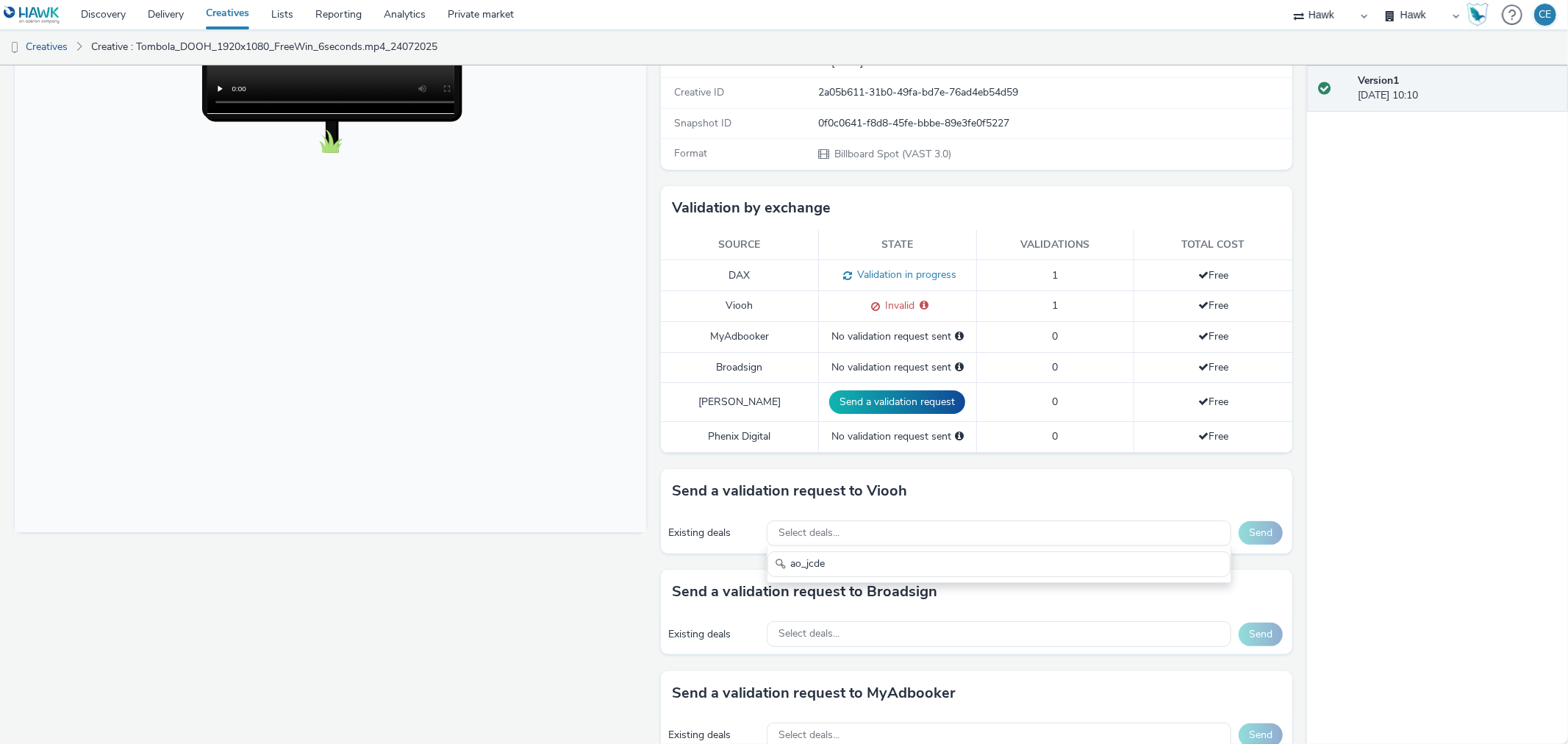
type input "ao_jcde"
type input "a"
click at [838, 504] on div "Send a validation request to Viooh" at bounding box center [976, 492] width 631 height 44
drag, startPoint x: 854, startPoint y: 518, endPoint x: 875, endPoint y: 561, distance: 47.9
click at [875, 561] on div "Send a validation request to Viooh Existing deals Select deals... Send" at bounding box center [976, 519] width 631 height 100
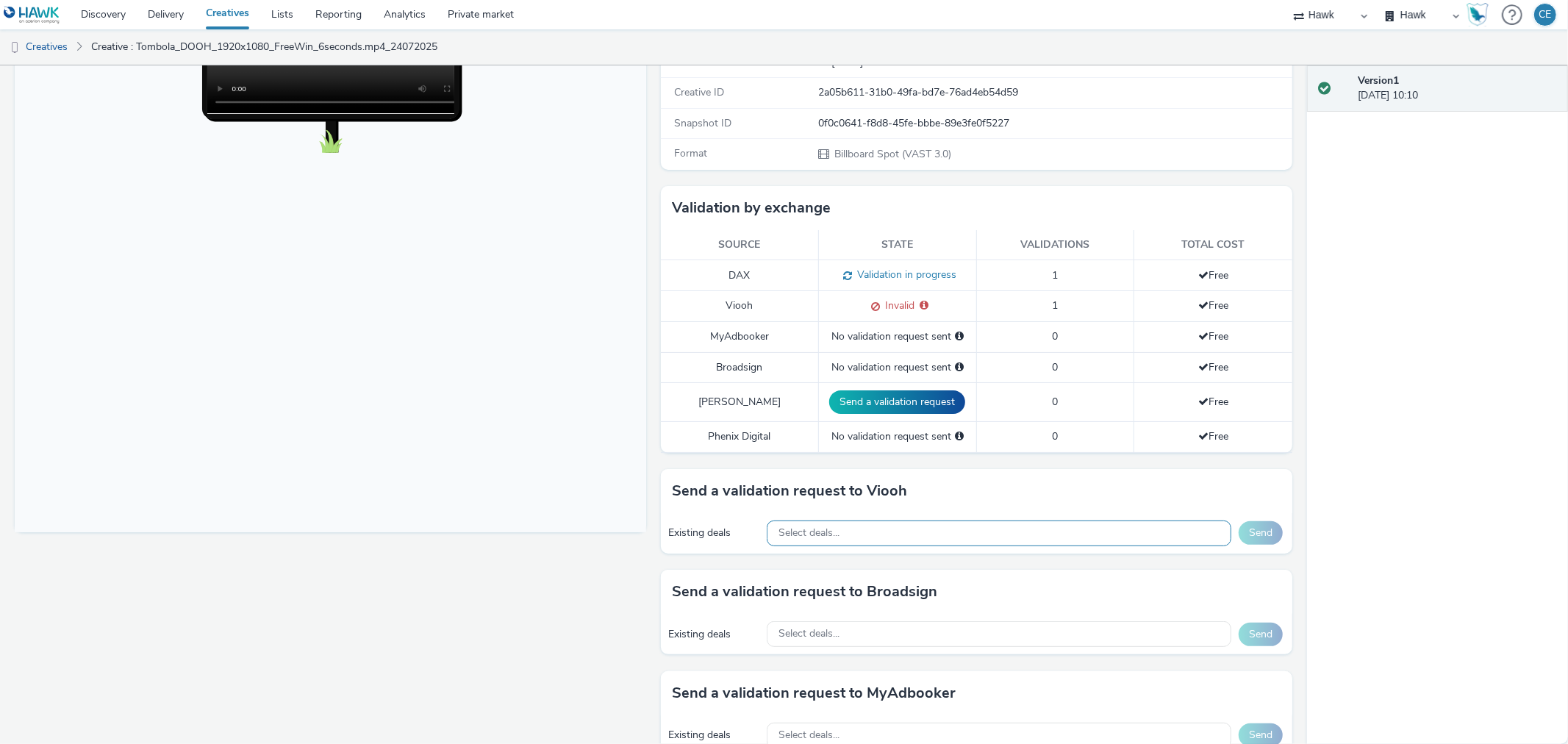
click at [873, 526] on div "Select deals..." at bounding box center [999, 533] width 465 height 26
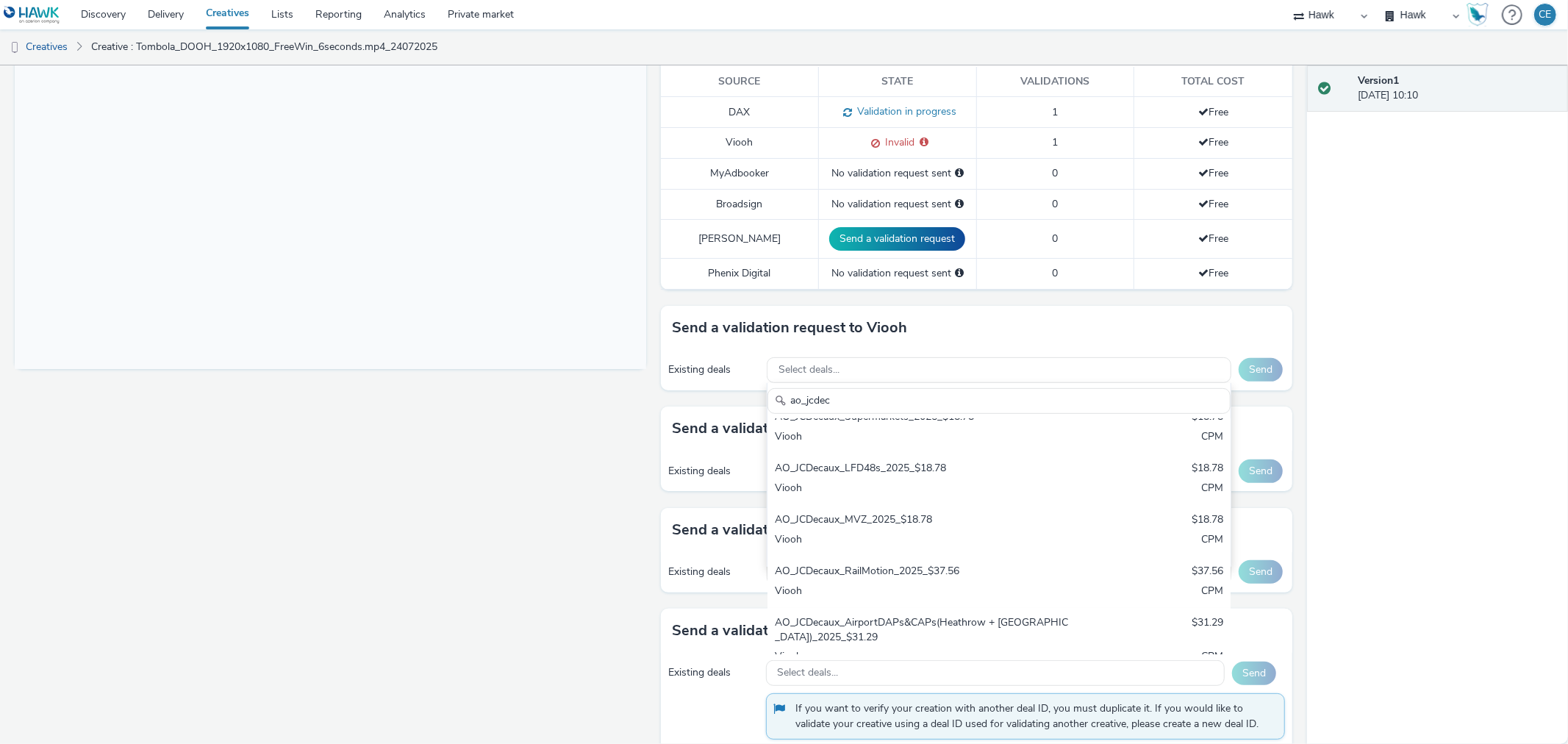
scroll to position [209, 0]
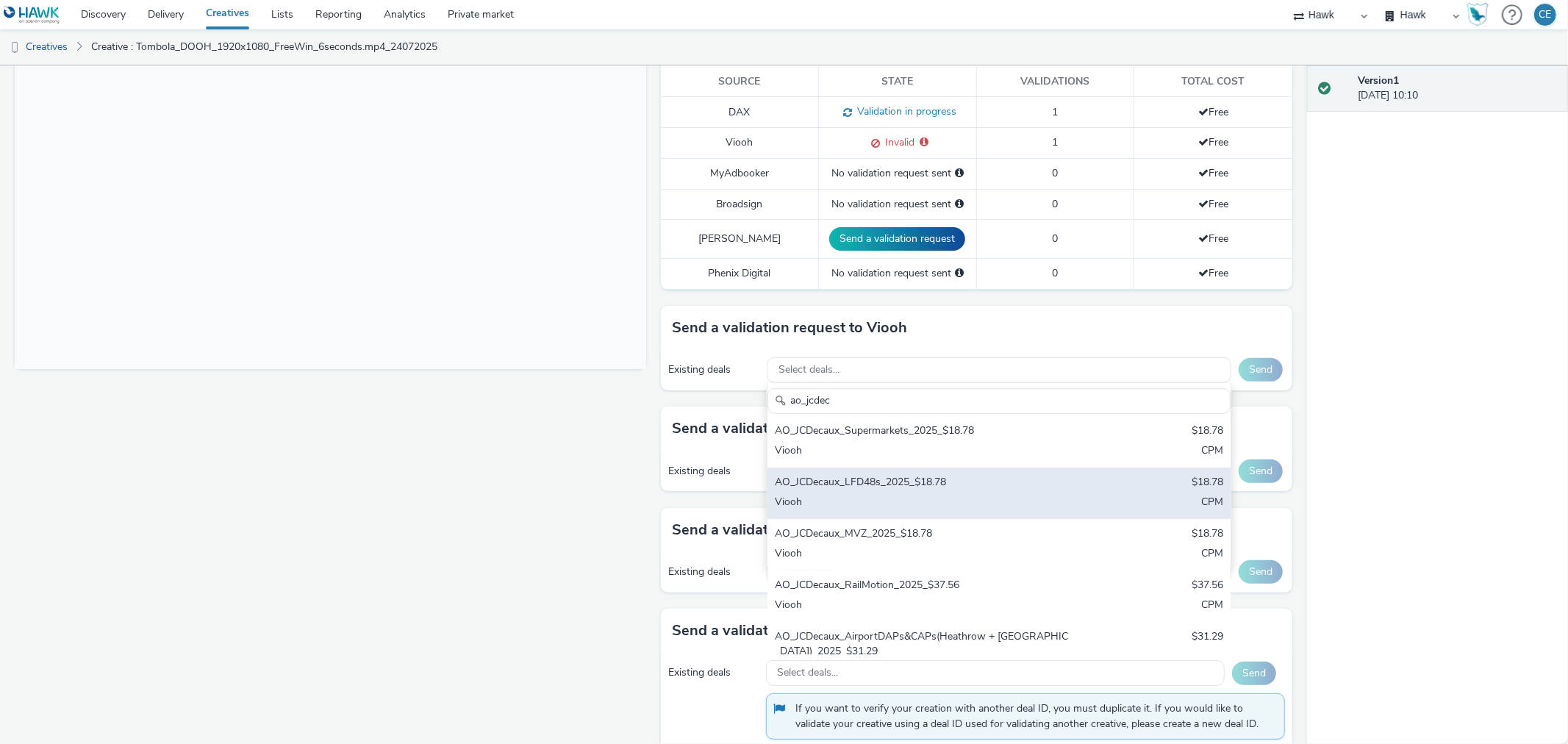
type input "ao_jcdec"
click at [967, 479] on div "AO_JCDecaux_LFD48s_2025_$18.78" at bounding box center [922, 484] width 296 height 17
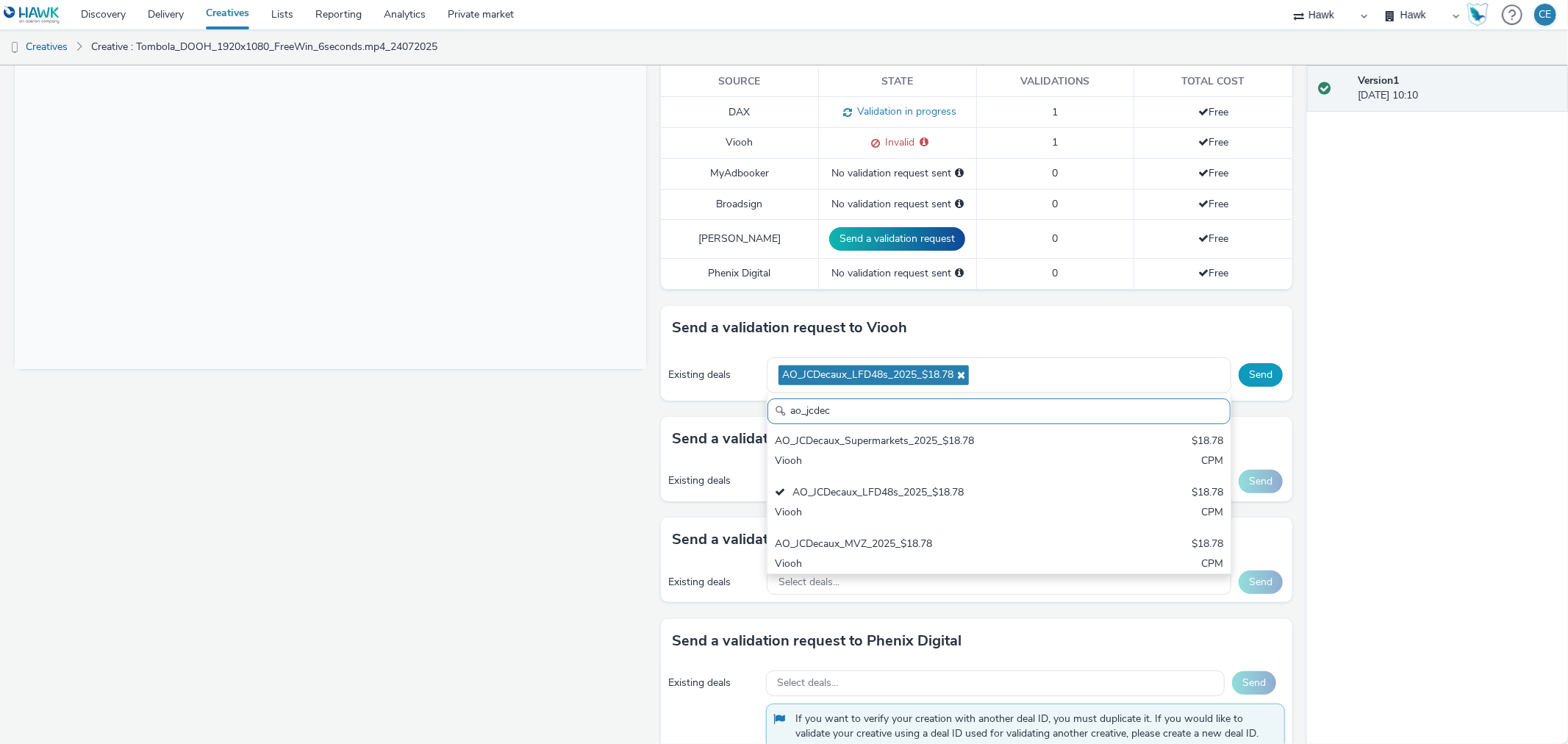
click at [1239, 378] on button "Send" at bounding box center [1261, 375] width 44 height 23
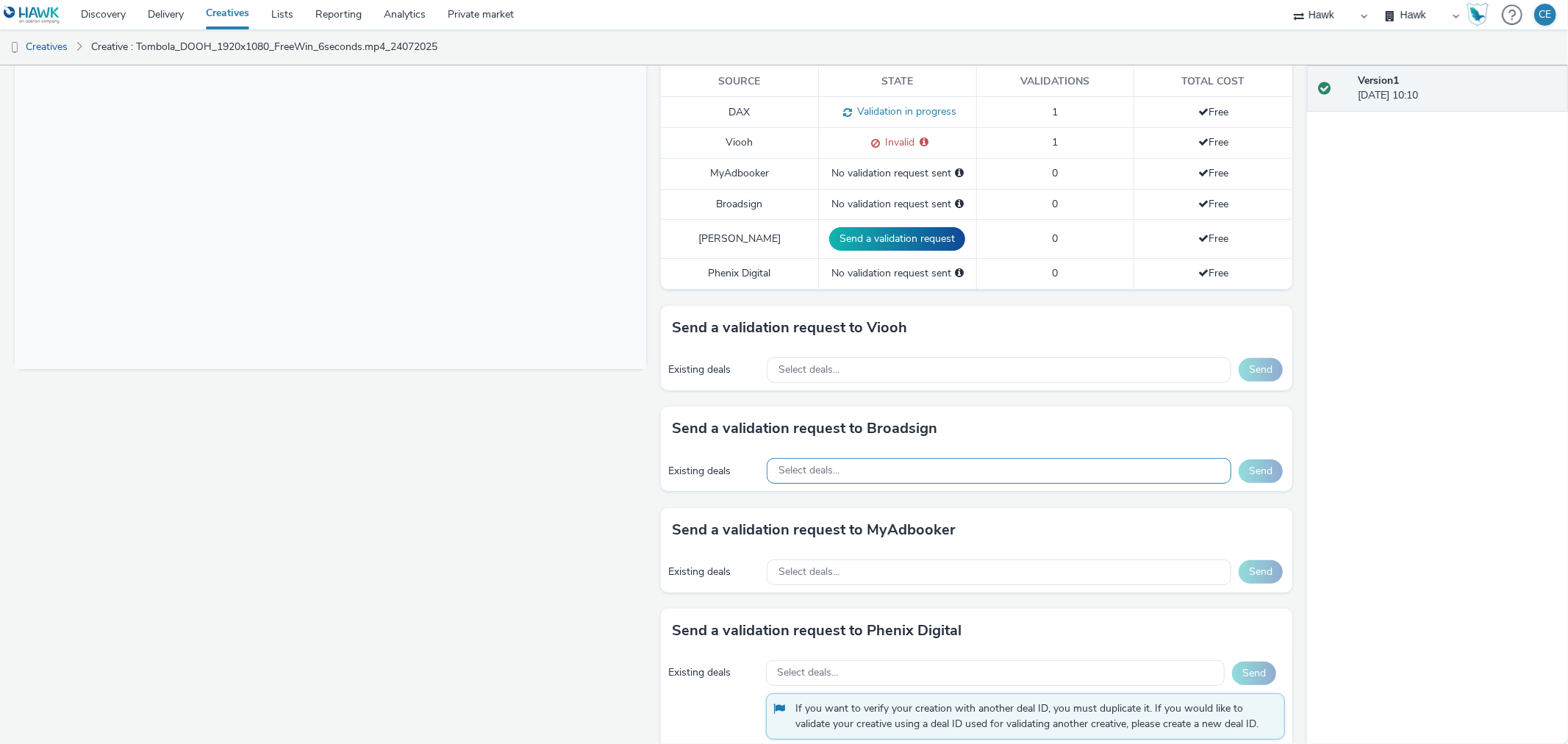
click at [974, 468] on div "Select deals..." at bounding box center [999, 470] width 465 height 26
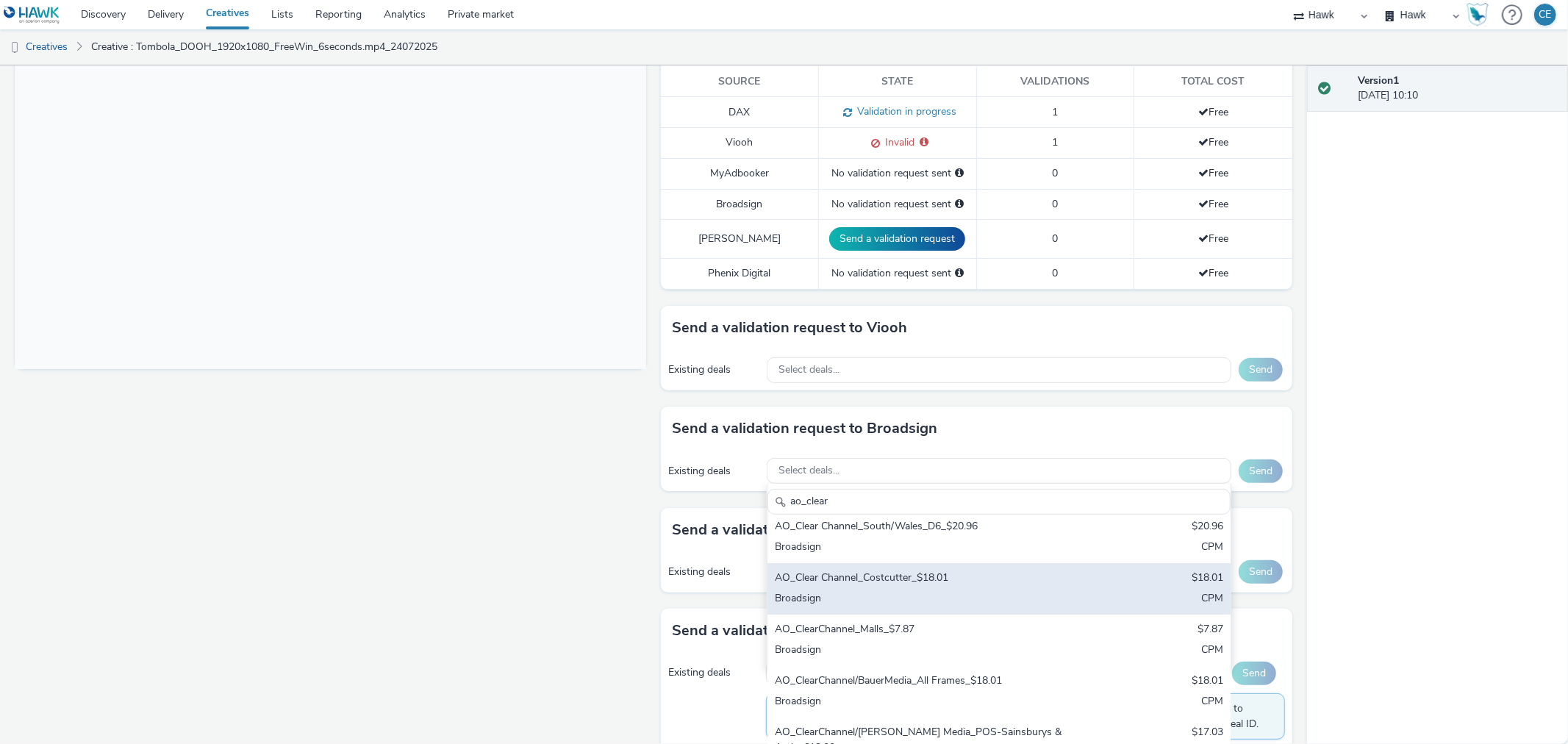
scroll to position [151, 0]
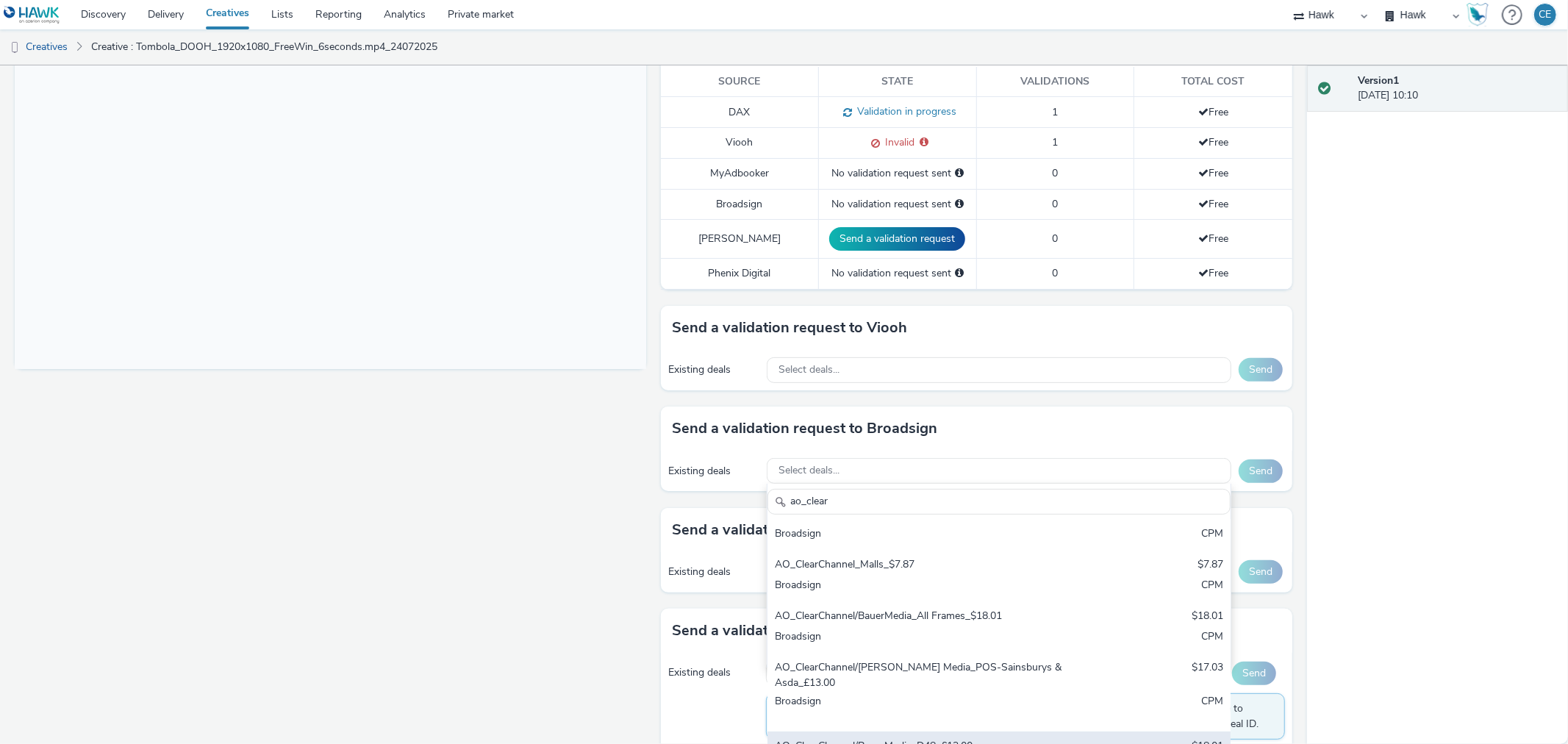
type input "ao_clear"
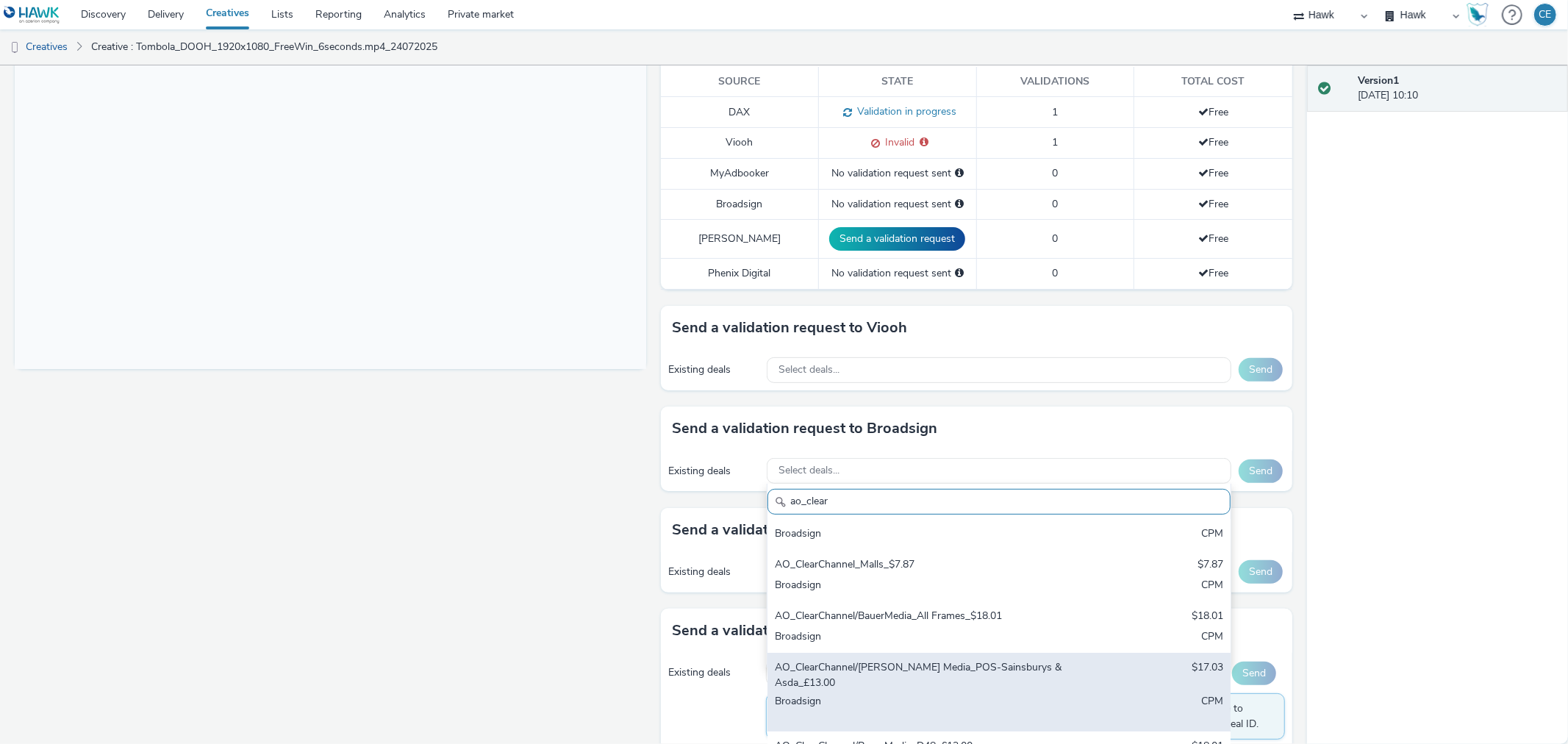
drag, startPoint x: 984, startPoint y: 727, endPoint x: 1012, endPoint y: 651, distance: 81.0
click at [983, 739] on div "AO_ClearChannel/BauerMedia_D48_£13.00" at bounding box center [922, 748] width 296 height 17
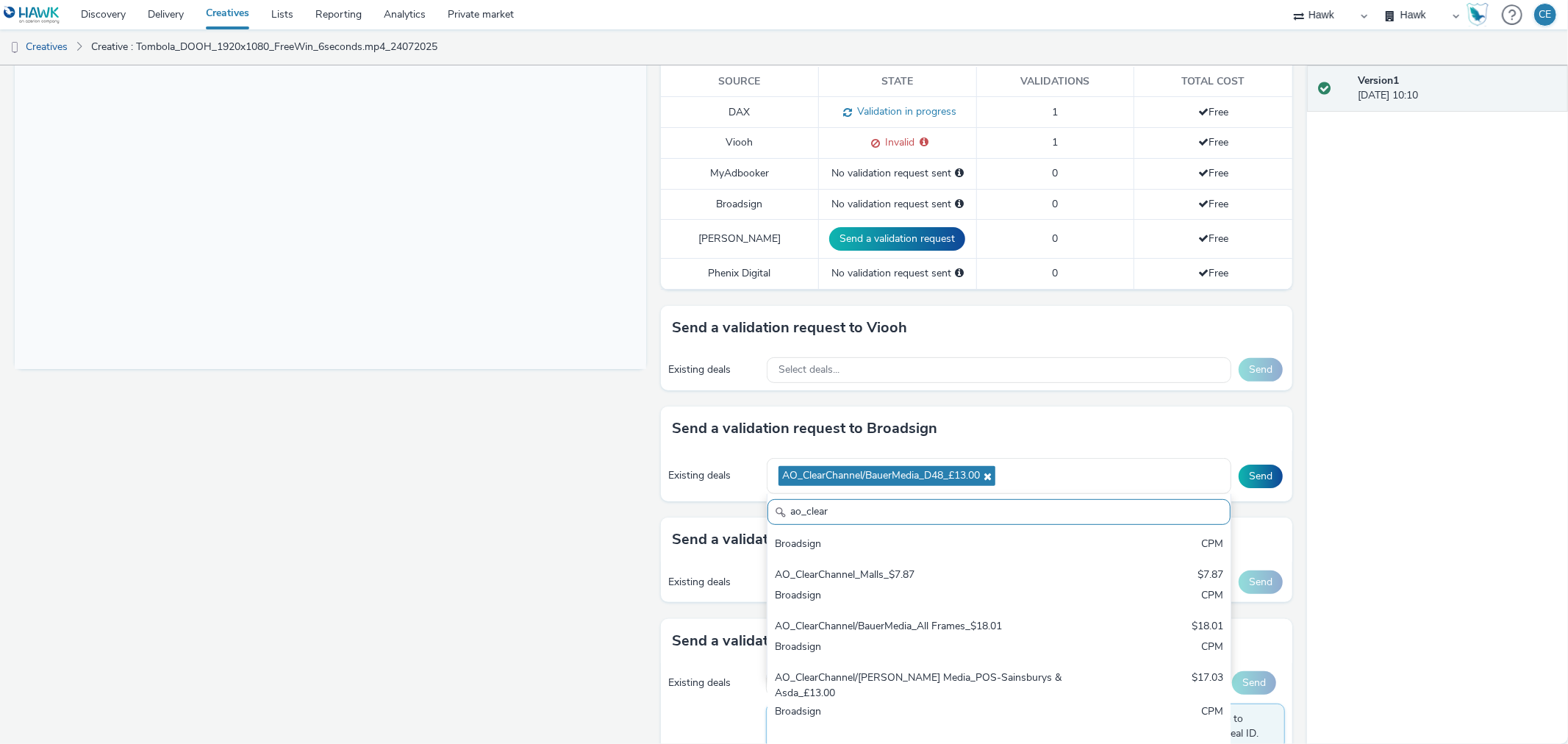
click at [1236, 460] on div "Existing deals AO_ClearChannel/BauerMedia_D48_£13.00 ao_clear AO_Clear Channel_…" at bounding box center [976, 476] width 631 height 51
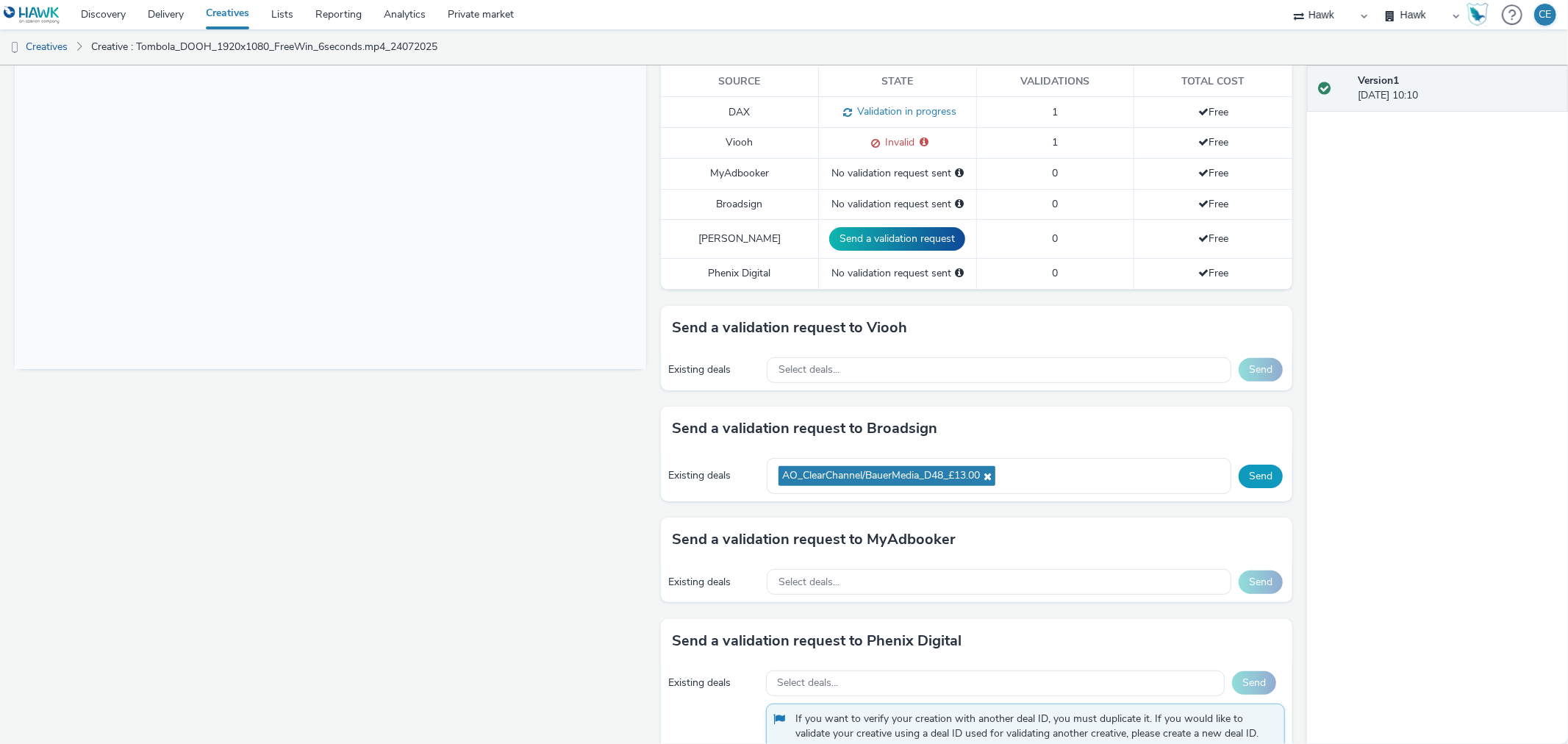
click at [1246, 467] on button "Send" at bounding box center [1261, 476] width 44 height 23
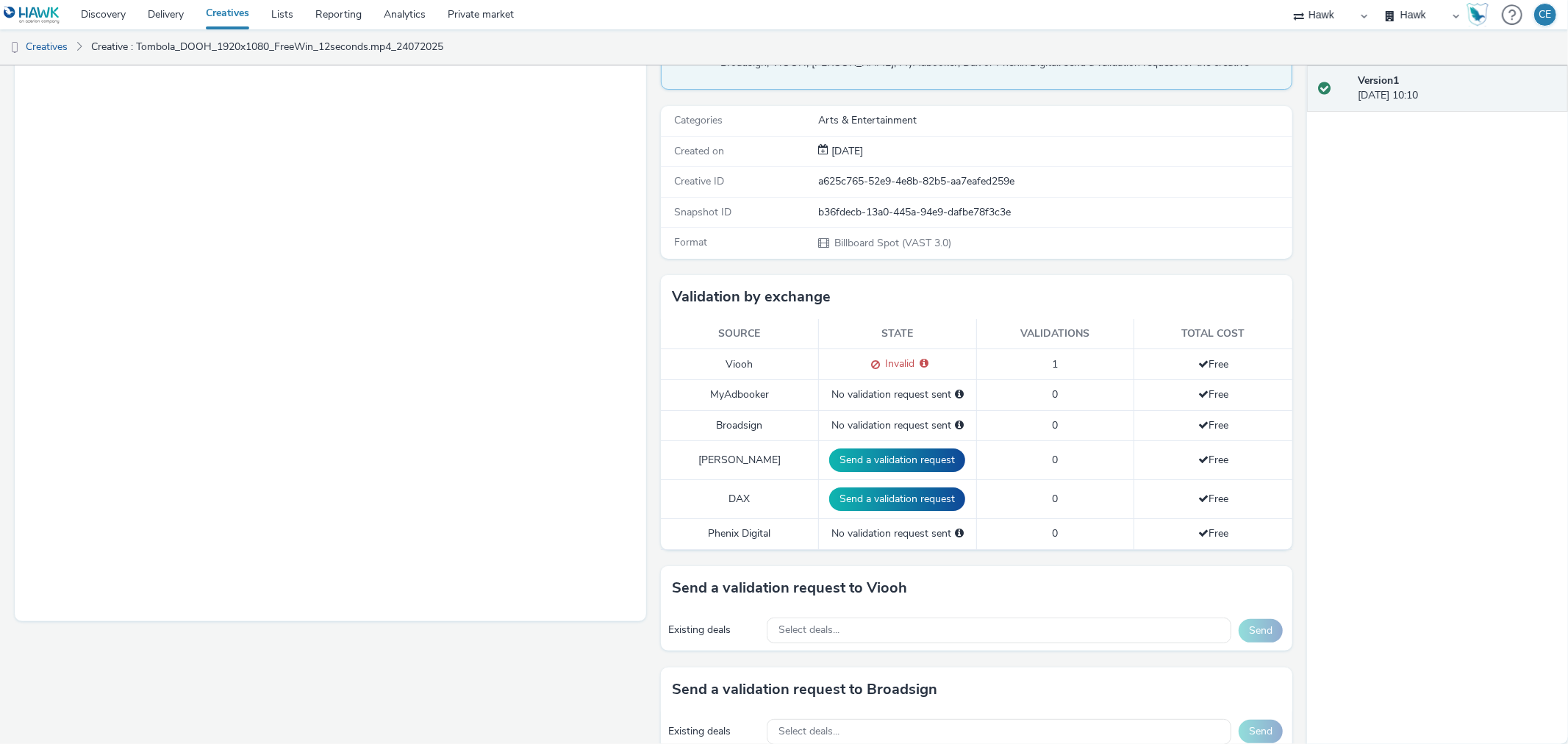
scroll to position [408, 0]
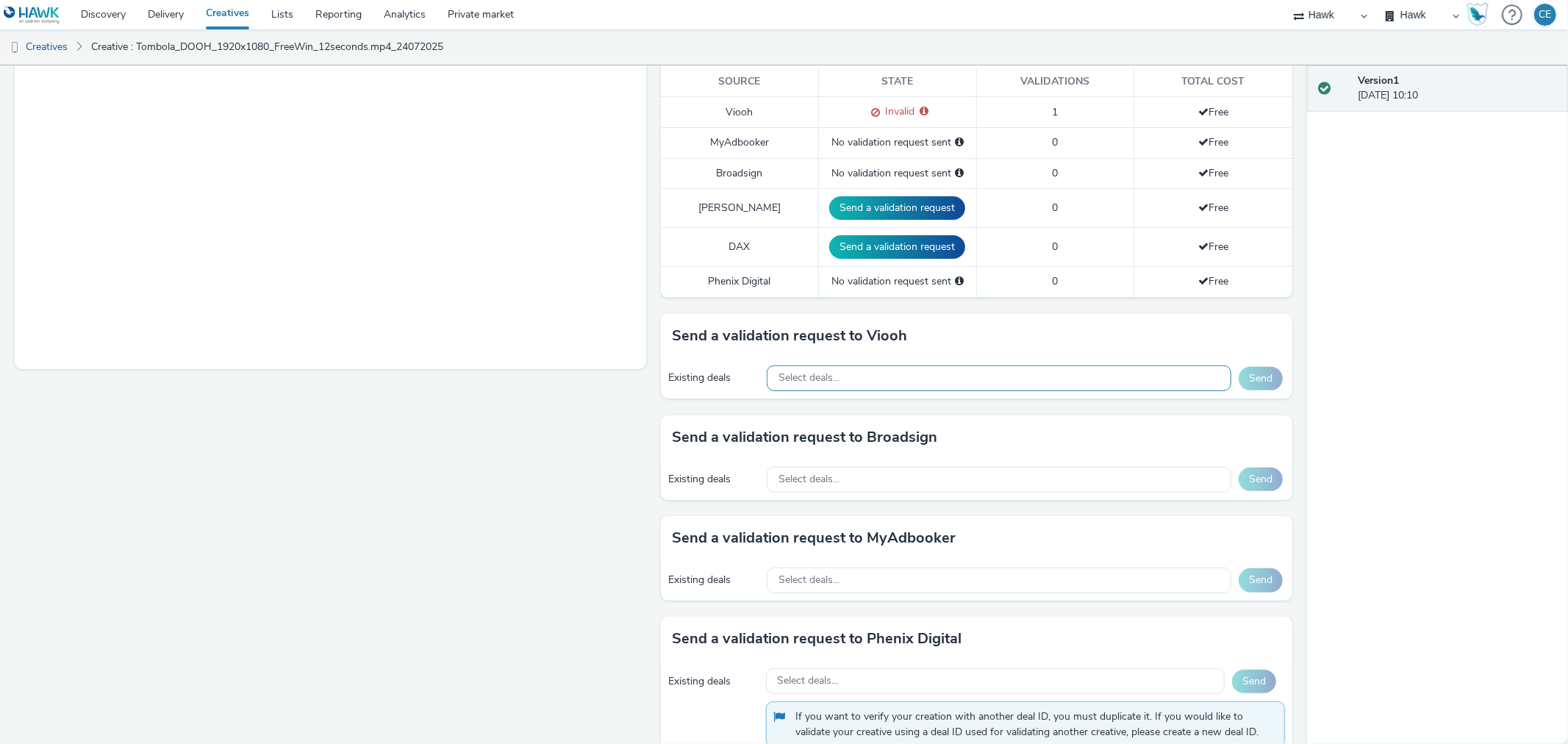
click at [957, 384] on div "Select deals..." at bounding box center [999, 378] width 465 height 26
type input "a"
drag, startPoint x: 333, startPoint y: 574, endPoint x: 353, endPoint y: 570, distance: 20.4
click at [338, 579] on div "Fullscreen" at bounding box center [333, 385] width 639 height 1240
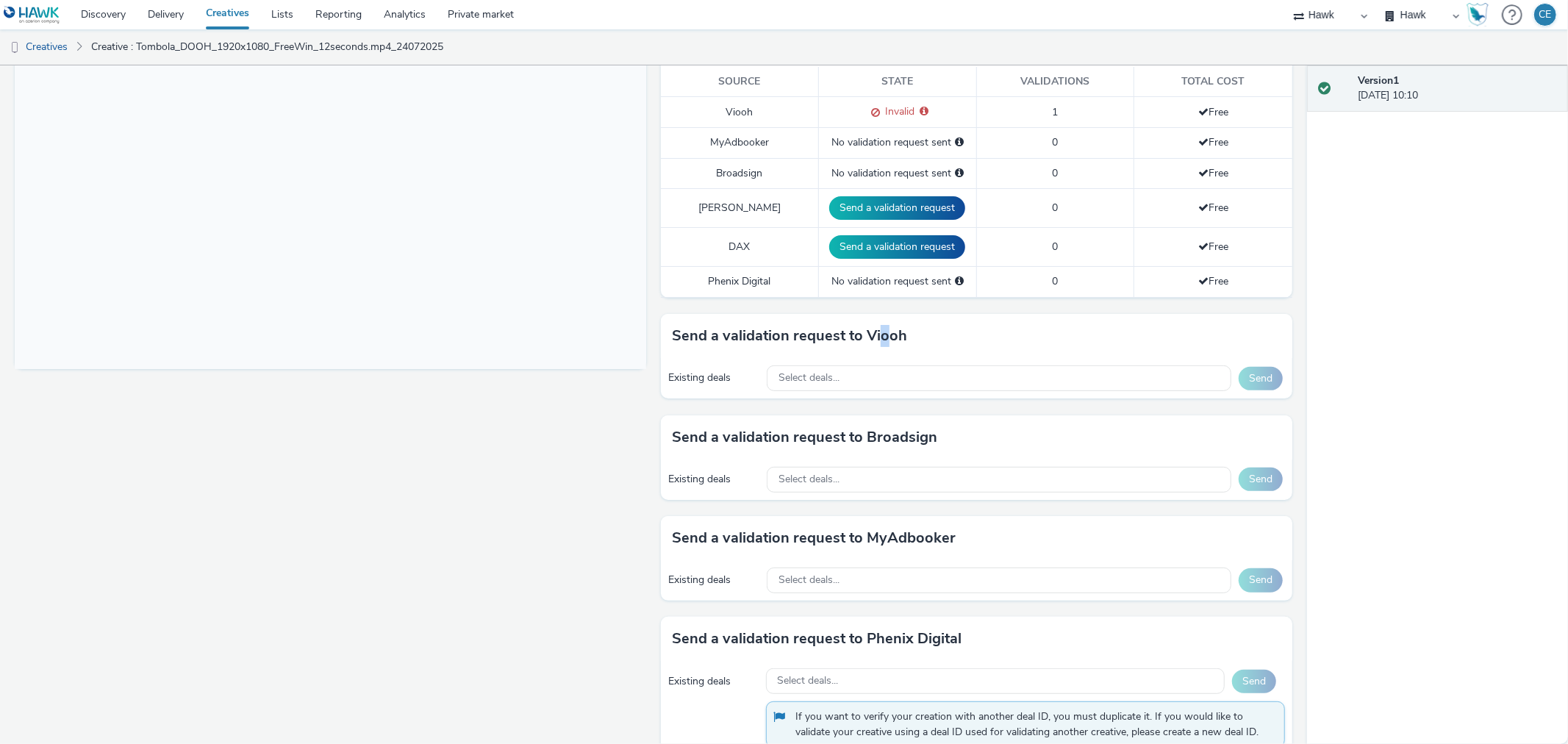
drag, startPoint x: 875, startPoint y: 341, endPoint x: 883, endPoint y: 342, distance: 8.1
click at [883, 342] on h3 "Send a validation request to Viooh" at bounding box center [789, 335] width 235 height 22
click at [884, 372] on div "Select deals..." at bounding box center [999, 378] width 465 height 26
type input "ao_jcdec"
click at [826, 483] on span "Select deals..." at bounding box center [809, 479] width 61 height 13
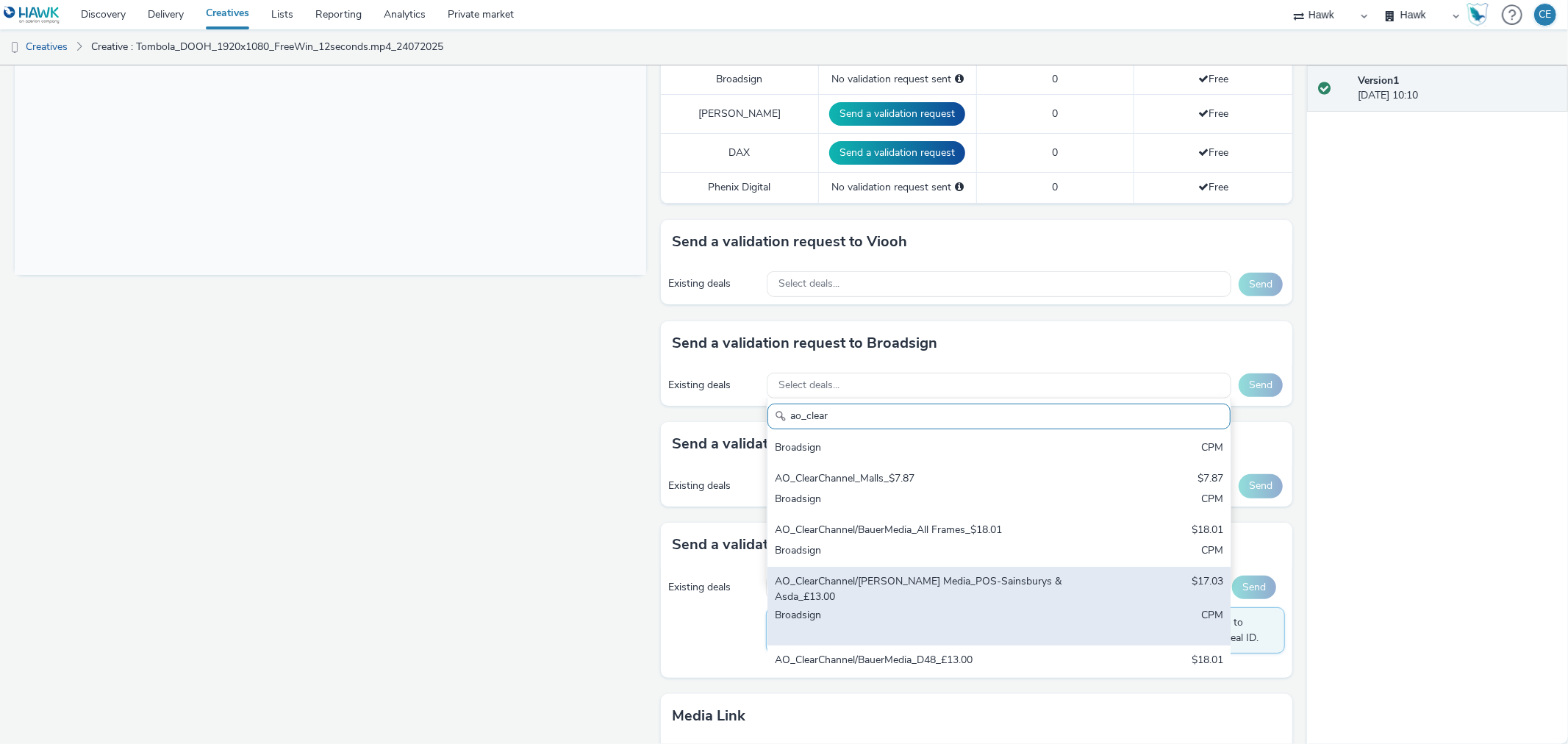
scroll to position [652, 0]
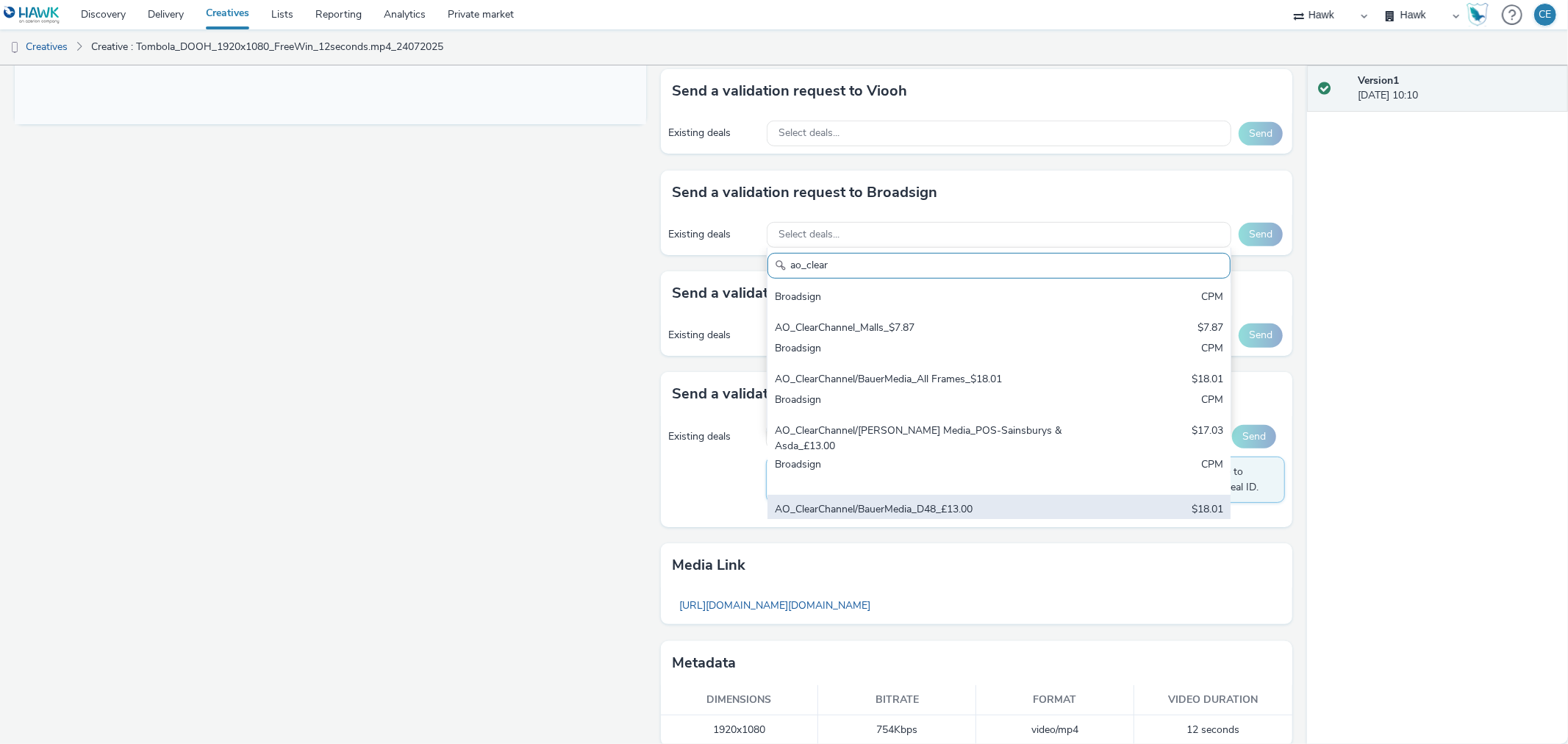
type input "ao_clear"
click at [982, 522] on div "Broadsign" at bounding box center [922, 531] width 296 height 17
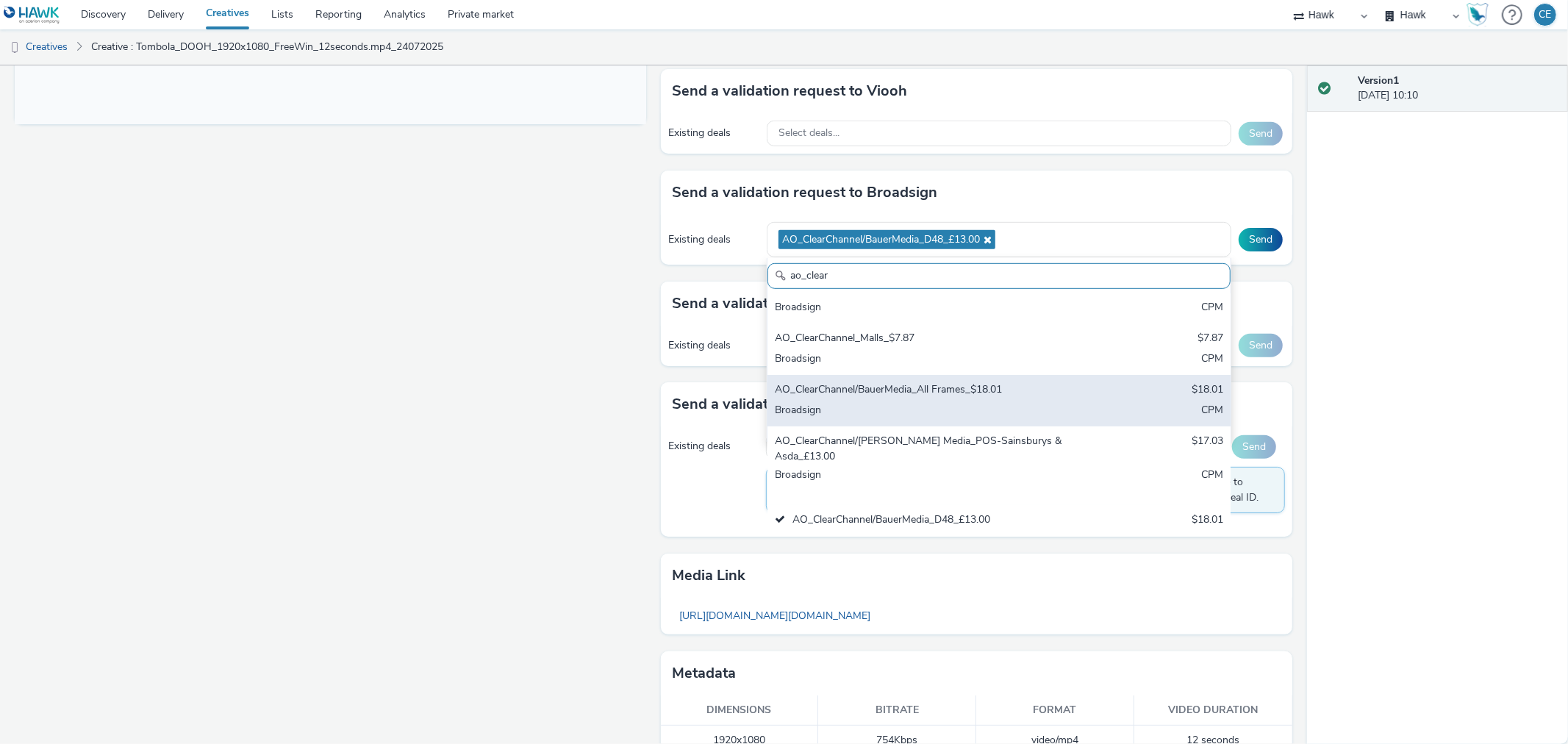
click at [997, 403] on div "Broadsign" at bounding box center [922, 412] width 296 height 17
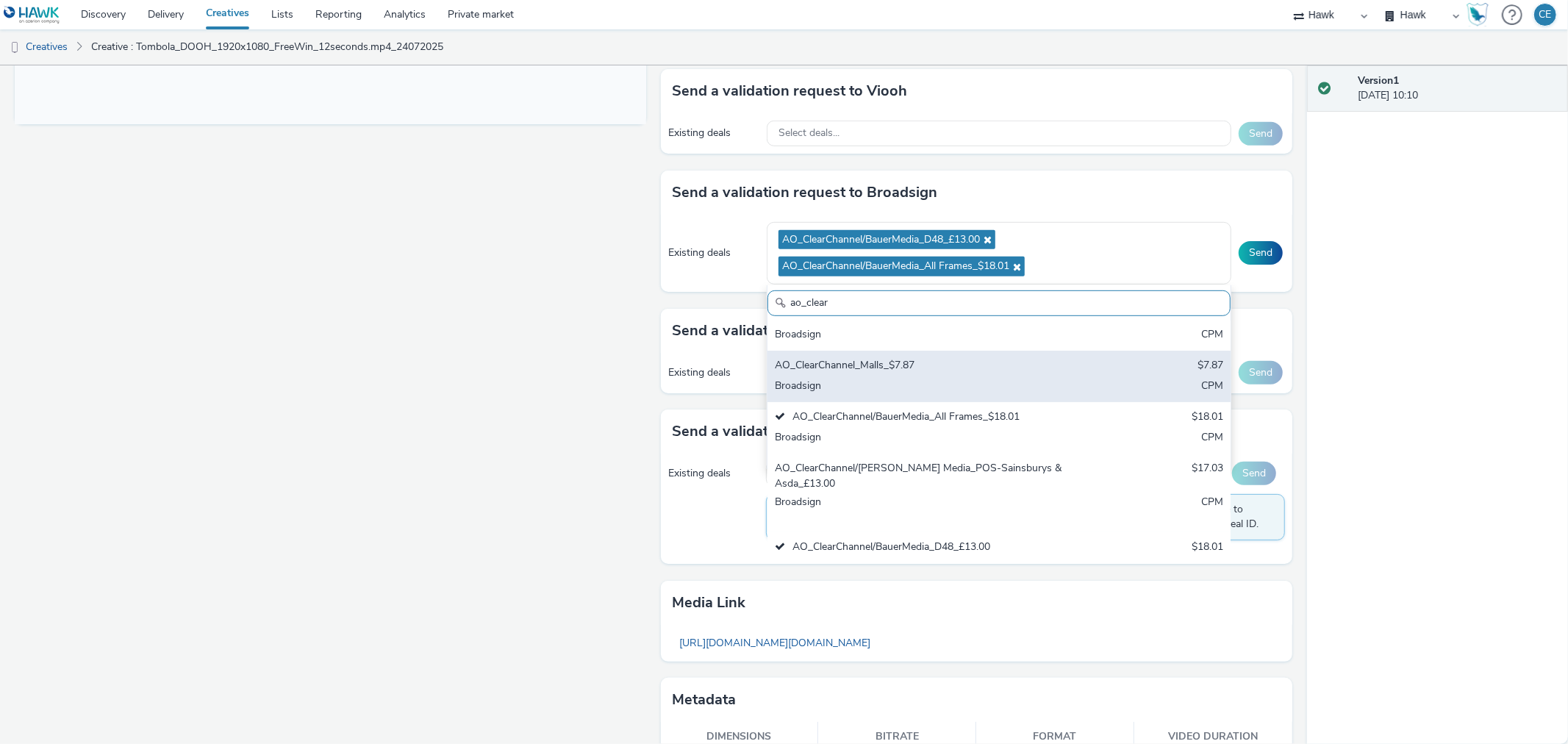
click at [996, 358] on div "AO_ClearChannel_Malls_$7.87" at bounding box center [922, 366] width 296 height 17
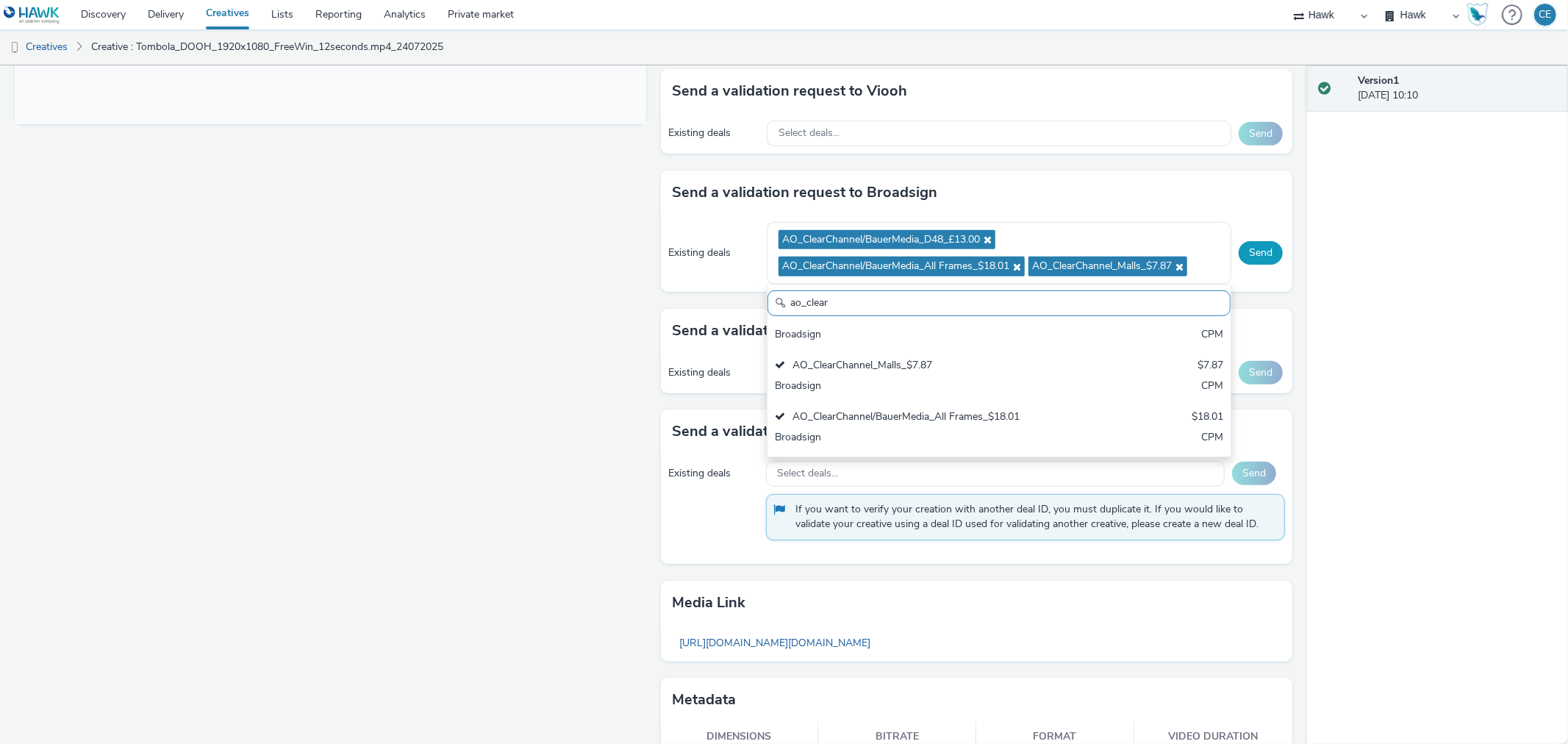
click at [1256, 254] on button "Send" at bounding box center [1261, 252] width 44 height 23
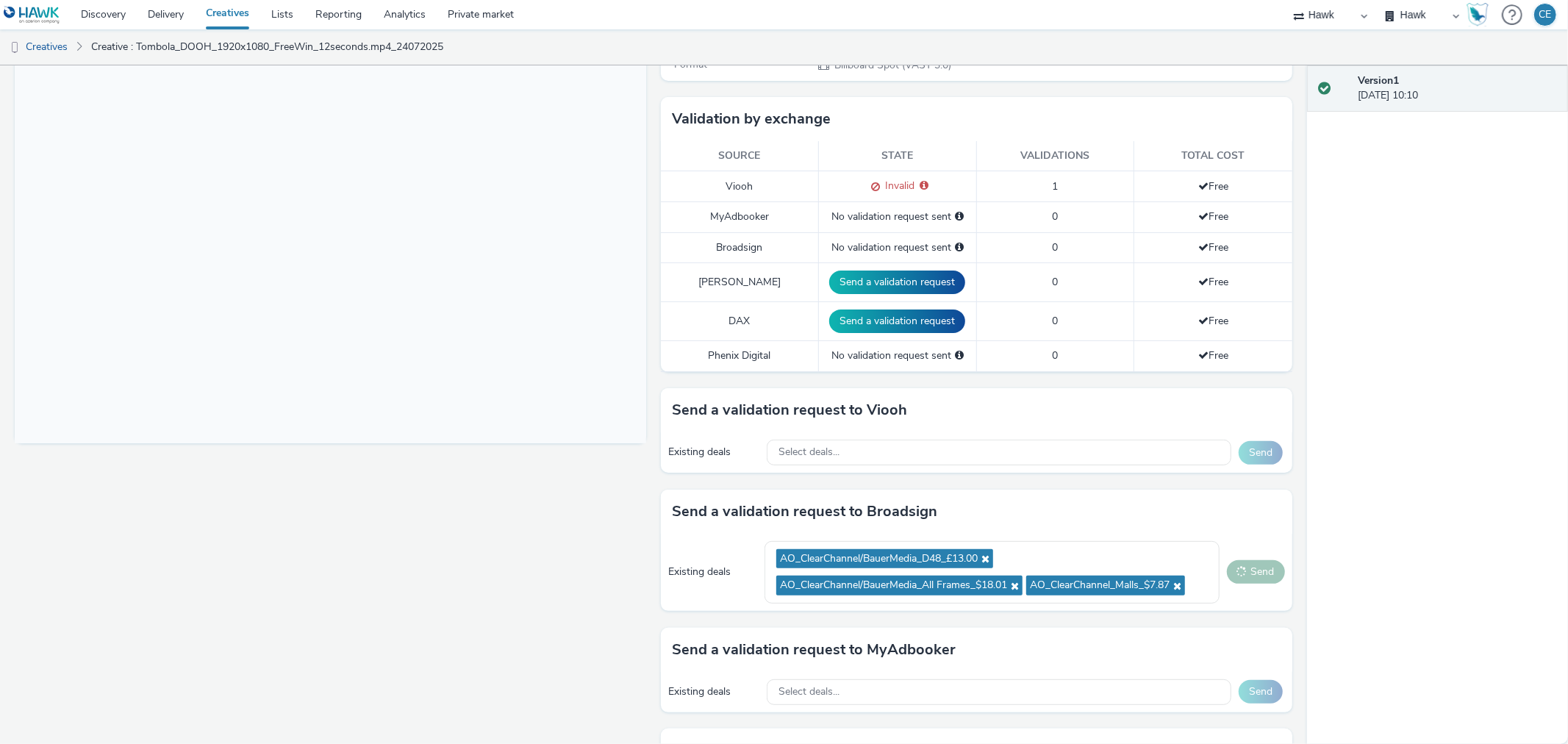
scroll to position [327, 0]
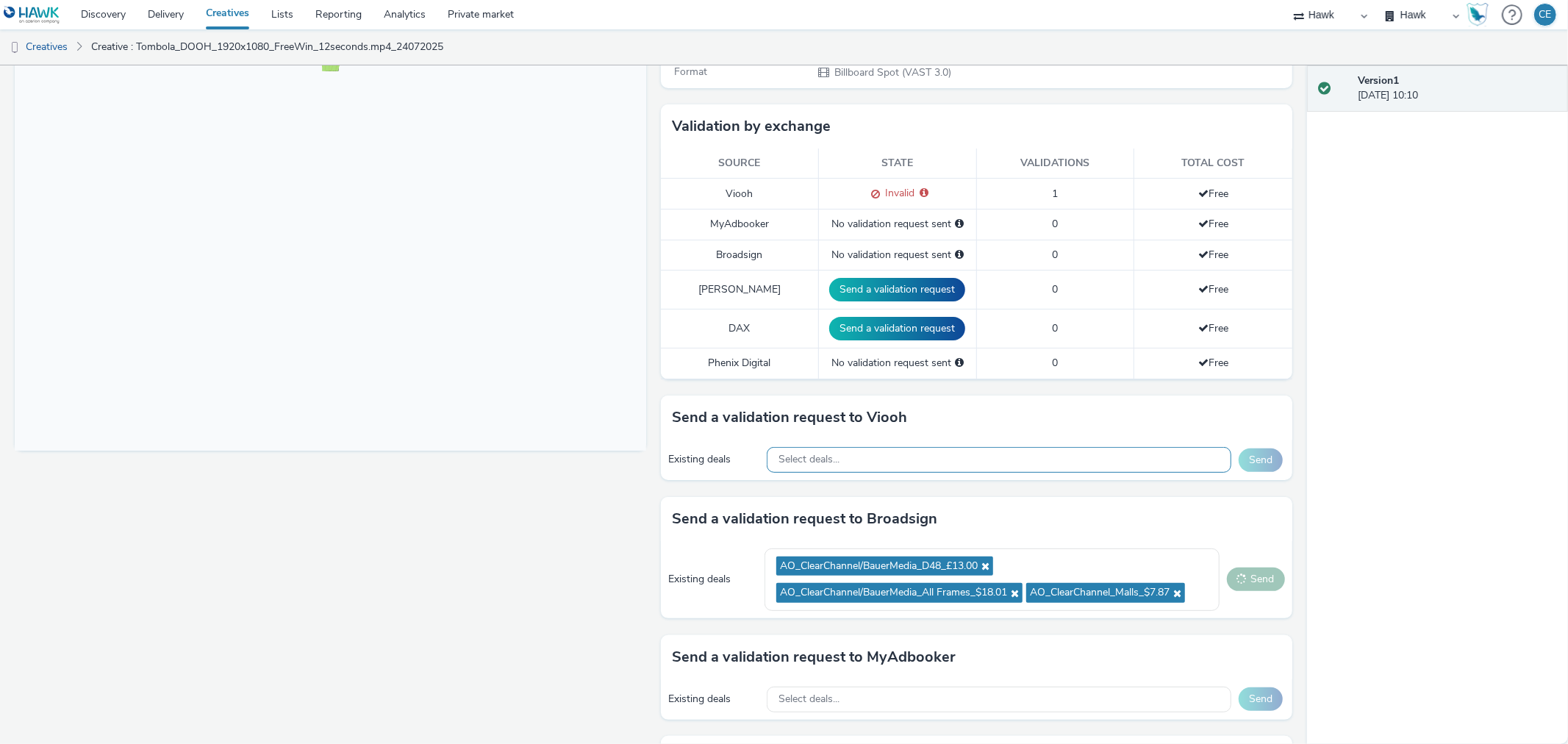
click at [900, 469] on div "Select deals..." at bounding box center [999, 460] width 465 height 26
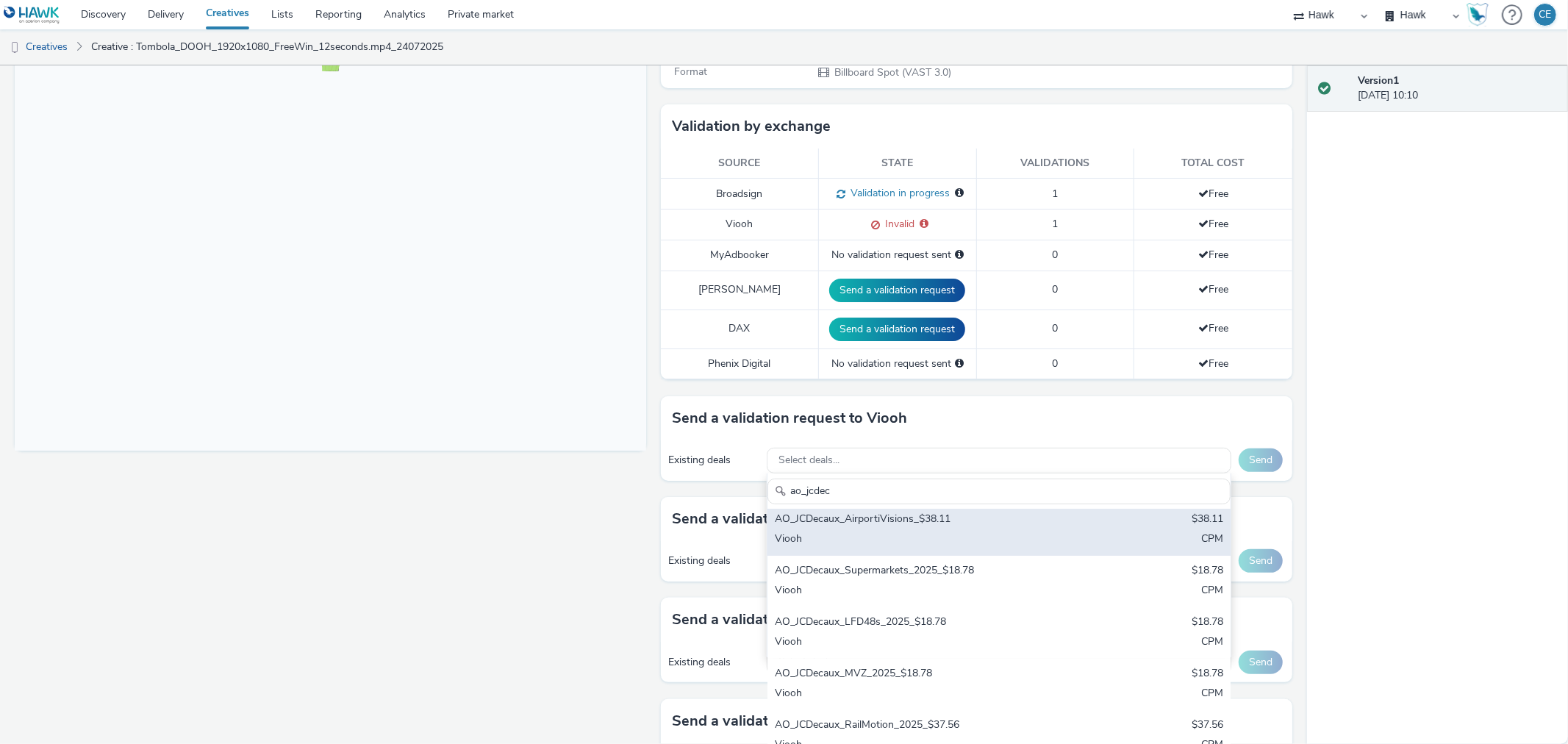
scroll to position [82, 0]
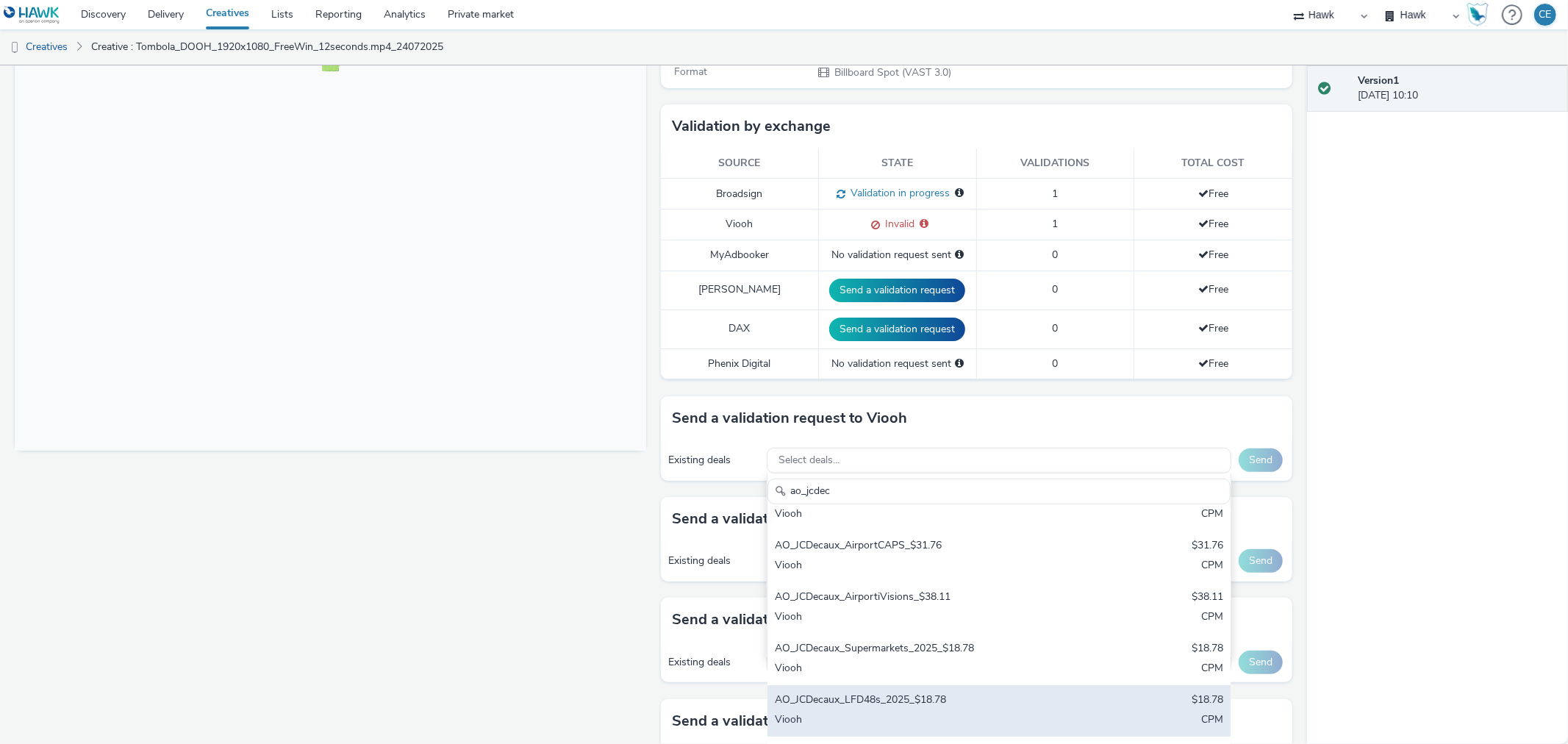
type input "ao_jcdec"
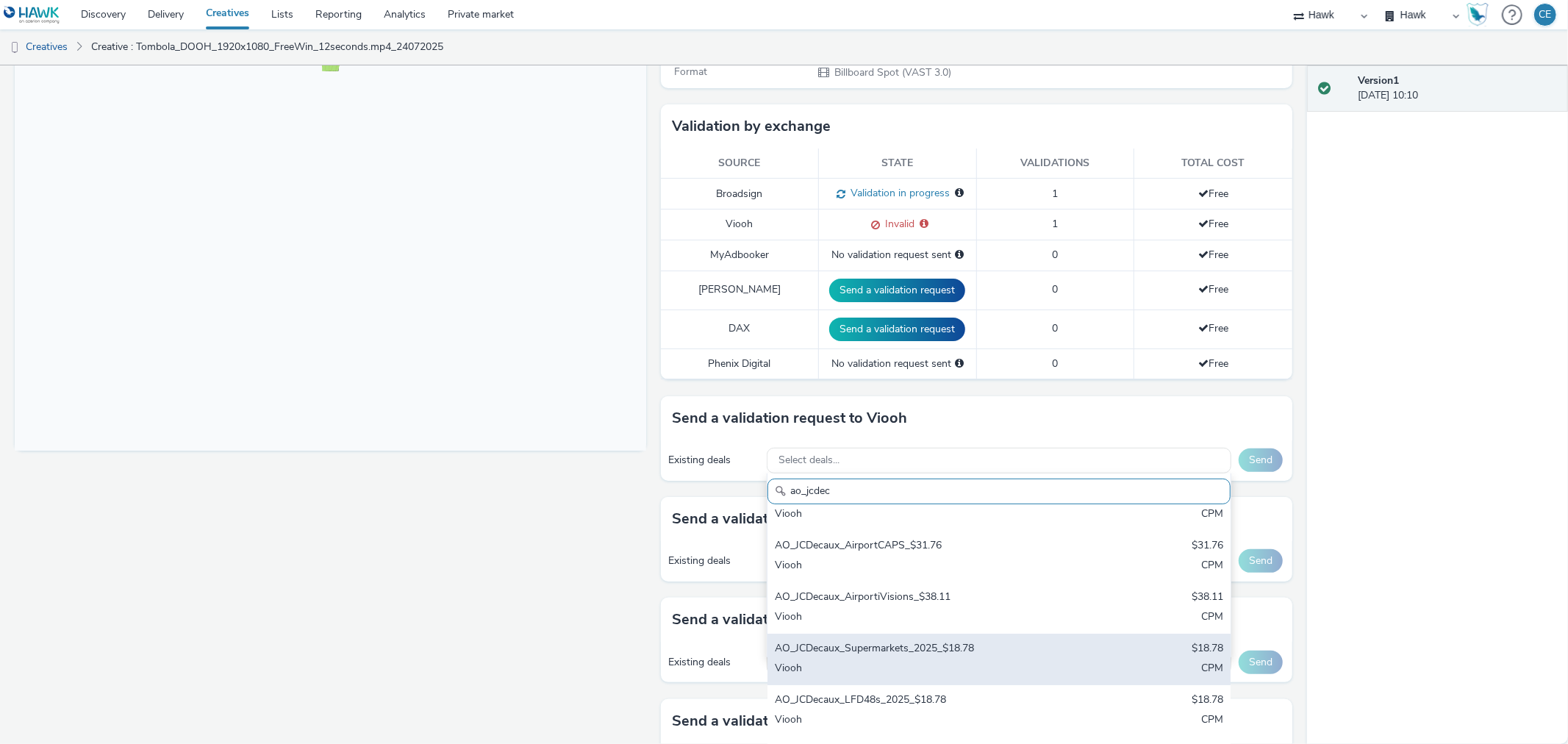
drag, startPoint x: 946, startPoint y: 714, endPoint x: 974, endPoint y: 660, distance: 60.8
click at [944, 716] on div "Viooh" at bounding box center [922, 721] width 296 height 17
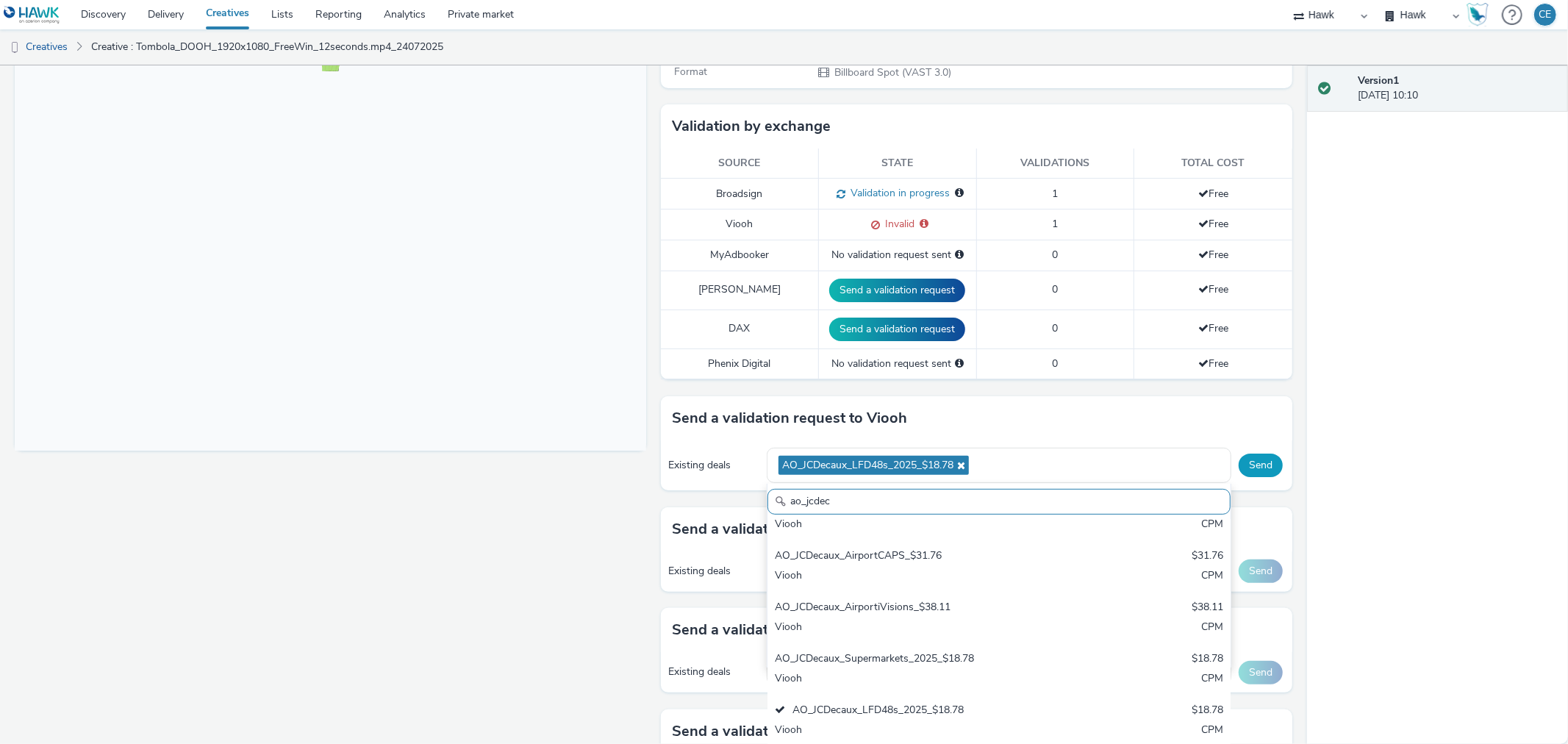
click at [1247, 465] on button "Send" at bounding box center [1261, 465] width 44 height 23
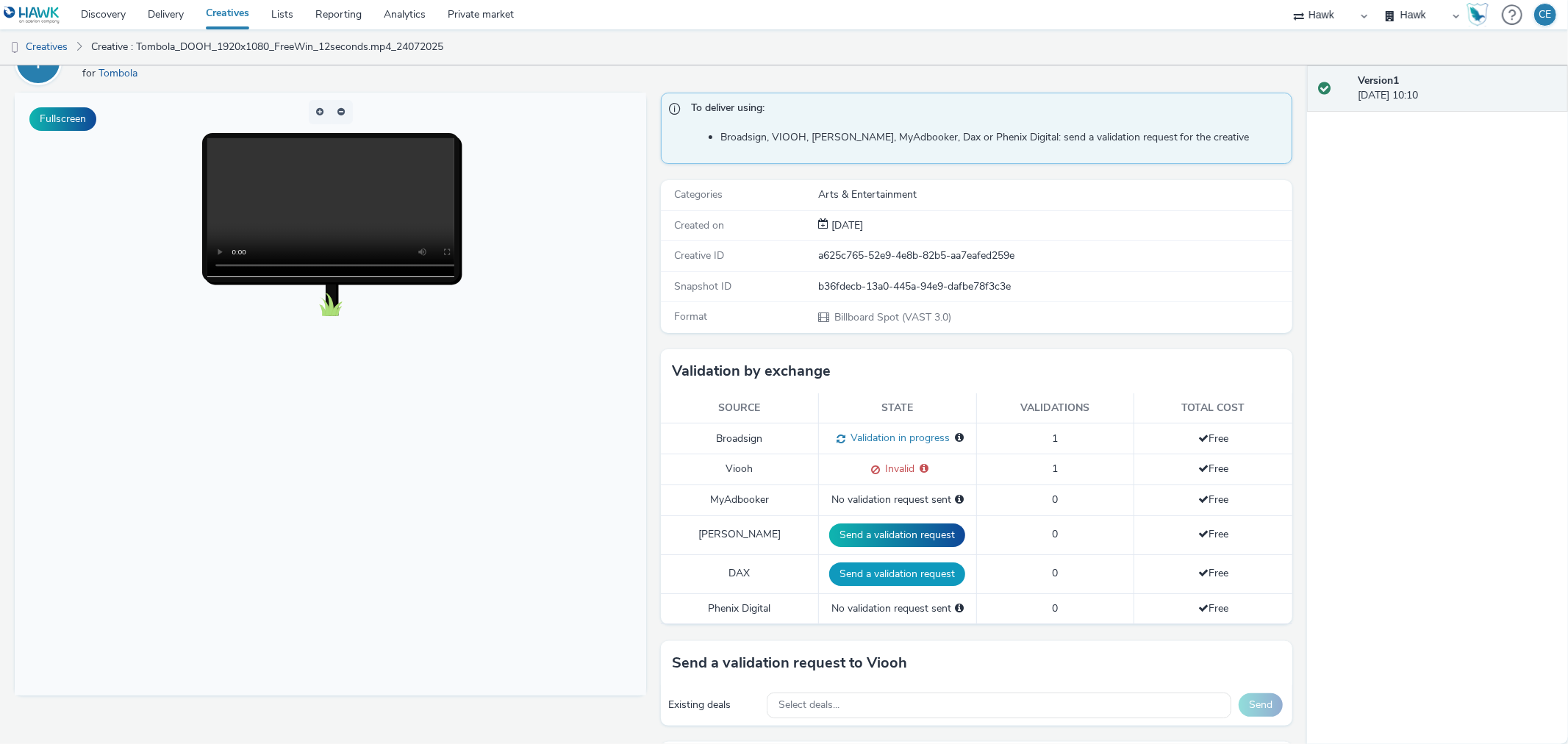
click at [910, 571] on button "Send a validation request" at bounding box center [896, 573] width 136 height 23
